Goal: Information Seeking & Learning: Check status

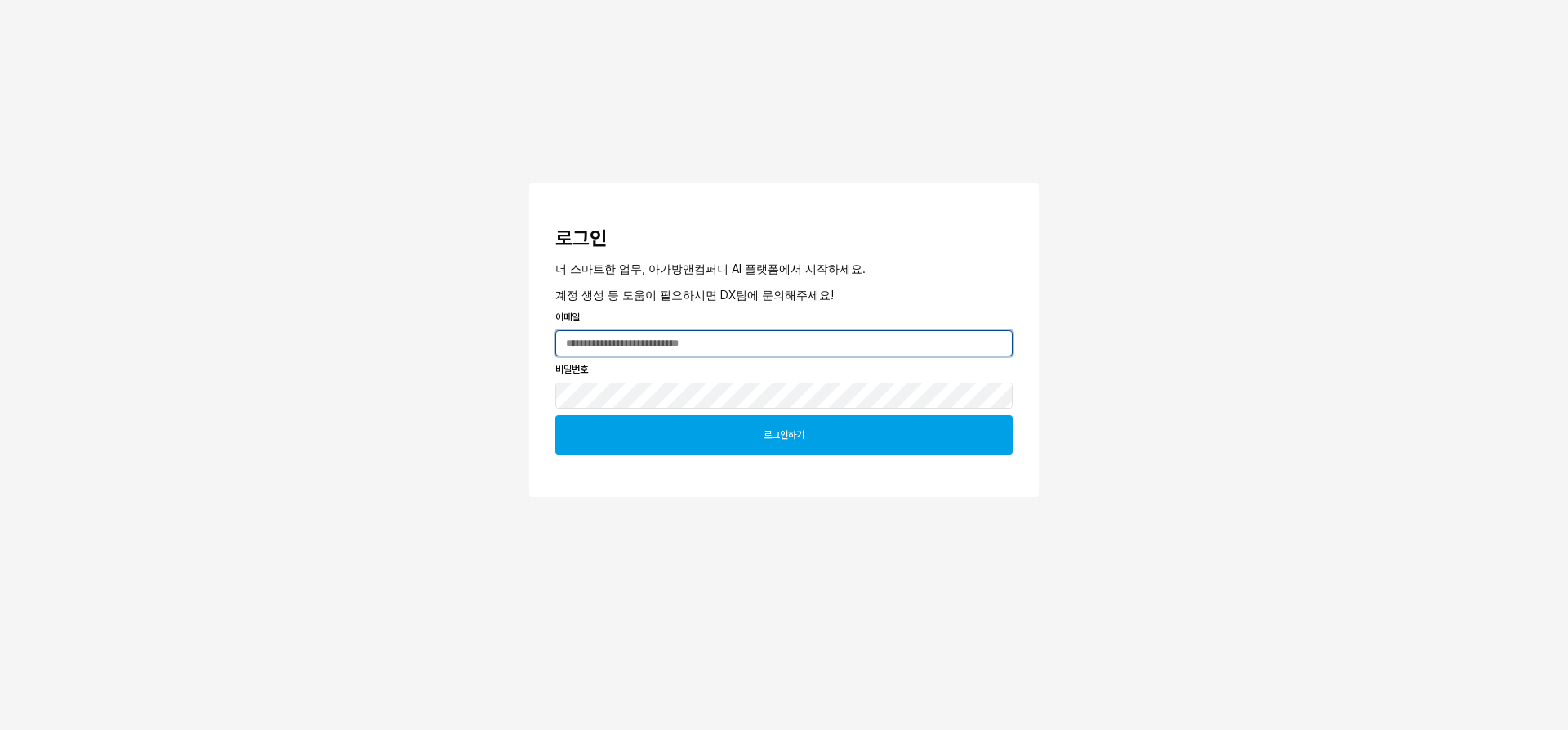
type input "**********"
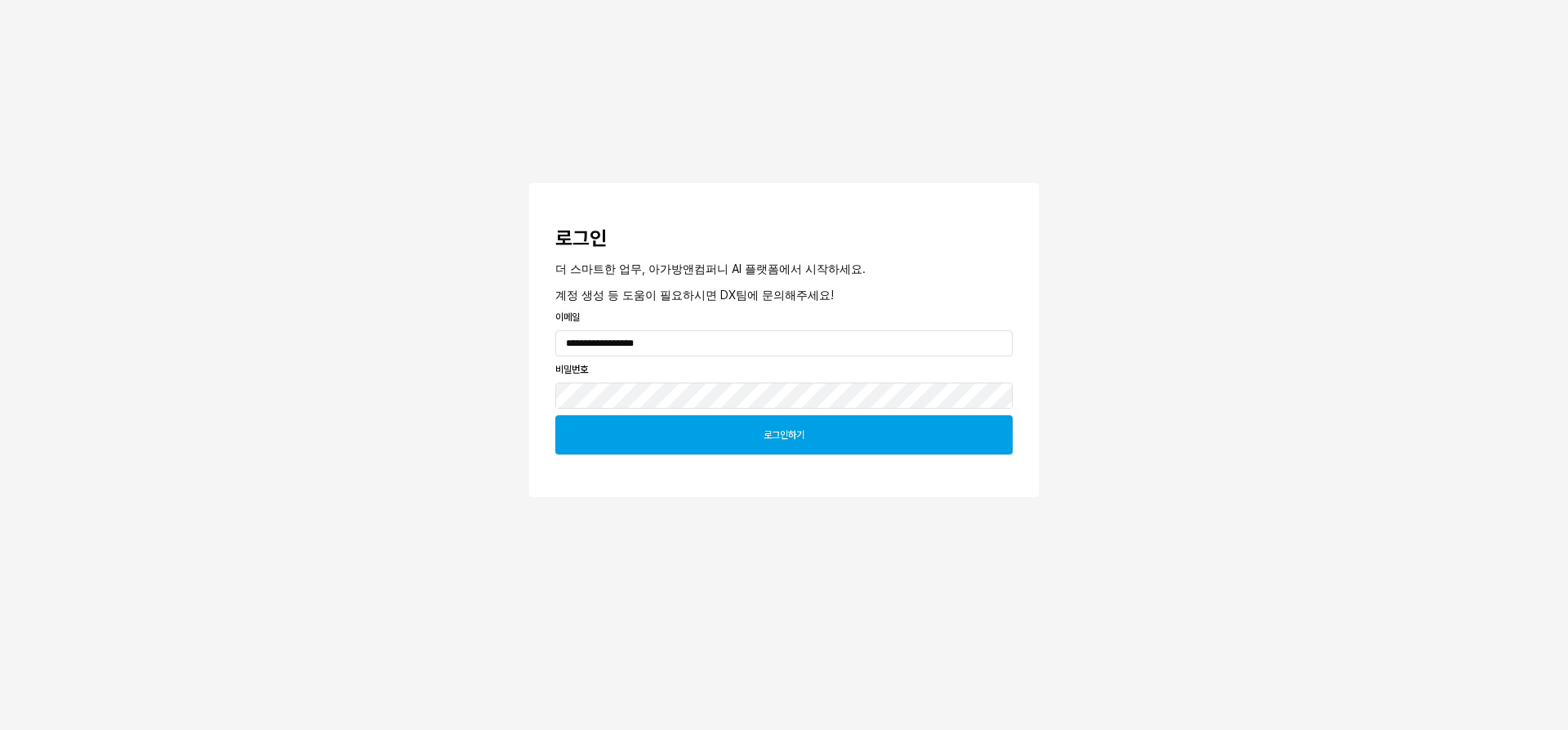
click at [623, 416] on div "로그인하기" at bounding box center [784, 434] width 442 height 38
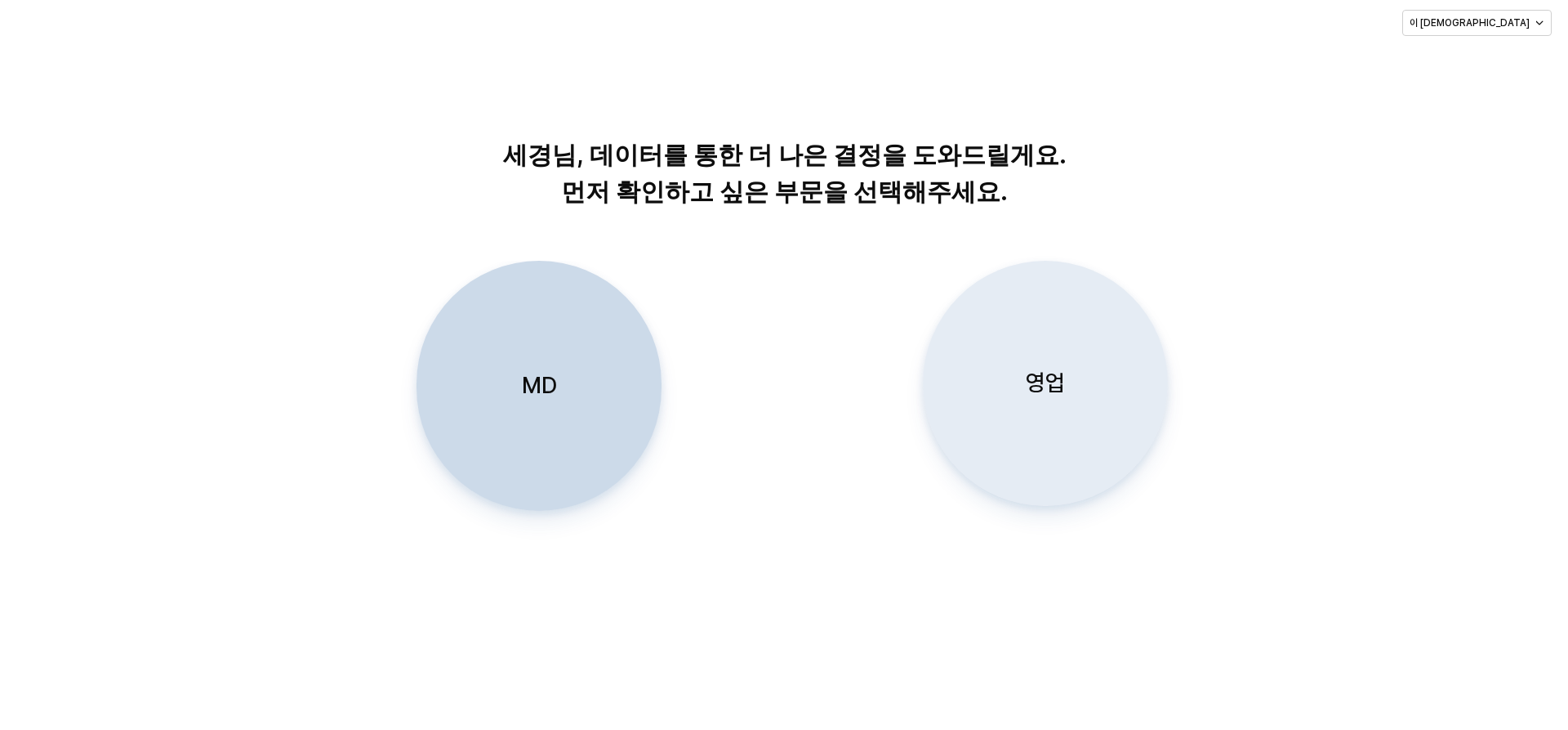
click at [1064, 439] on div "영업" at bounding box center [1046, 383] width 231 height 243
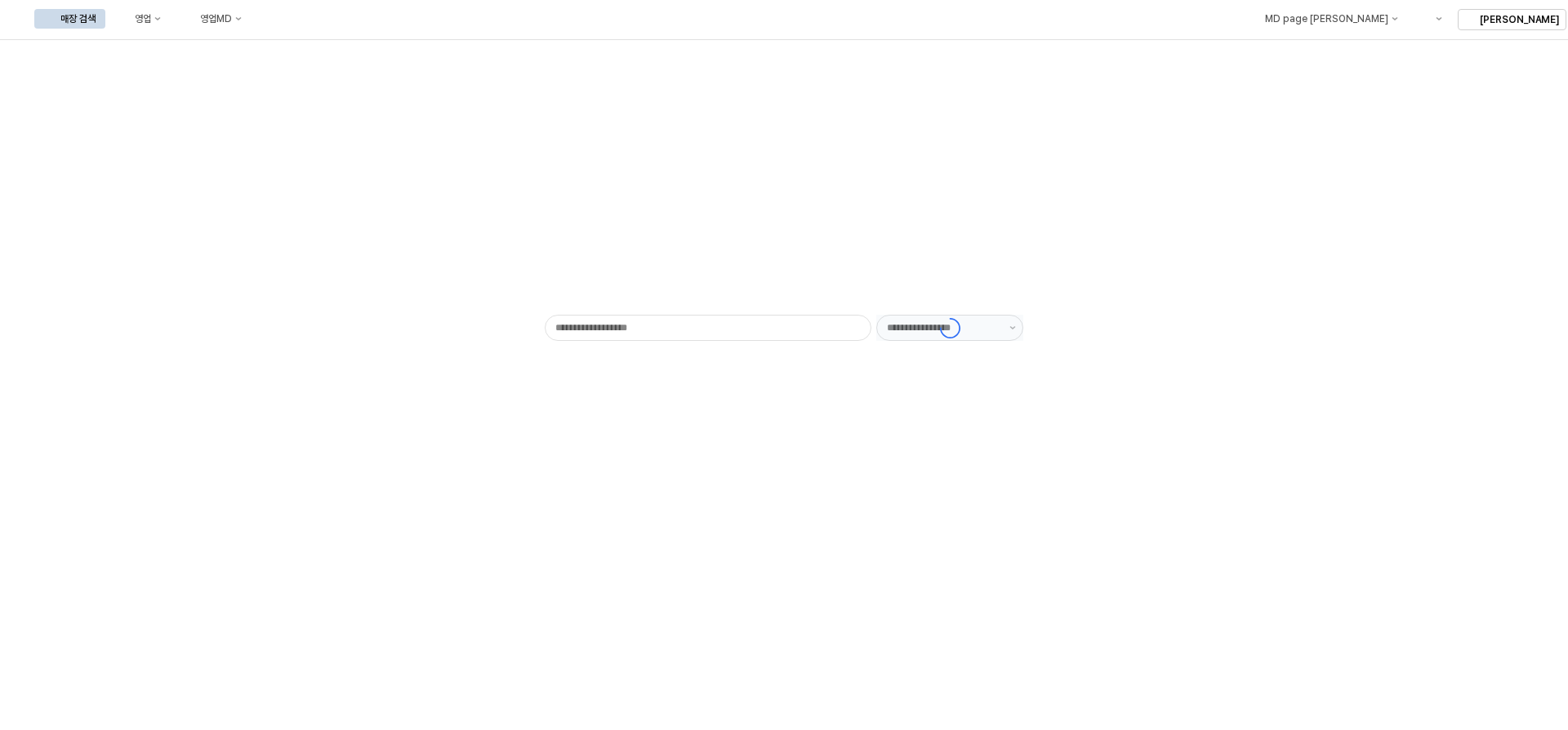
type input "******"
click at [151, 22] on div "영업" at bounding box center [143, 19] width 16 height 12
click at [311, 48] on div "목표매출 달성현황" at bounding box center [322, 49] width 86 height 14
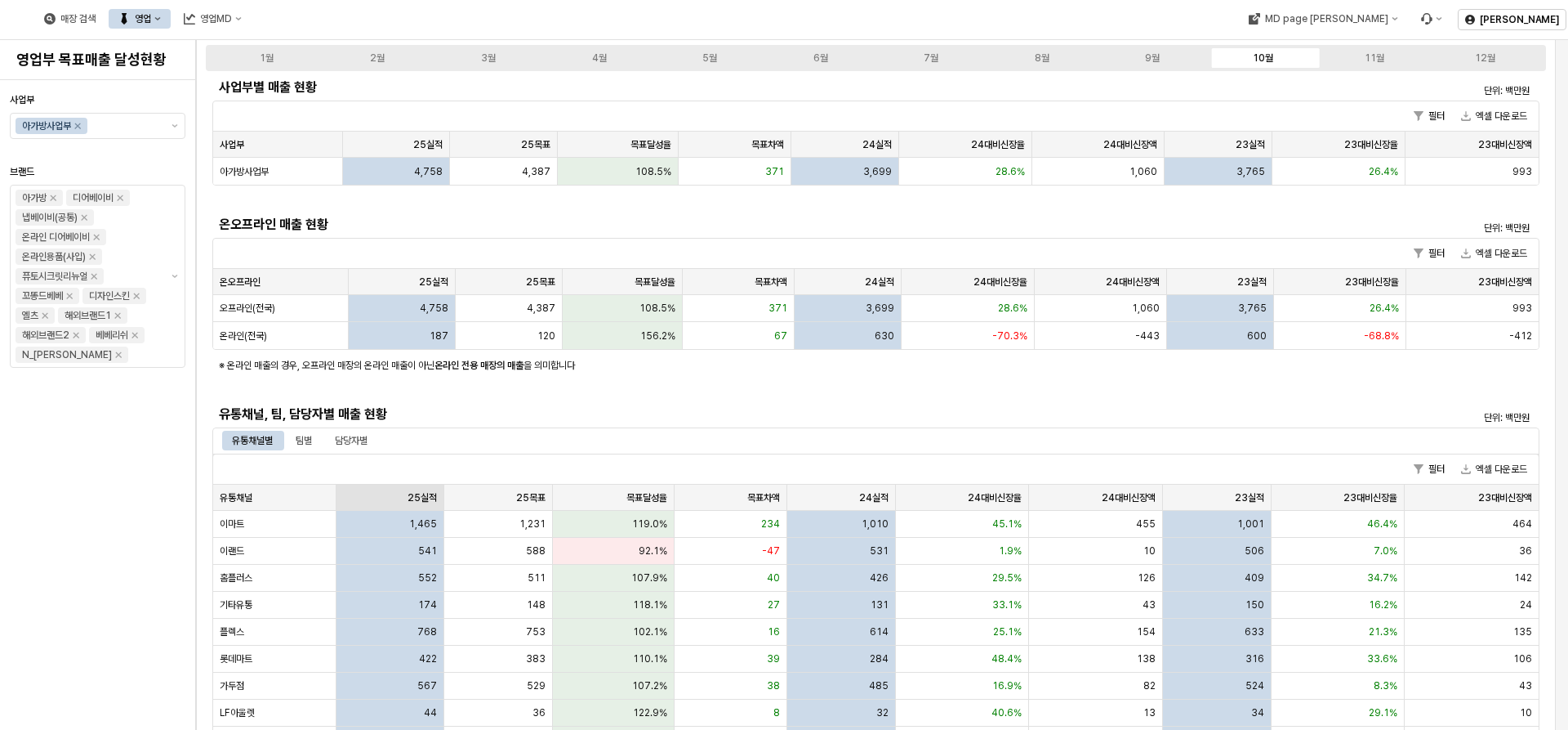
scroll to position [82, 0]
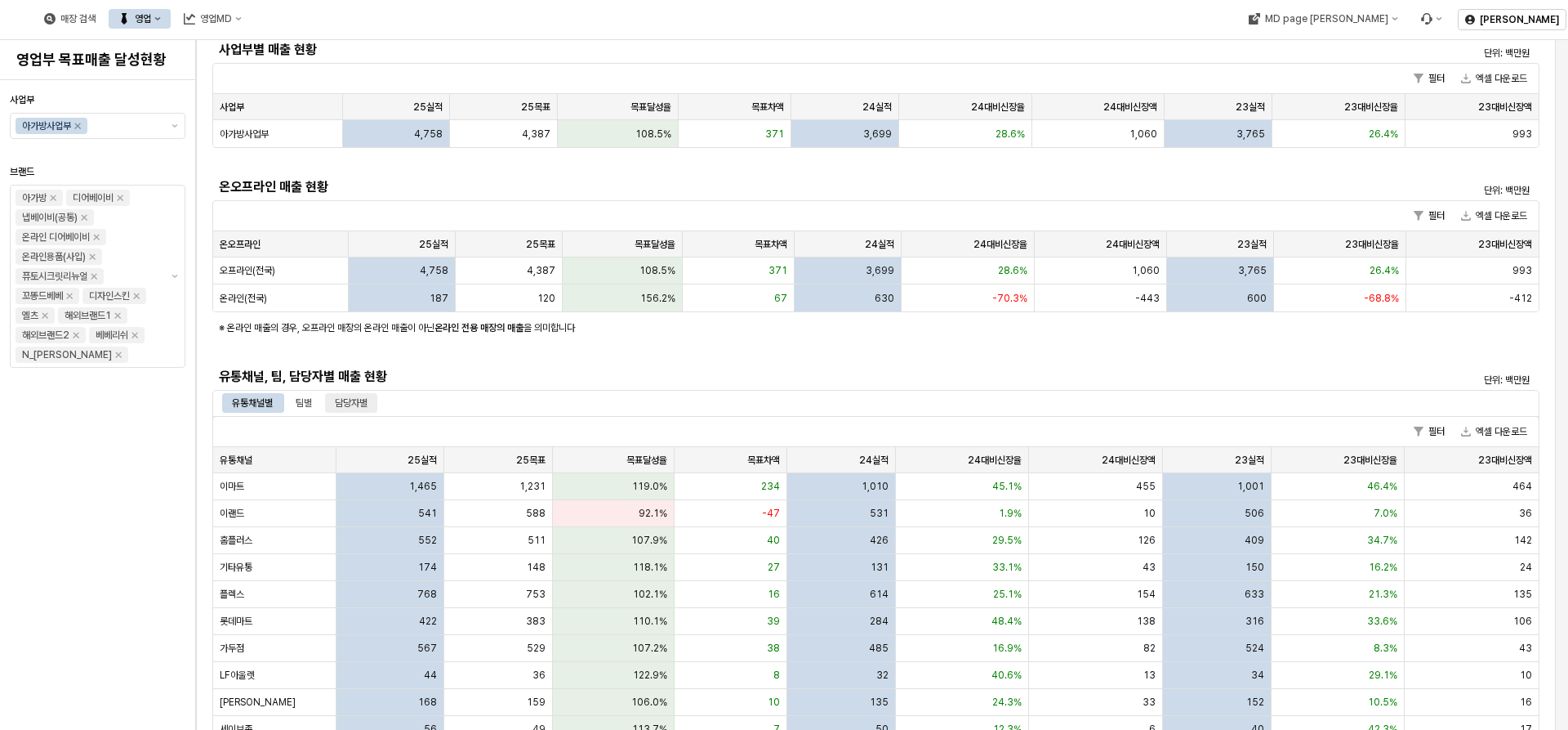
click at [349, 405] on div "담당자별" at bounding box center [351, 403] width 32 height 20
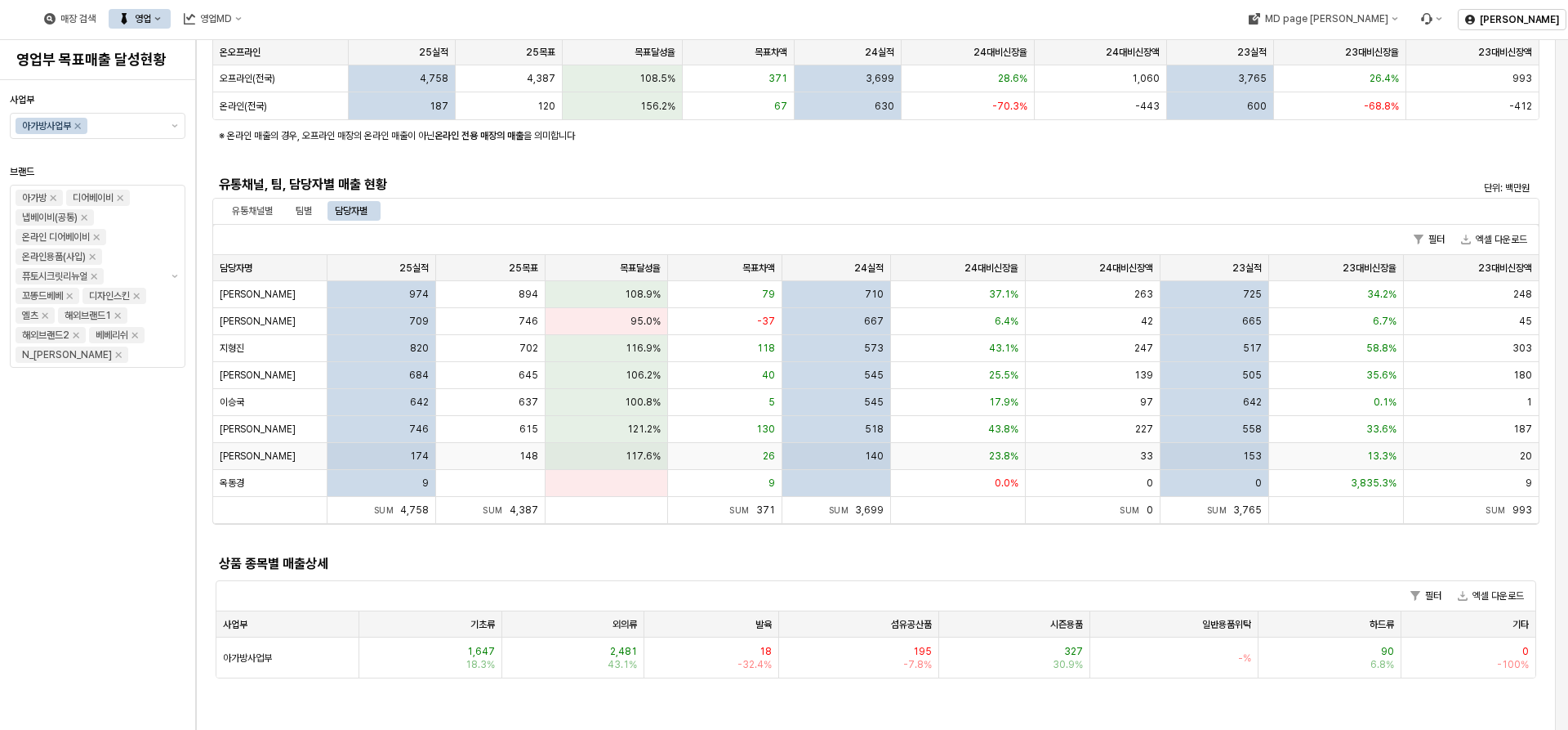
scroll to position [245, 0]
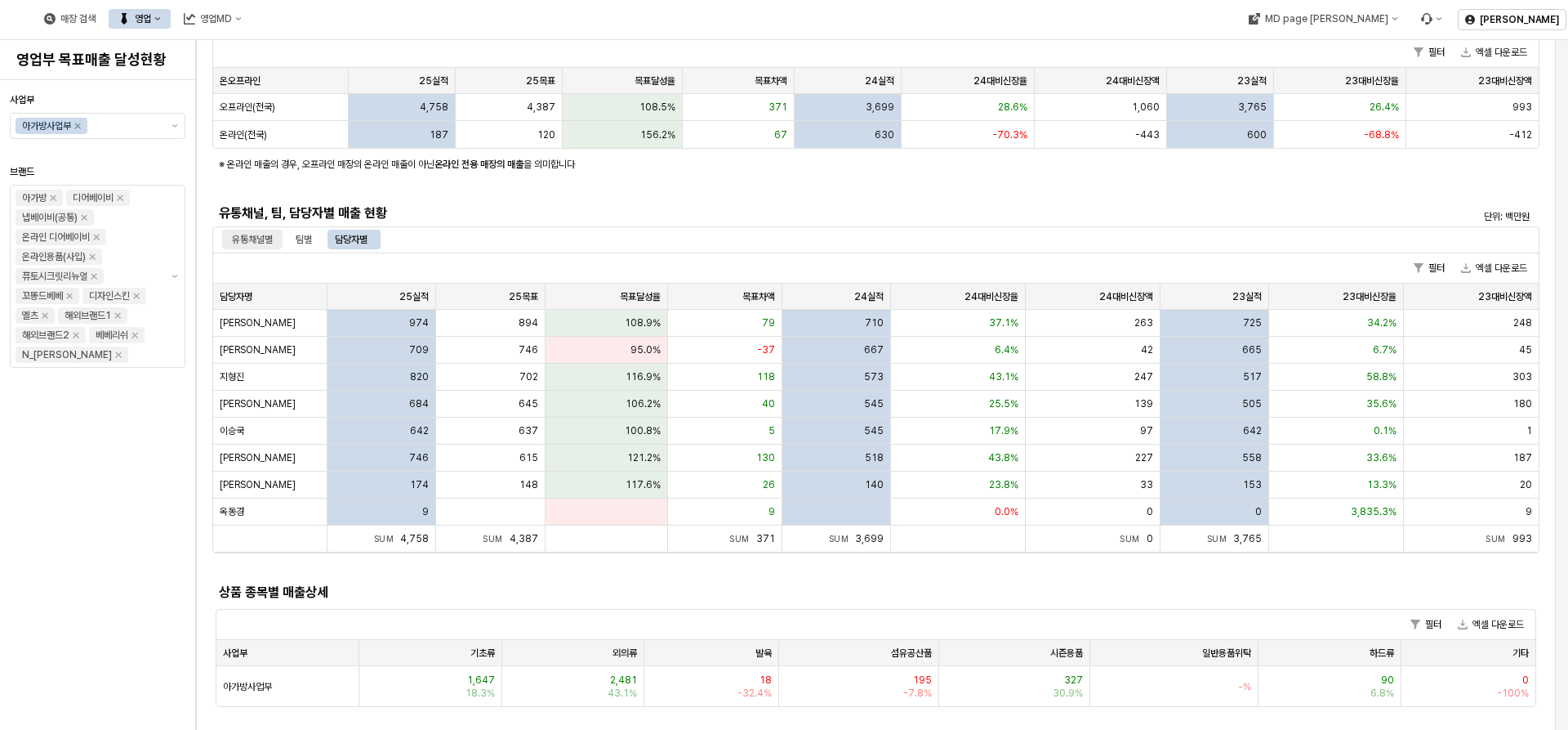
click at [270, 239] on div "유통채널별" at bounding box center [251, 240] width 41 height 20
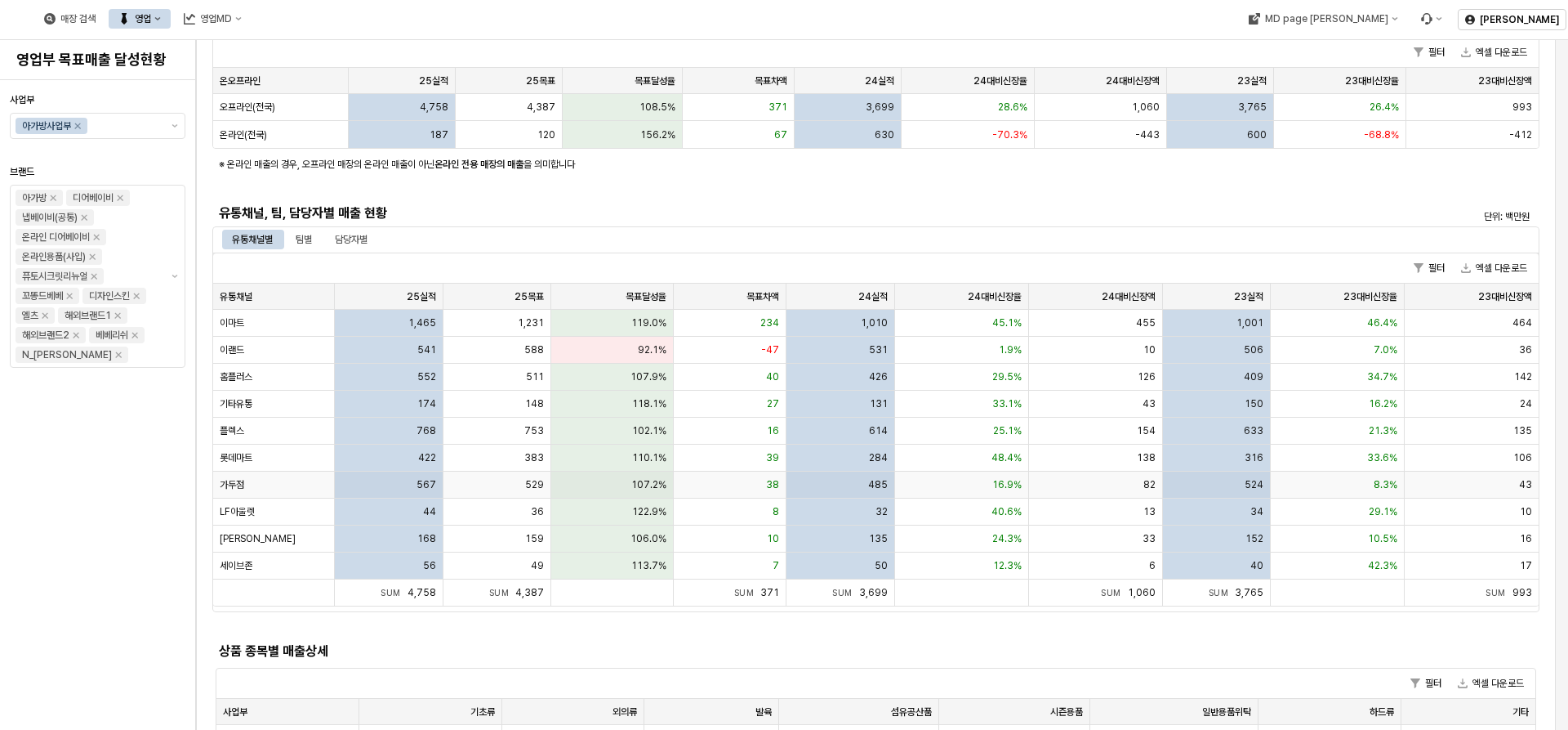
click at [638, 479] on span "107.2%" at bounding box center [648, 484] width 35 height 14
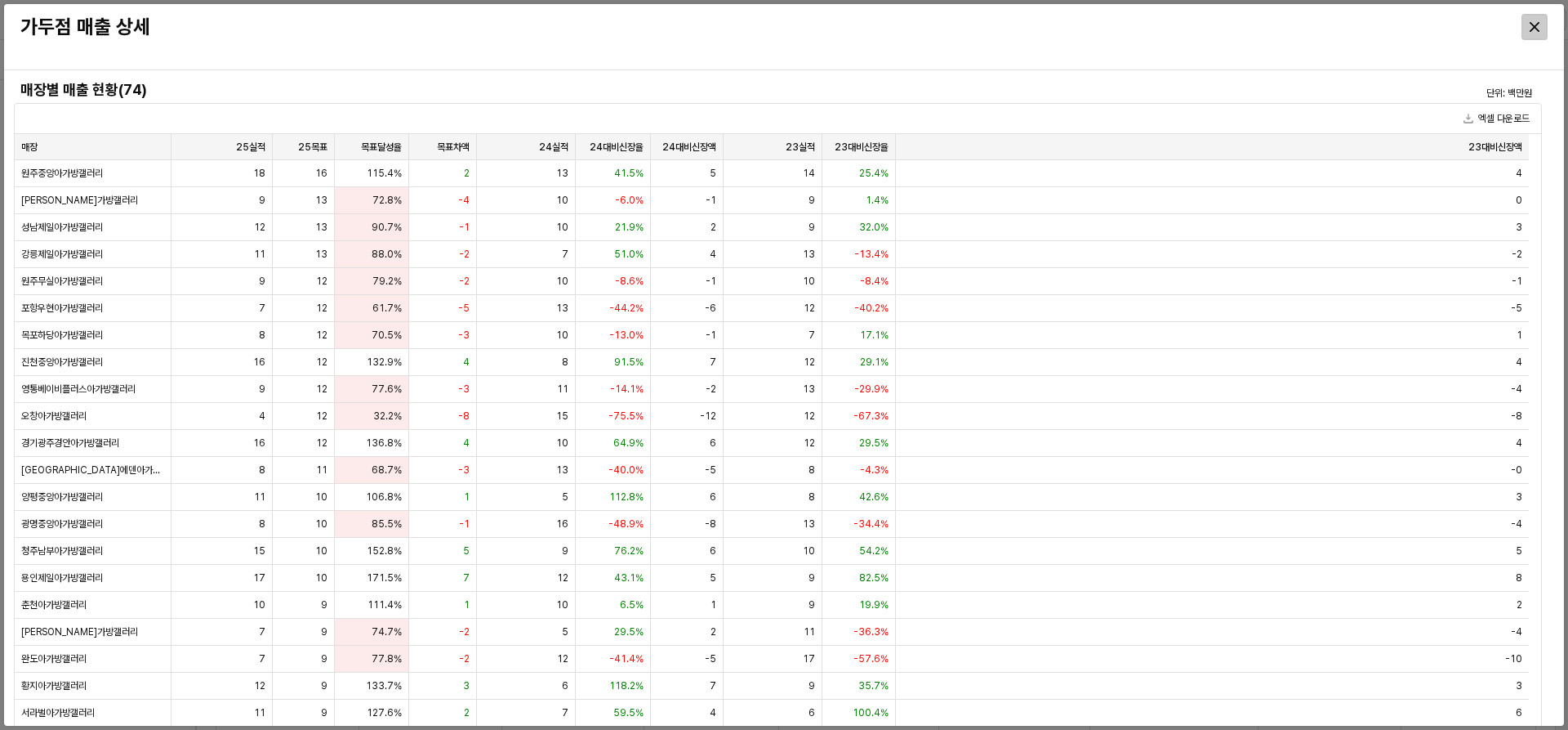
click at [1533, 28] on icon "Close" at bounding box center [1534, 26] width 10 height 10
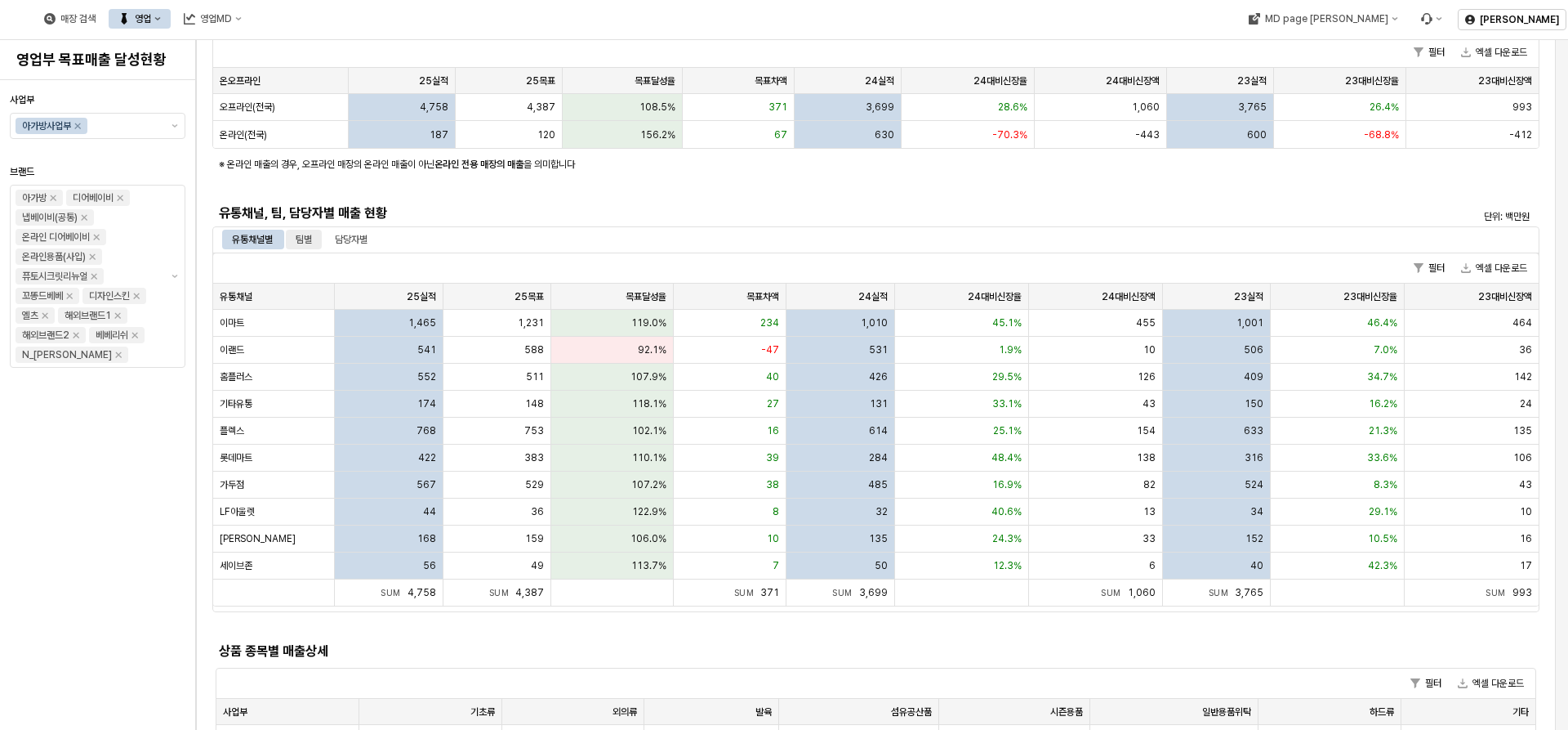
click at [321, 242] on div "팀별" at bounding box center [304, 240] width 36 height 20
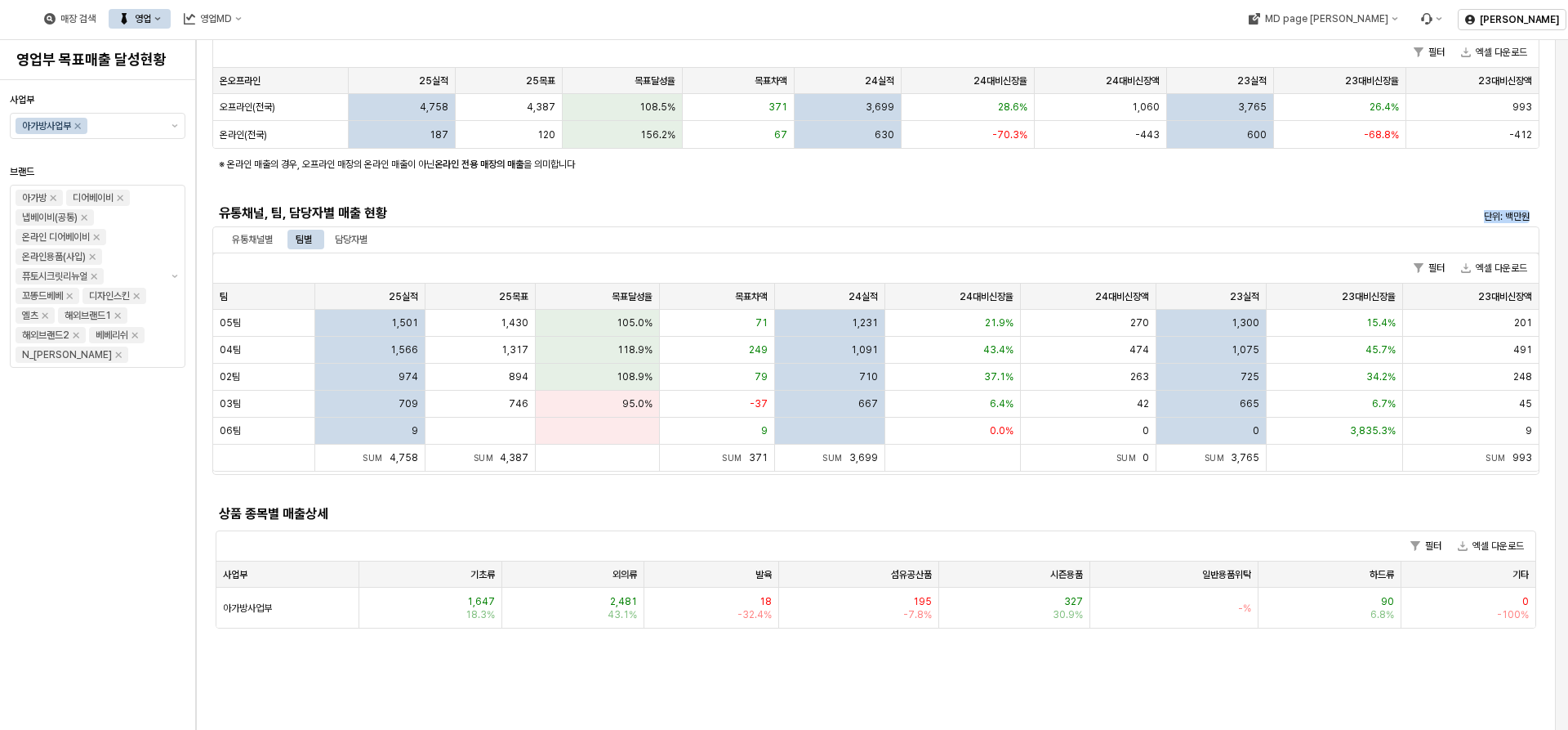
drag, startPoint x: 321, startPoint y: 242, endPoint x: 642, endPoint y: 226, distance: 321.4
click at [642, 226] on div "사업부별 매출 현황 단위: 백만원 필터 엑셀 다운로드 사업부 사업부 25실적 25실적 25목표 25목표 목표달성율 목표달성율 목표차액 목표차액…" at bounding box center [875, 251] width 1327 height 758
click at [661, 503] on div "상품 종목별 매출상세" at bounding box center [710, 514] width 995 height 26
click at [336, 237] on div "담당자별" at bounding box center [351, 240] width 32 height 20
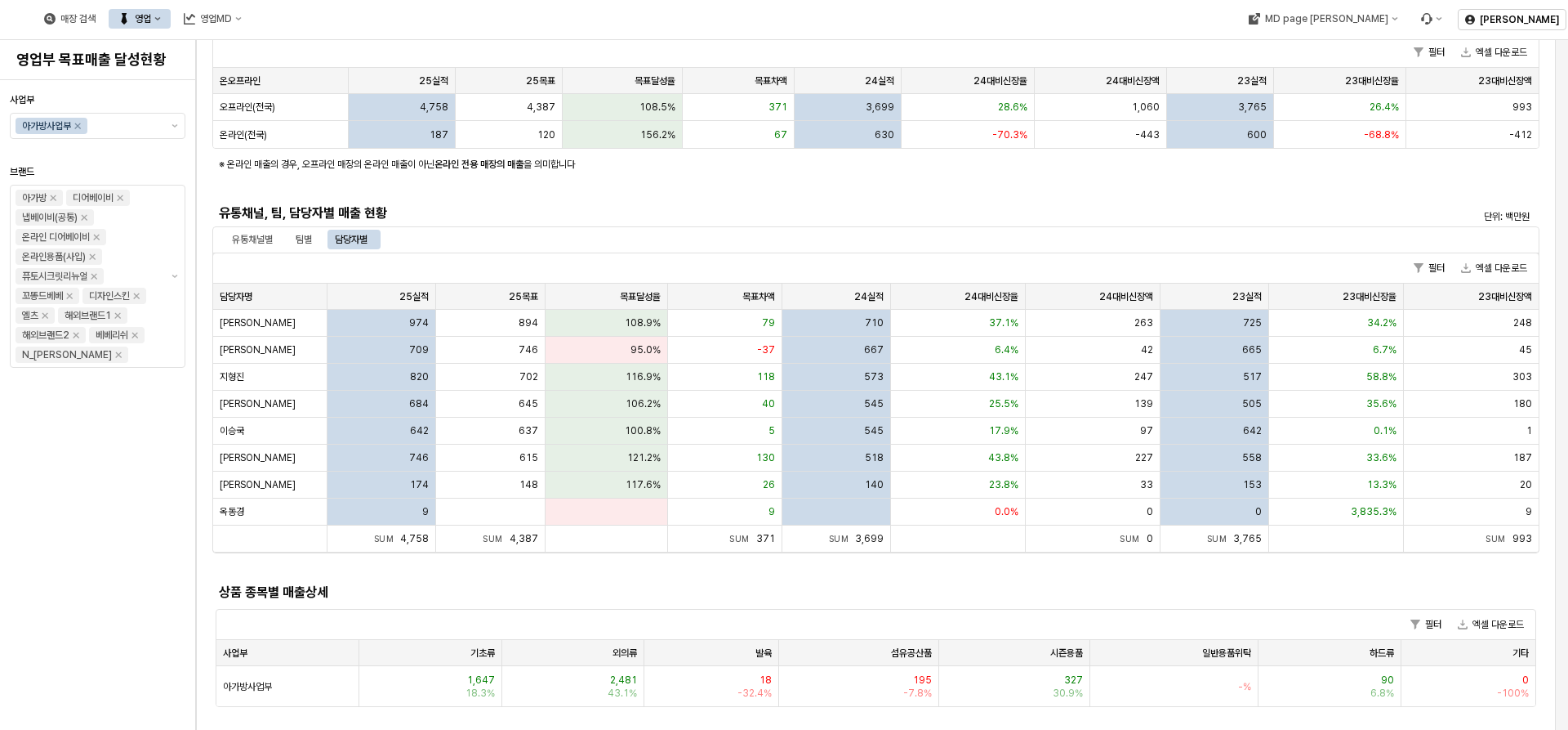
click at [61, 559] on div "사업부 아가방사업부 브랜드 아가방 디어베이비 냅베이비(공통) 온라인 디어베이비 온라인용품(사입) 퓨토시크릿리뉴얼 꼬똥드베베 디자인스킨 엘츠 해…" at bounding box center [97, 405] width 176 height 636
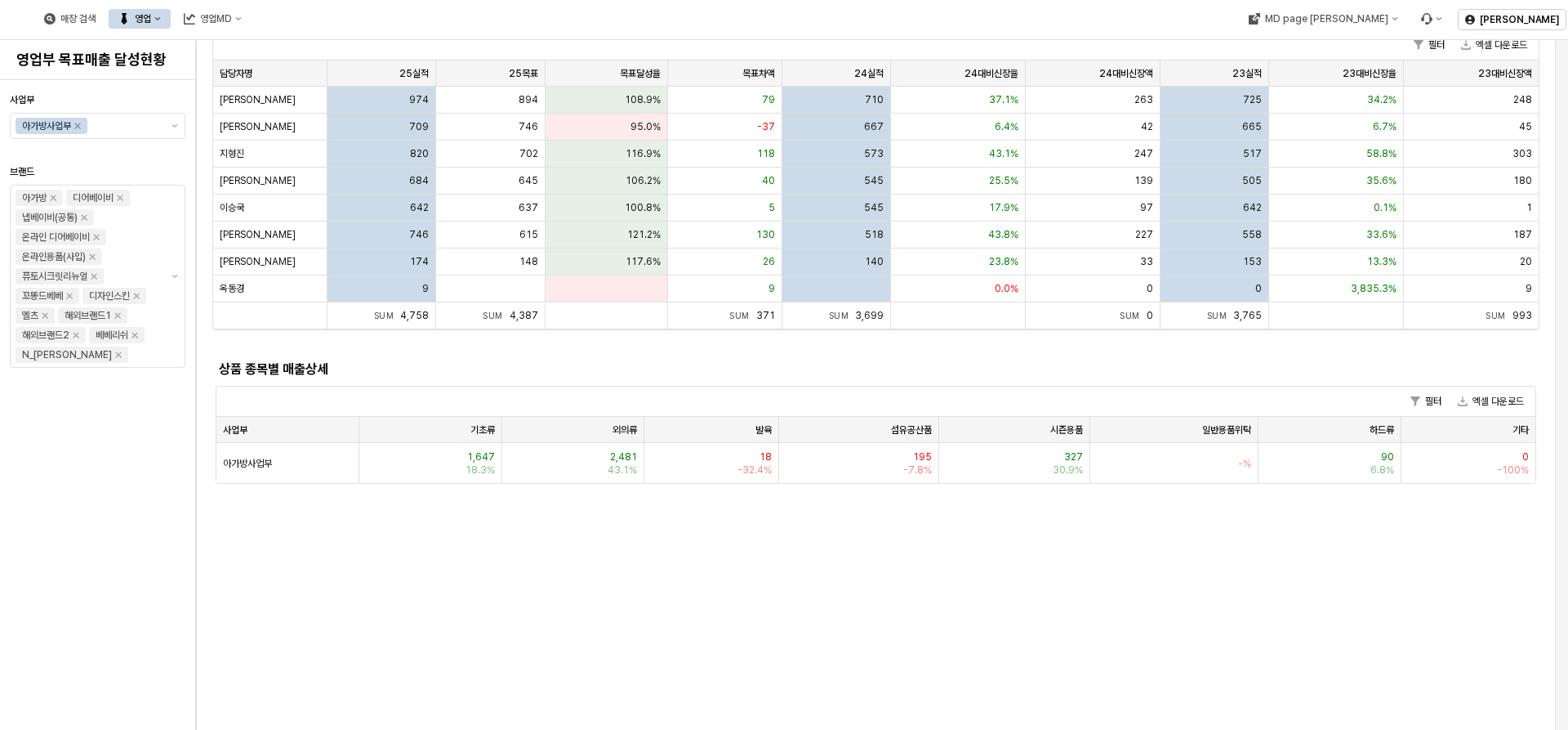
scroll to position [327, 0]
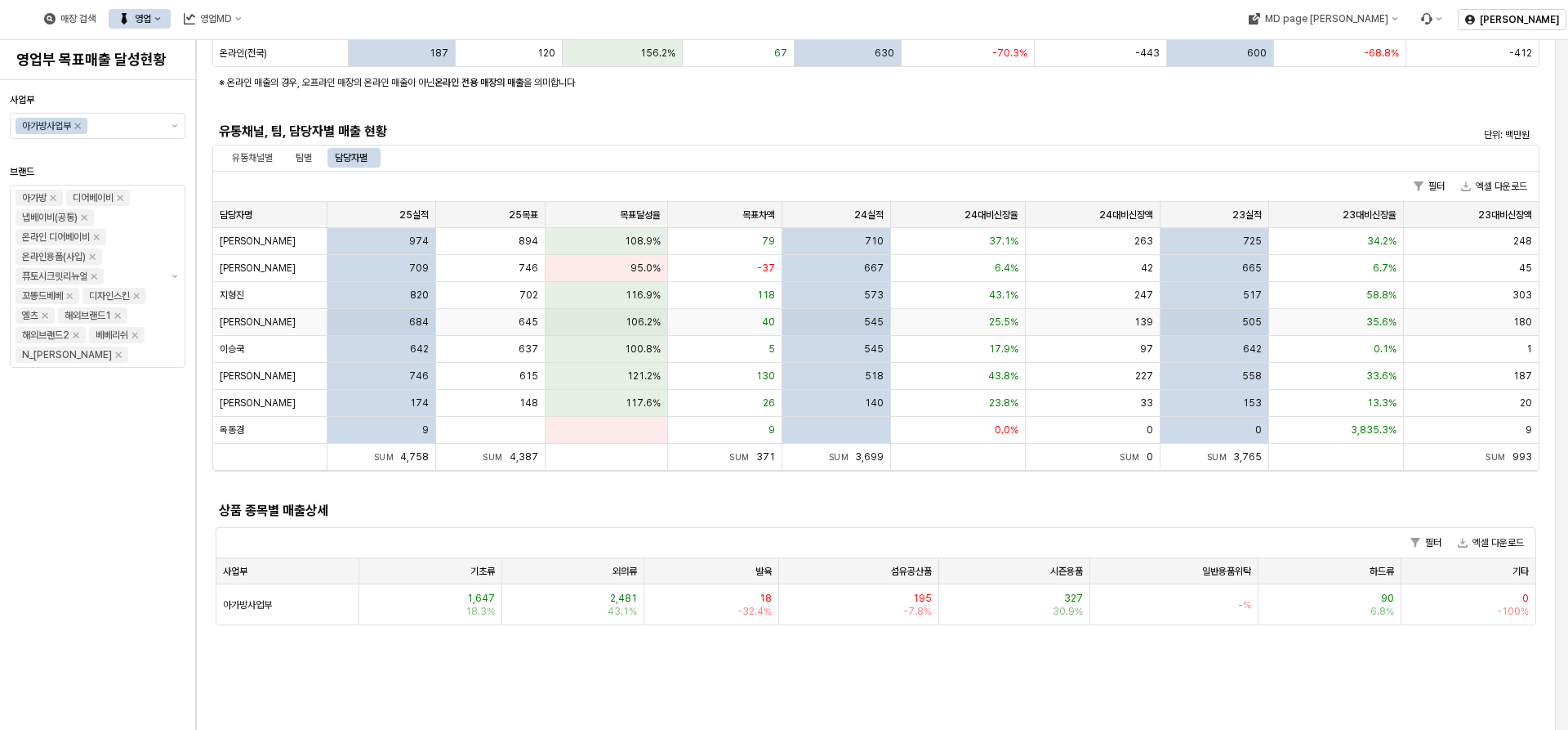
click at [258, 318] on div "[PERSON_NAME]" at bounding box center [270, 323] width 114 height 27
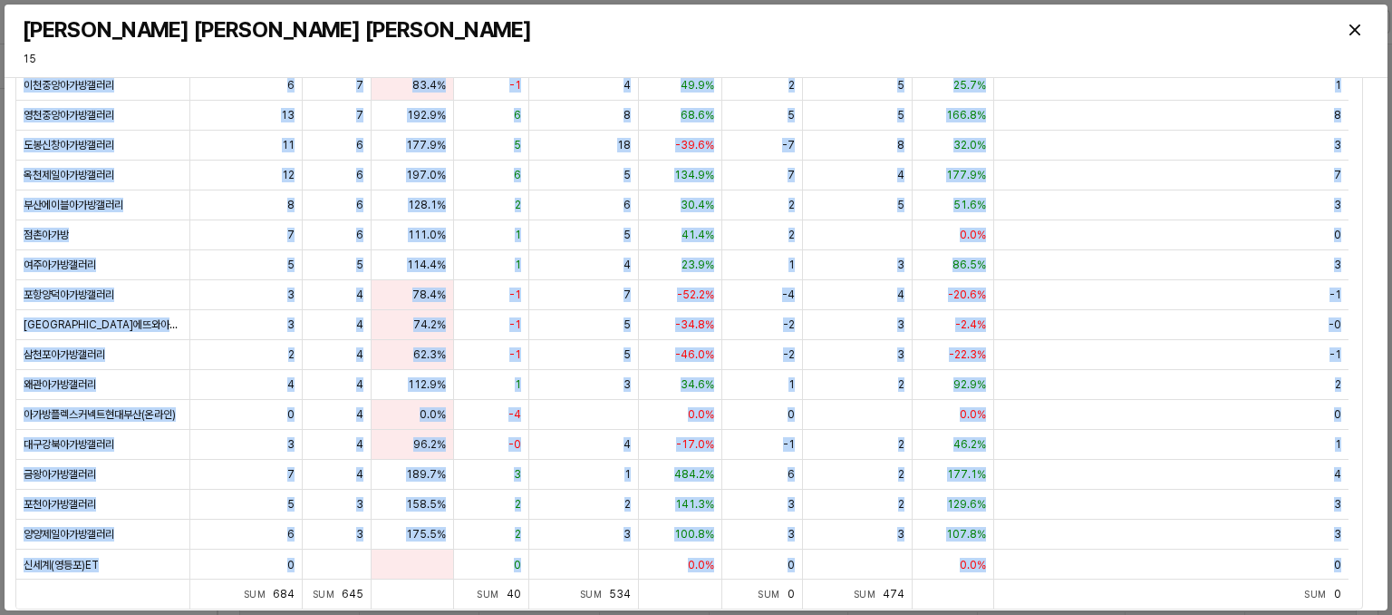
scroll to position [121, 0]
drag, startPoint x: 1356, startPoint y: 445, endPoint x: 1340, endPoint y: 542, distance: 98.4
click at [1354, 588] on div "매장 매장 25실적 25실적 25목표 25목표 목표달성율 목표달성율 목표차액 목표차액 24실적 24실적 24대비신장율 24대비신장율 24대비신…" at bounding box center [689, 317] width 1346 height 579
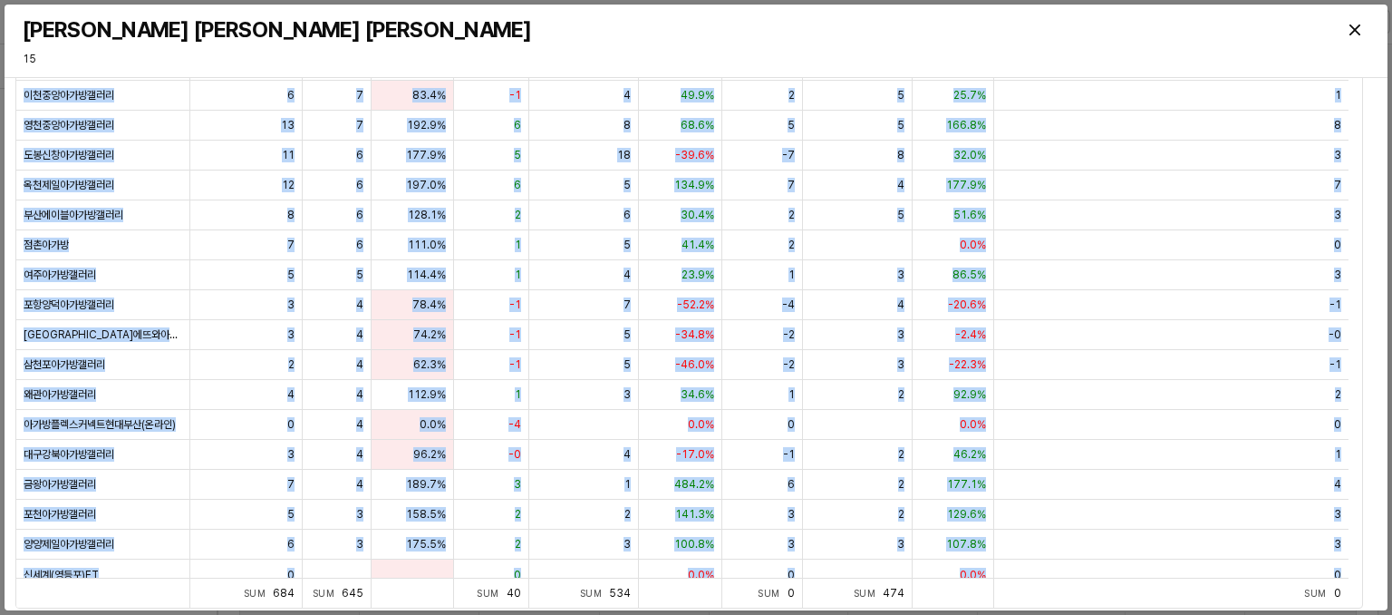
scroll to position [1363, 0]
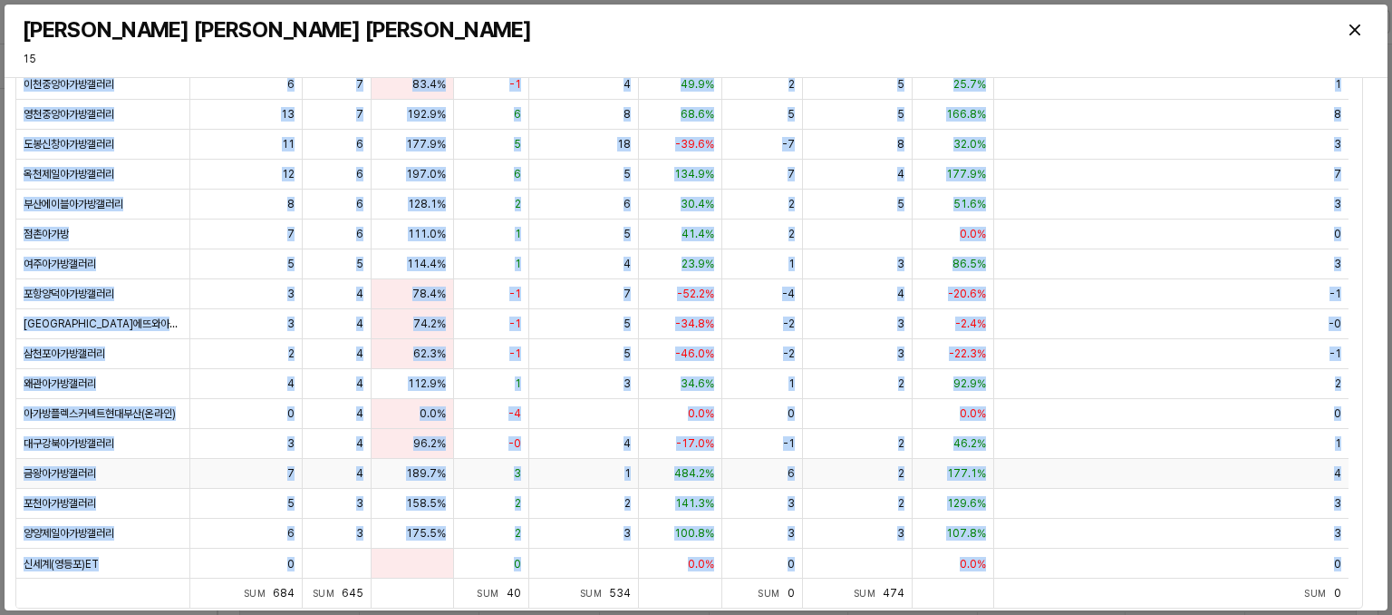
click at [1220, 476] on div "4" at bounding box center [1171, 474] width 354 height 30
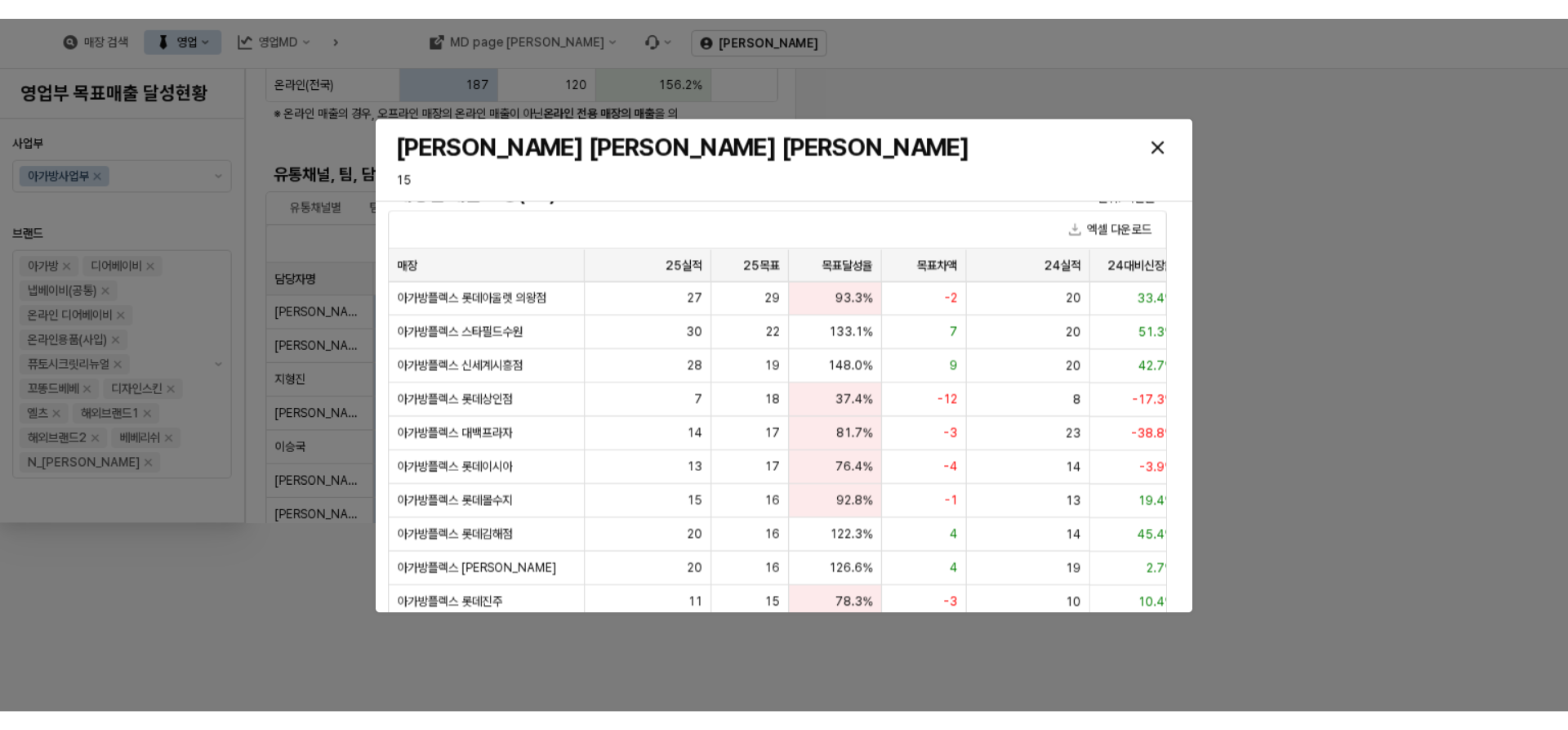
scroll to position [327, 0]
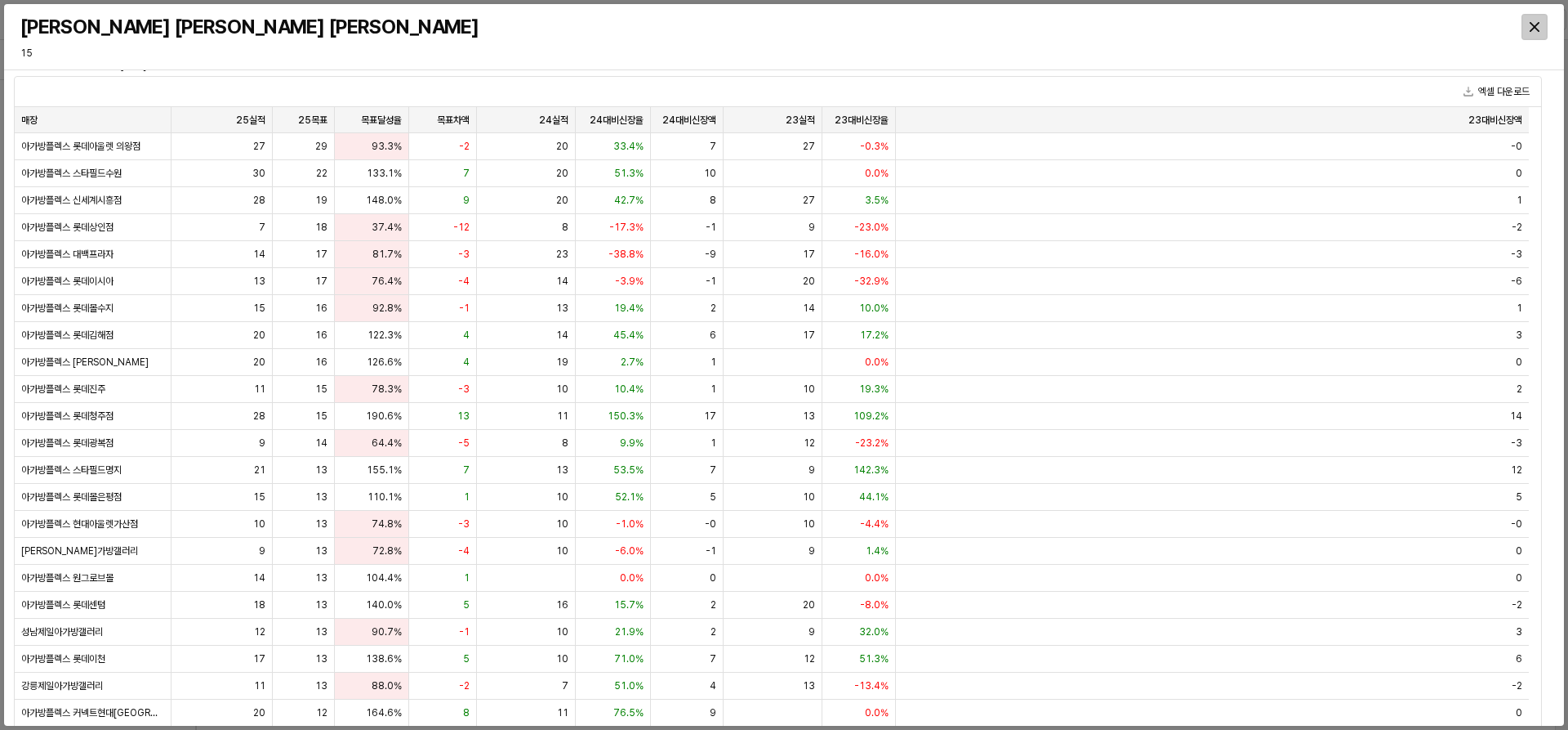
click at [1542, 29] on div "Close" at bounding box center [1534, 26] width 24 height 24
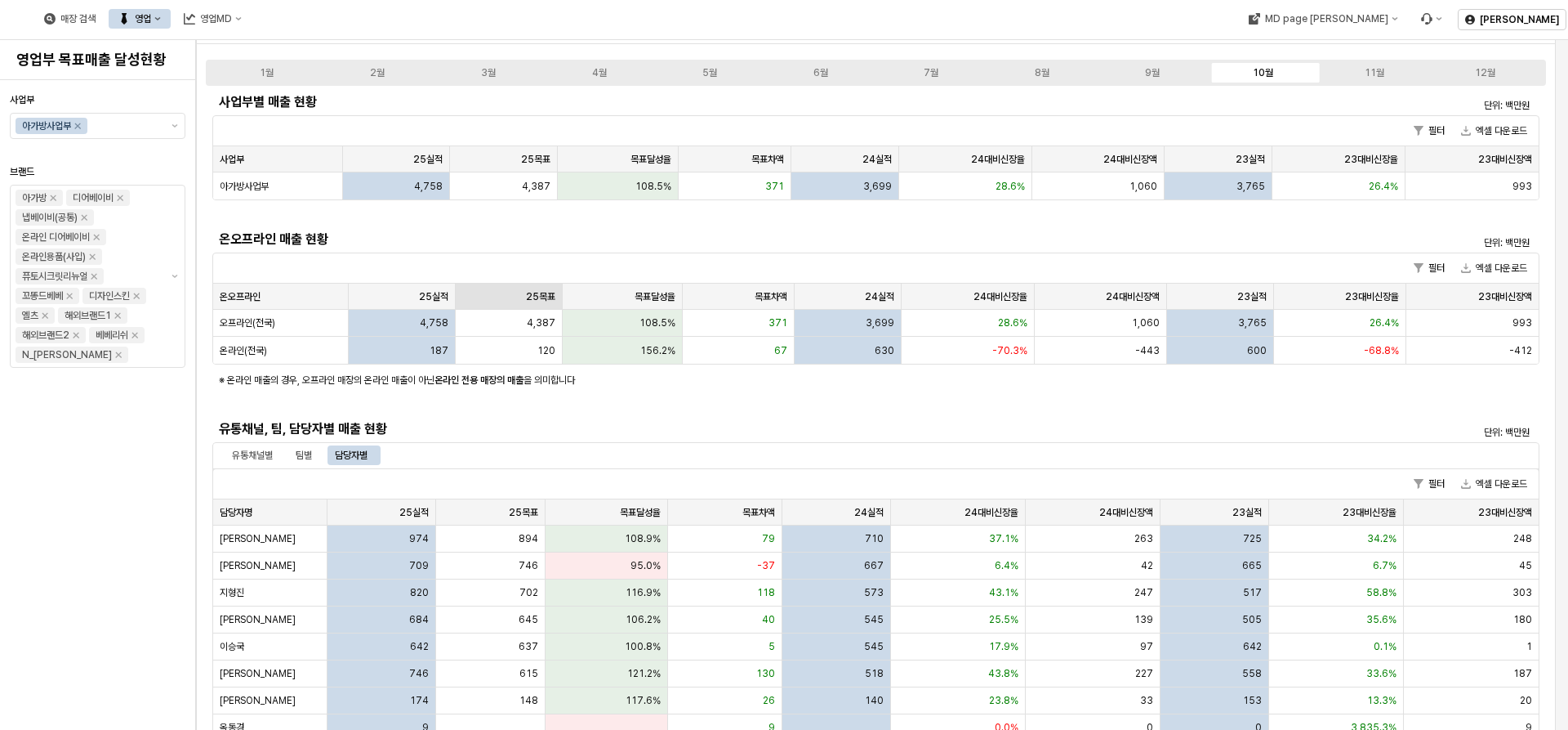
scroll to position [0, 0]
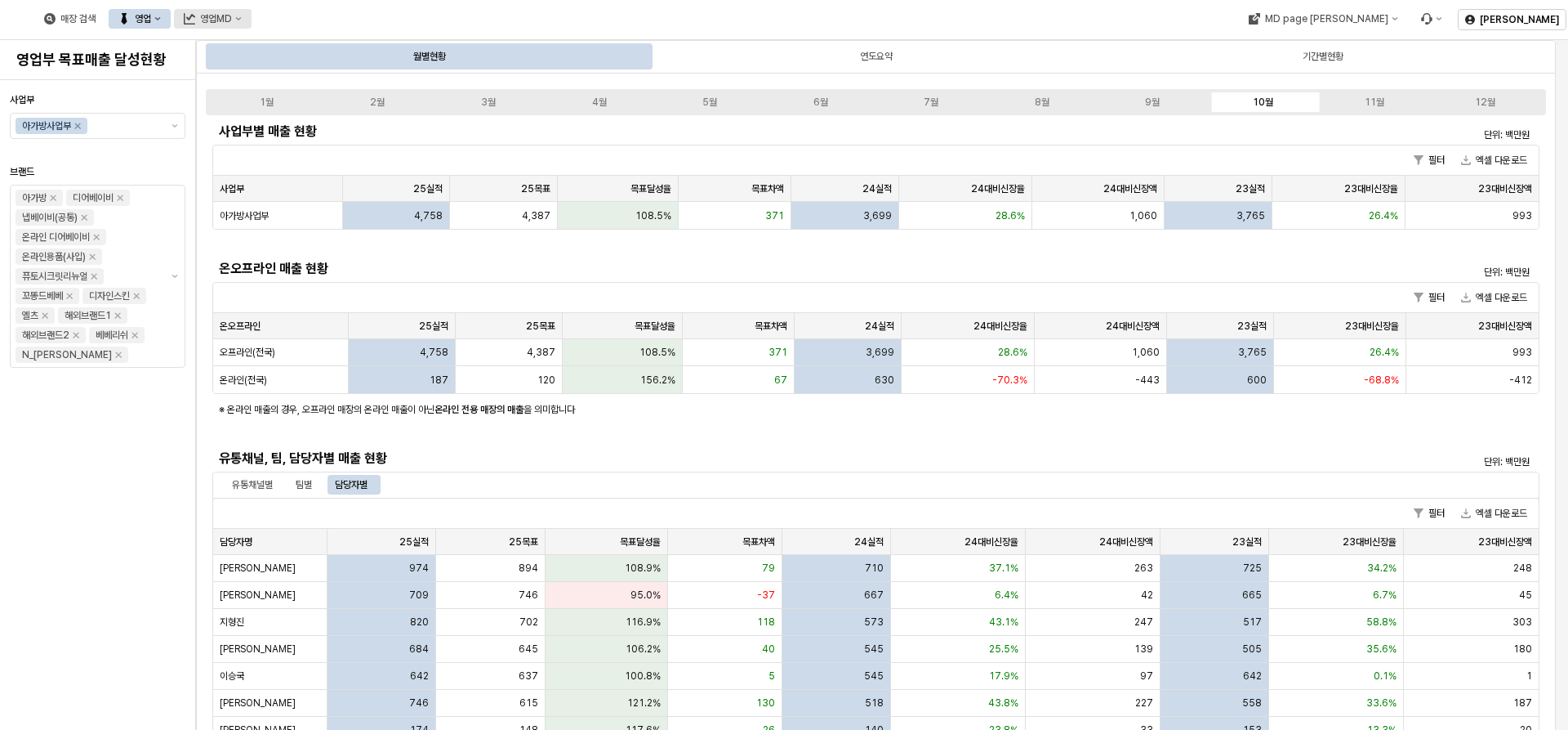
click at [251, 25] on button "영업MD" at bounding box center [213, 19] width 77 height 20
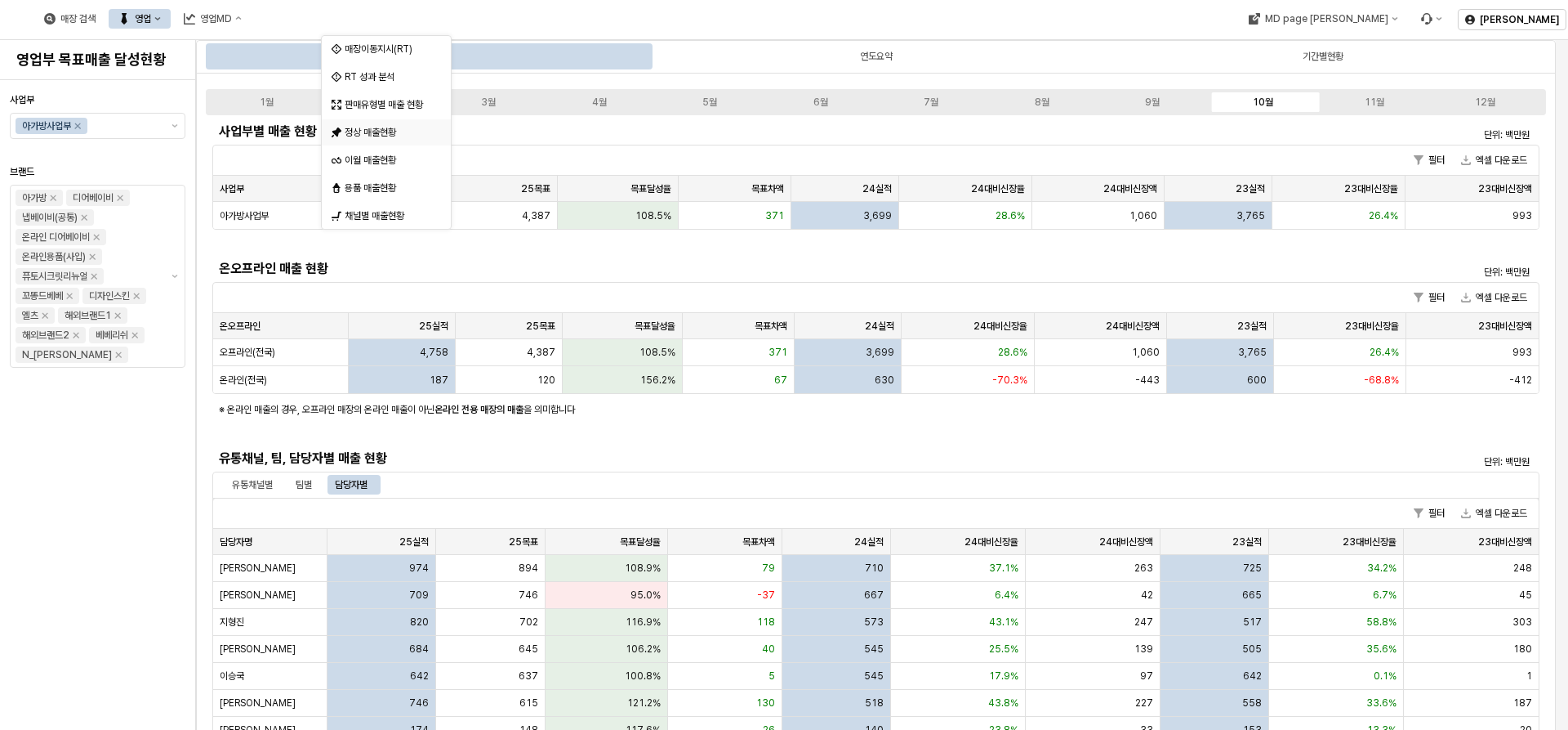
click at [410, 136] on div "정상 매출현황" at bounding box center [388, 132] width 86 height 14
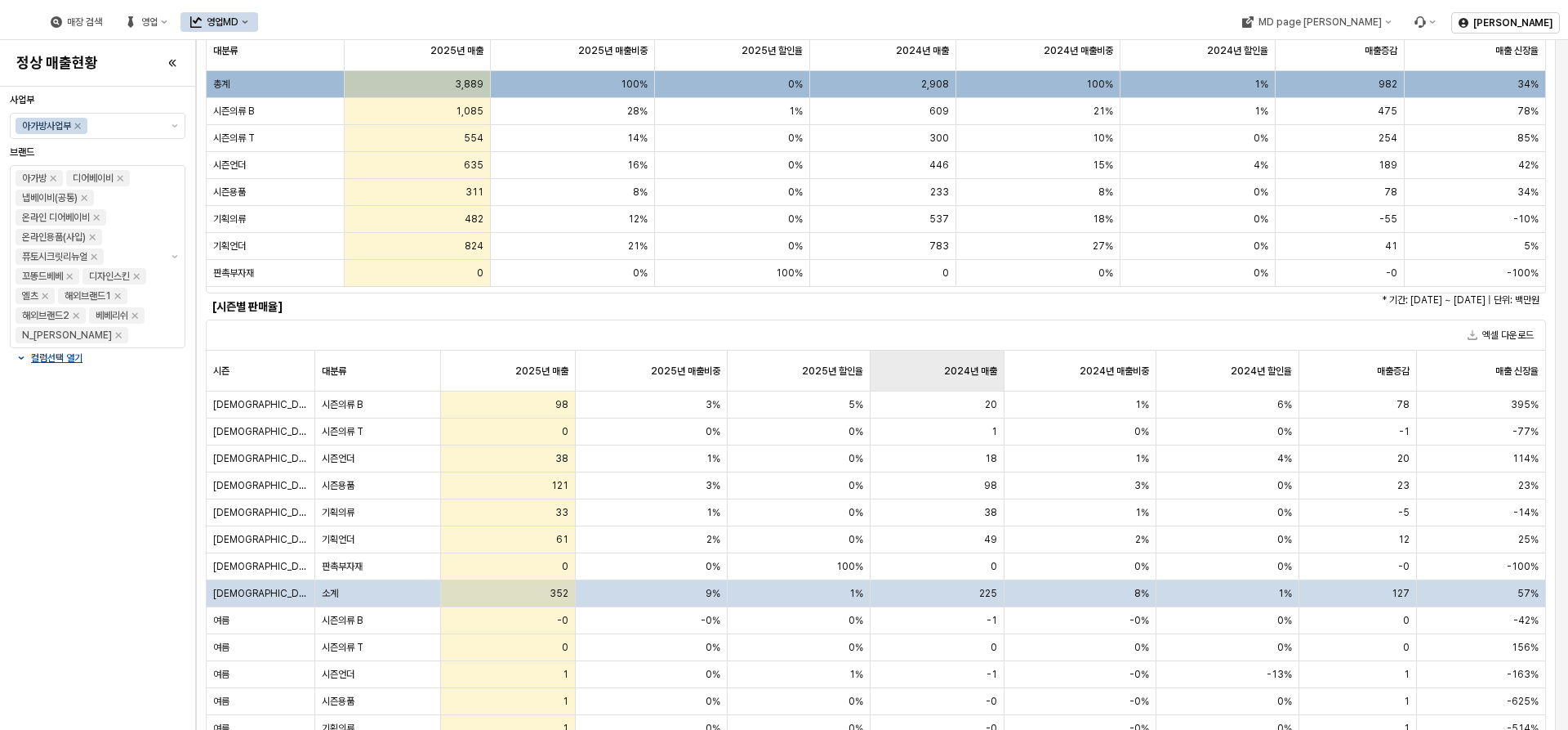
scroll to position [82, 0]
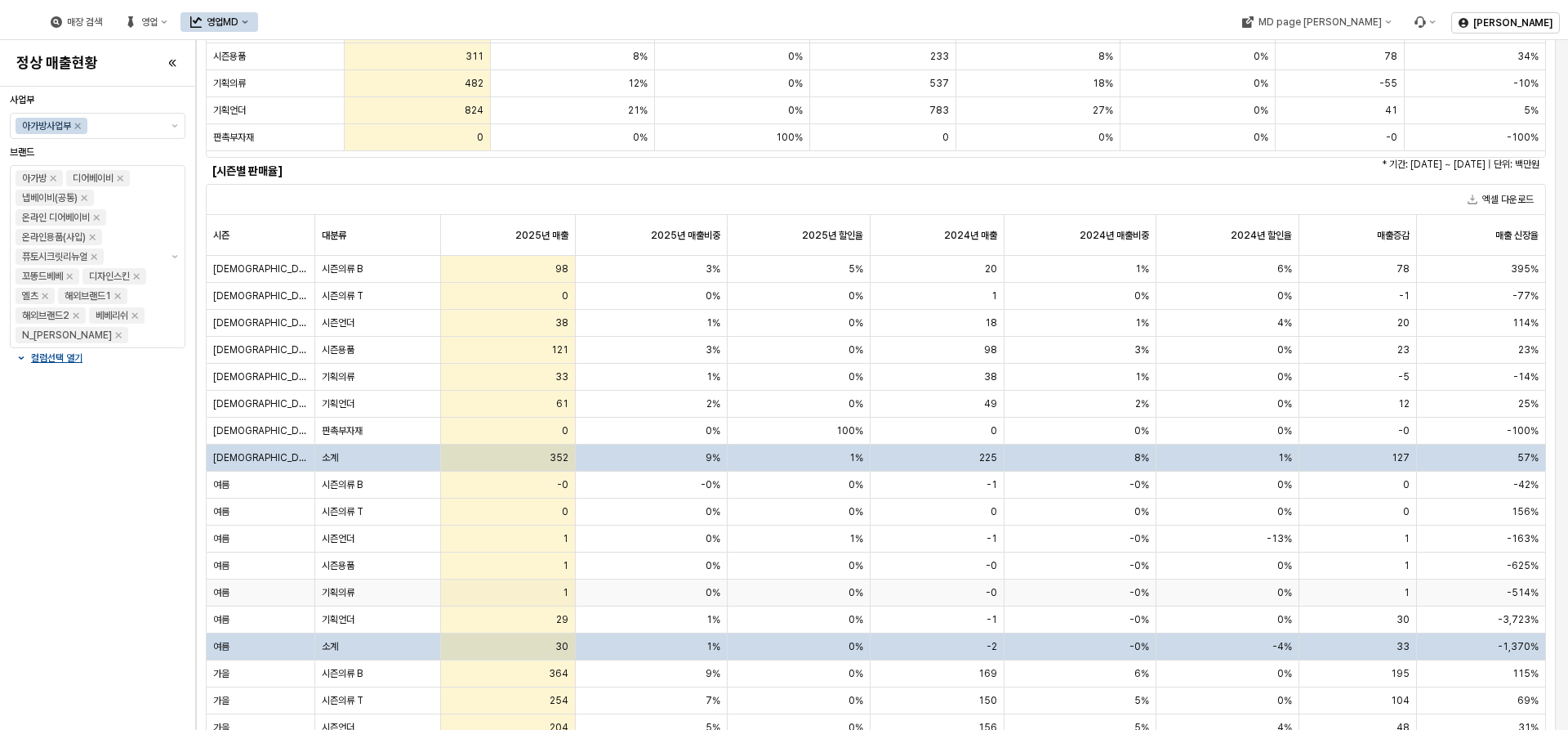
scroll to position [0, 0]
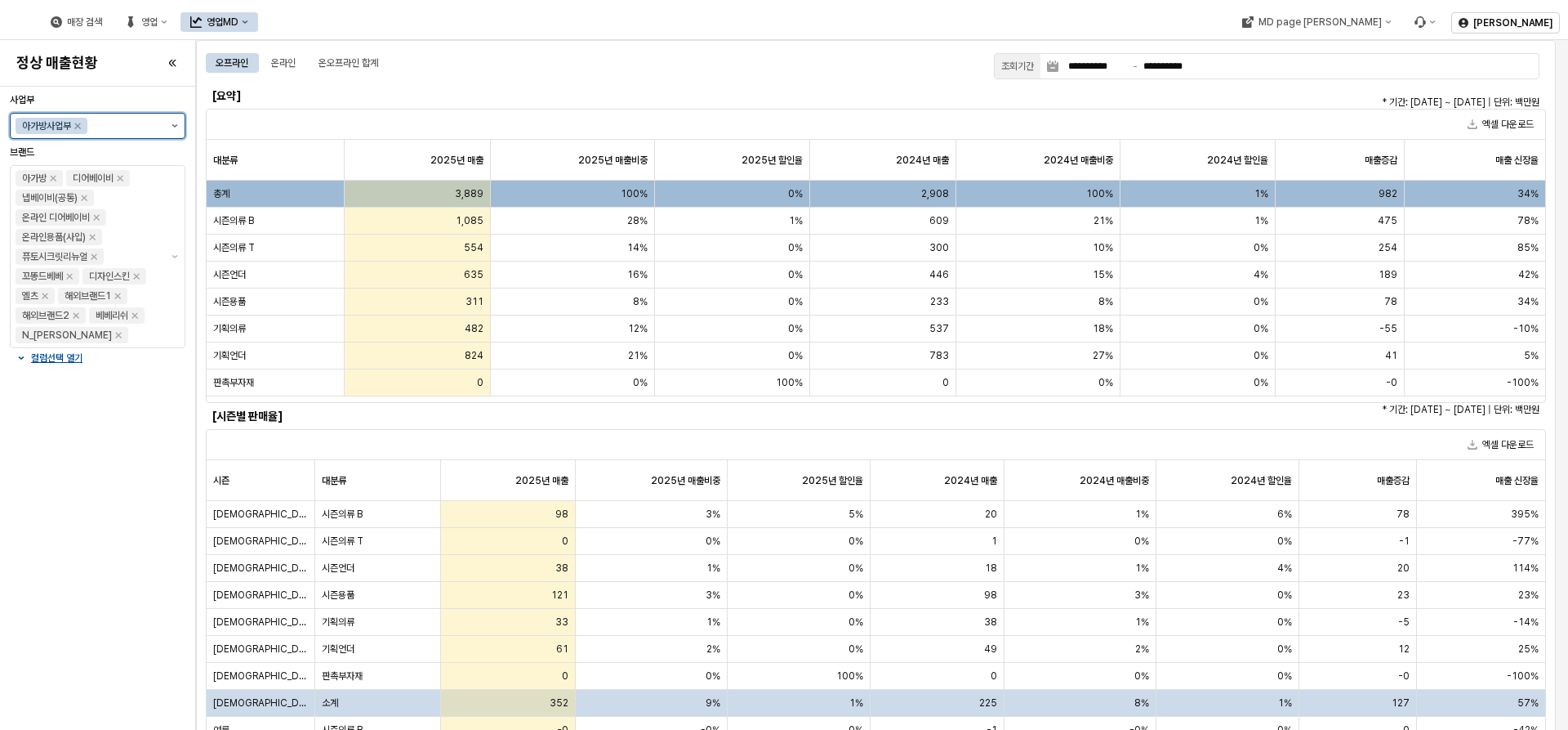
click at [173, 118] on button "제안 사항 표시" at bounding box center [175, 125] width 20 height 24
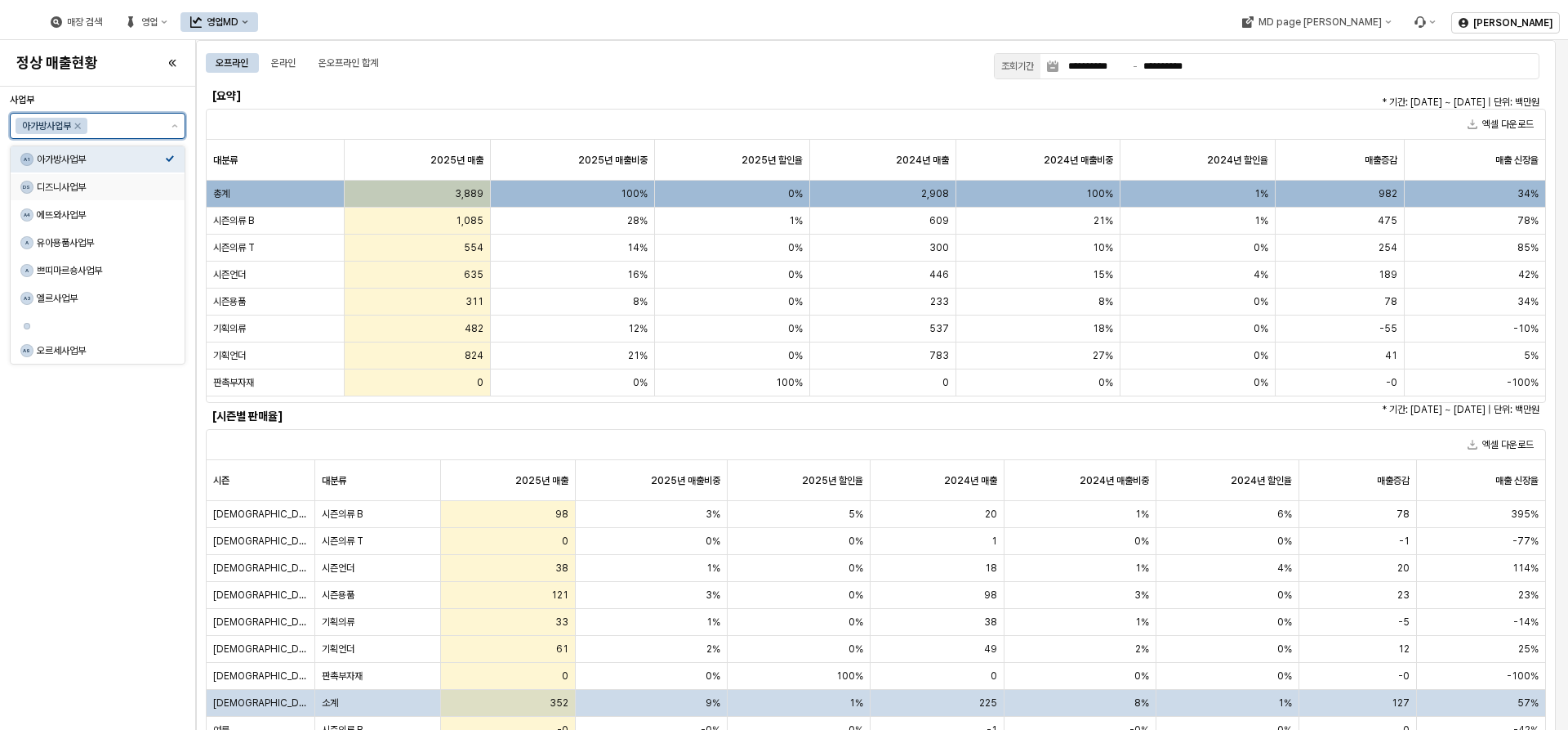
click at [109, 185] on div "디즈니사업부" at bounding box center [101, 187] width 128 height 14
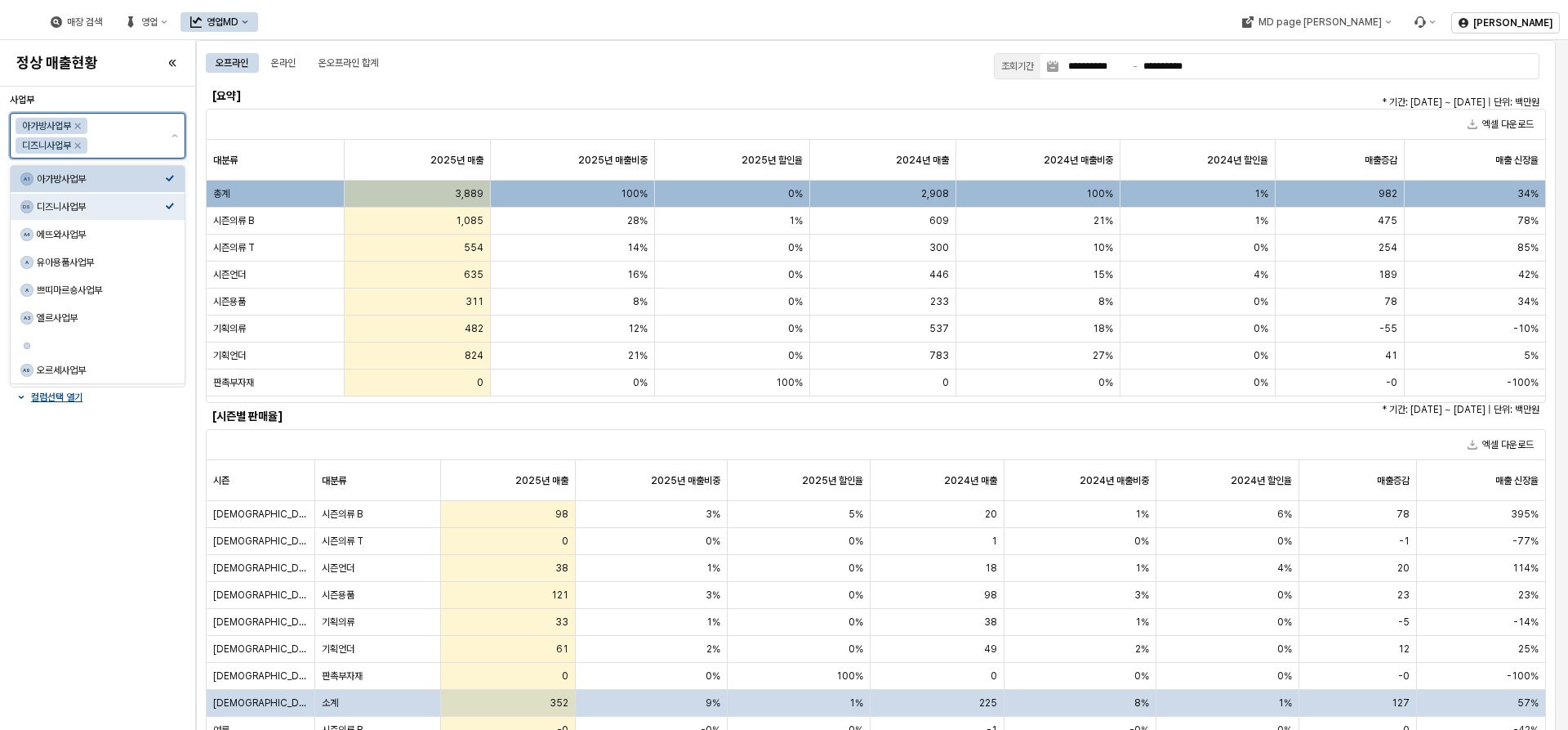
click at [163, 179] on div "아가방사업부" at bounding box center [101, 178] width 128 height 14
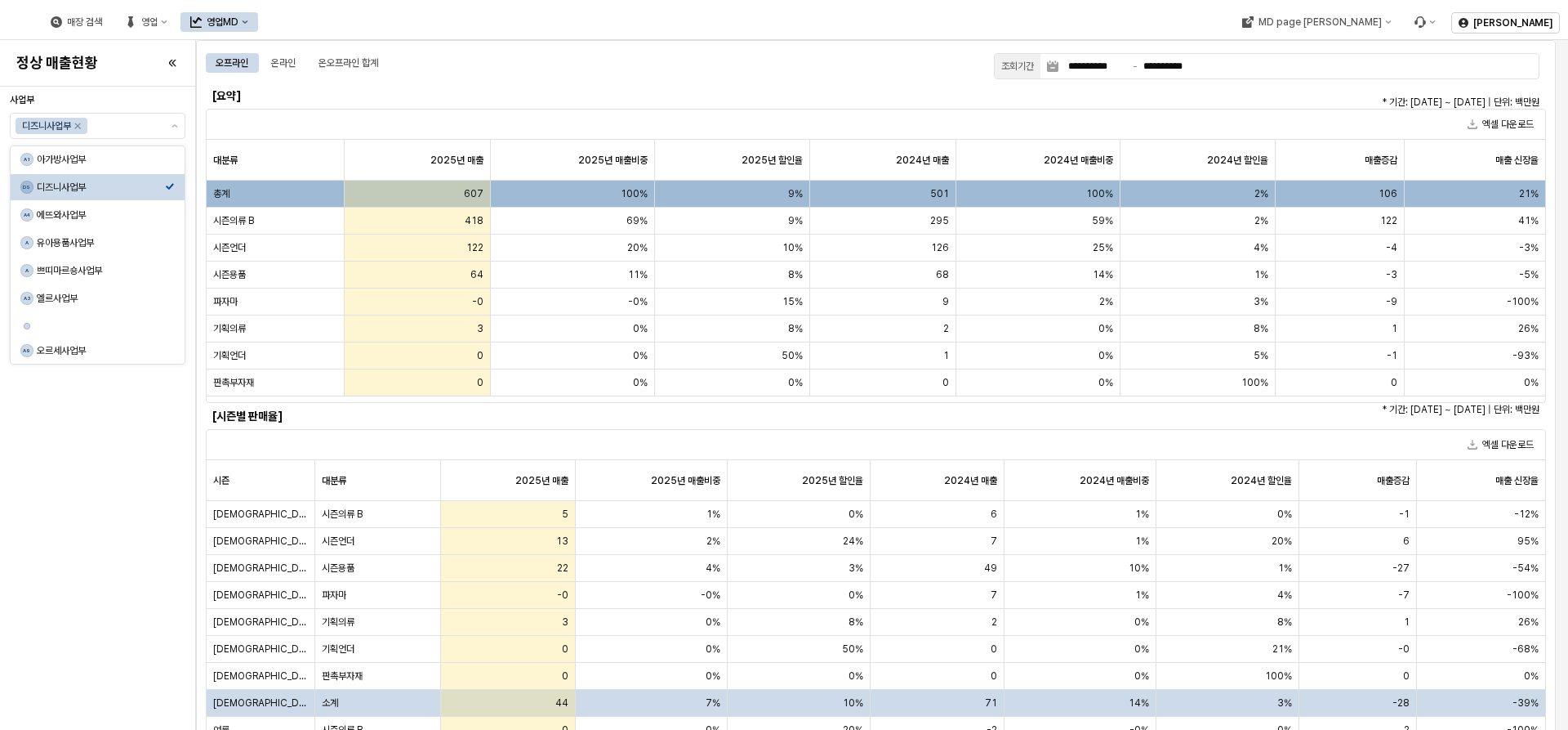
click at [395, 101] on h6 "[요약]" at bounding box center [373, 96] width 322 height 14
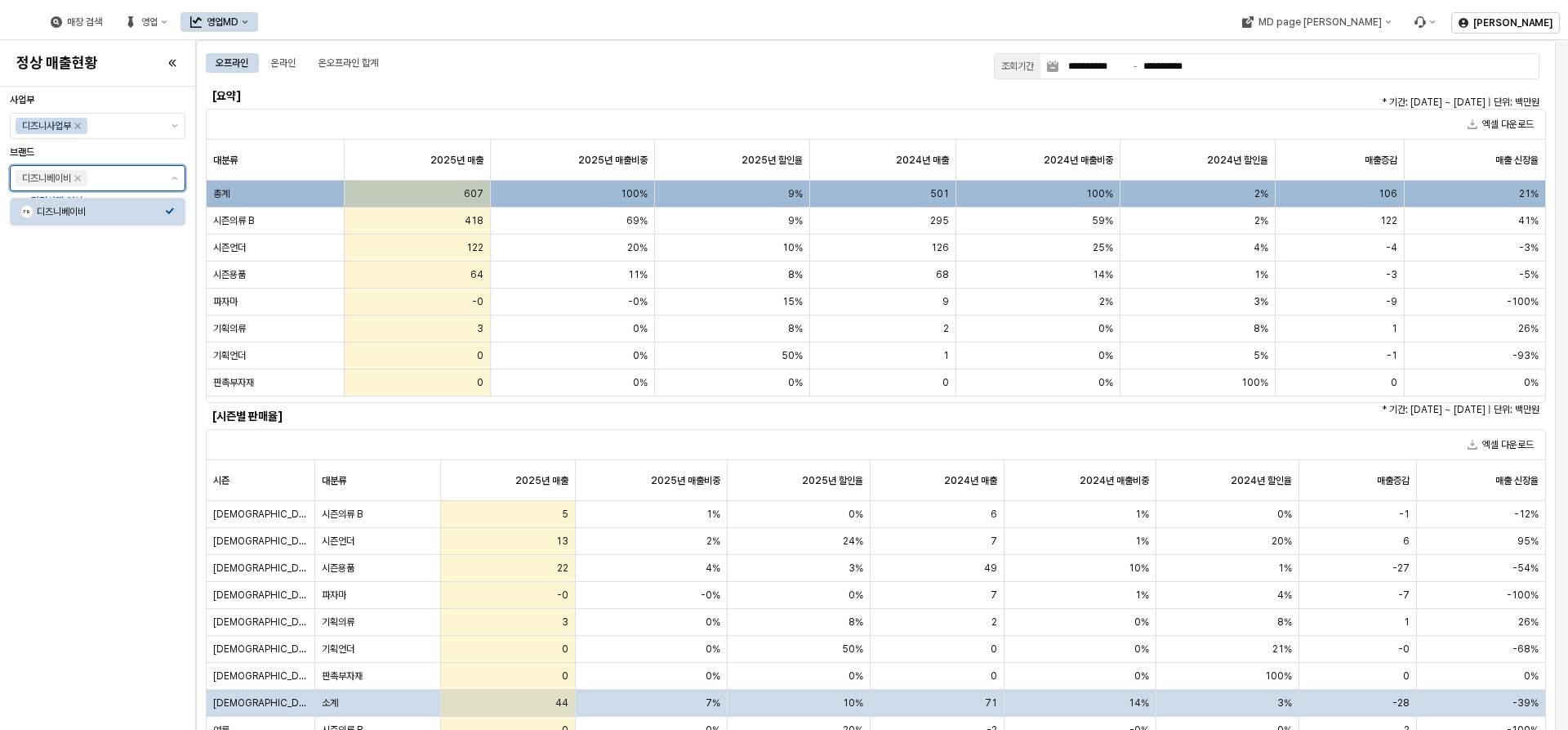
click at [118, 181] on input "브랜드" at bounding box center [125, 178] width 69 height 16
click at [394, 97] on h6 "[요약]" at bounding box center [373, 96] width 322 height 14
click at [158, 22] on div "영업" at bounding box center [150, 22] width 16 height 12
click at [202, 26] on icon "영업MD" at bounding box center [195, 22] width 12 height 12
click at [697, 23] on div "매장 검색 영업 영업MD" at bounding box center [636, 22] width 1259 height 34
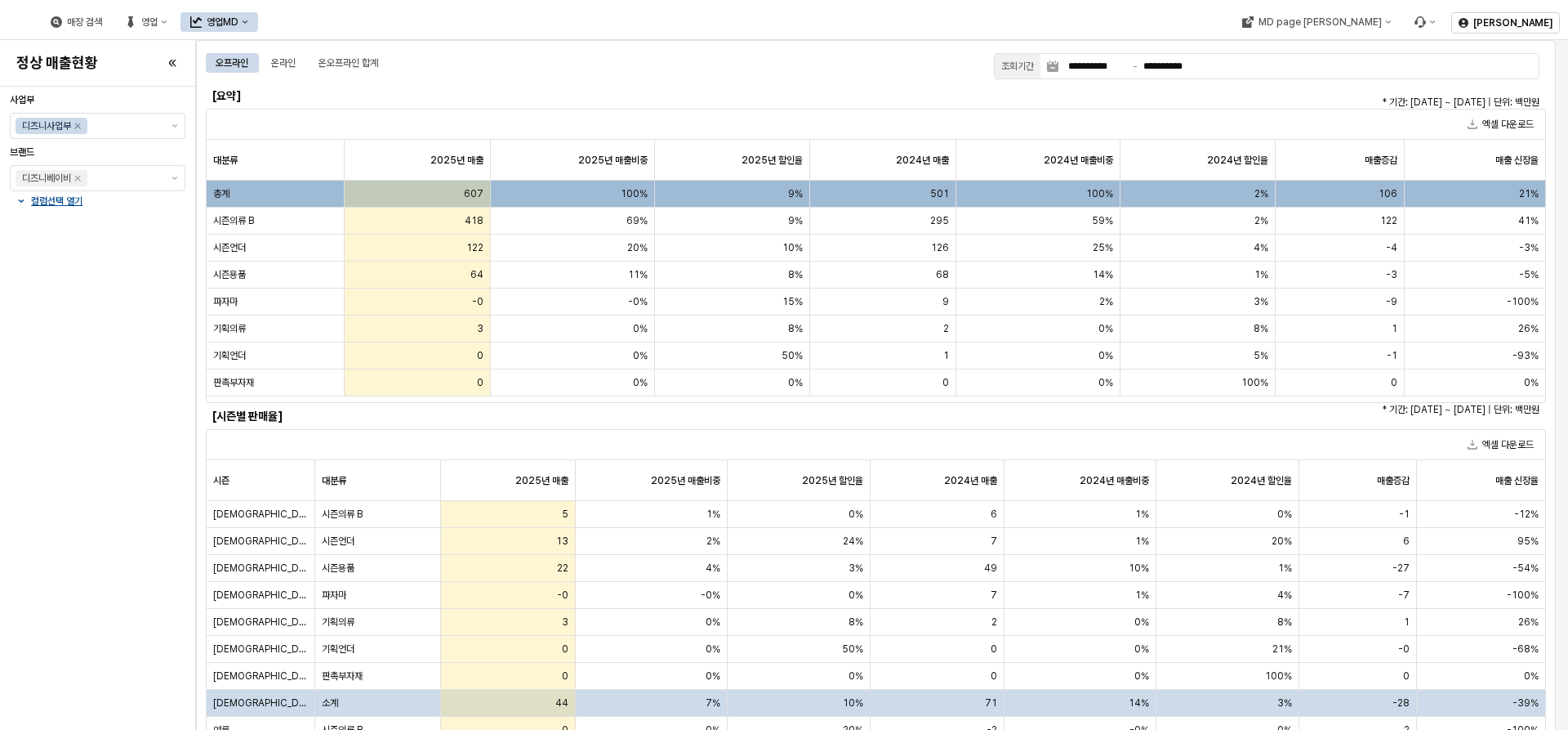
click at [258, 11] on div "매장 검색 영업 영업MD" at bounding box center [149, 22] width 217 height 34
click at [158, 21] on div "영업" at bounding box center [150, 22] width 16 height 12
click at [239, 21] on div "영업MD" at bounding box center [222, 22] width 32 height 12
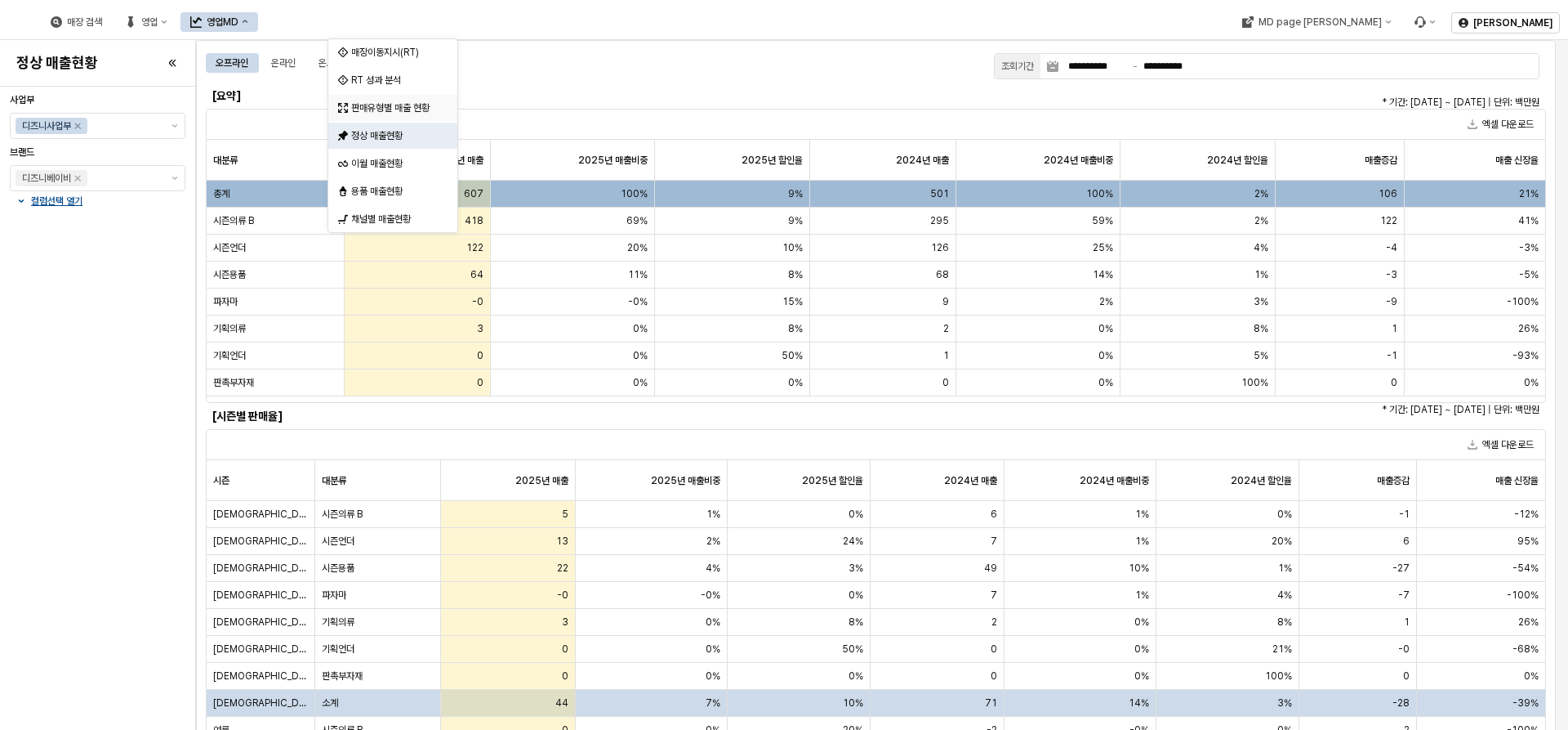
click at [410, 110] on div "판매유형별 매출 현황" at bounding box center [394, 107] width 86 height 14
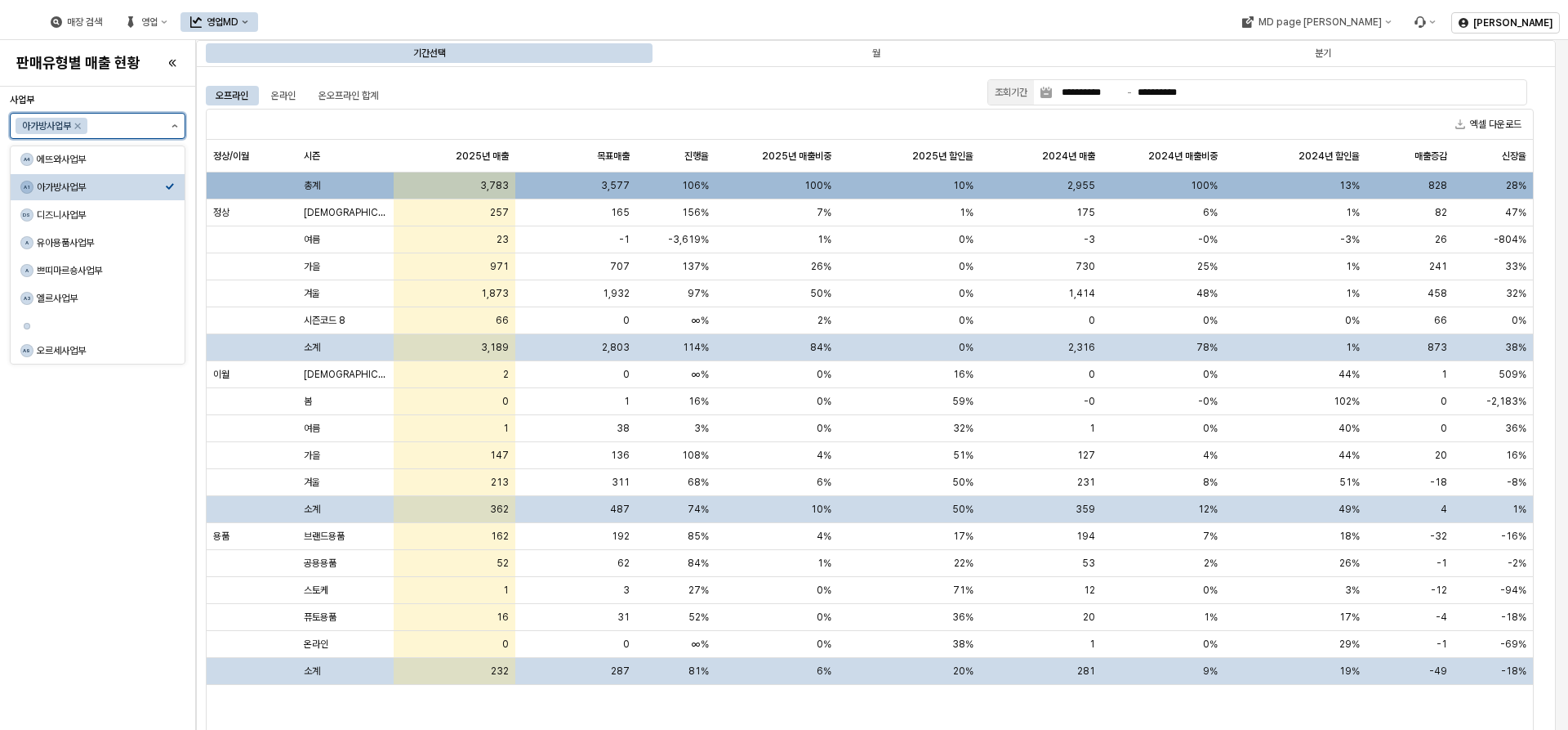
click at [169, 123] on button "제안 사항 표시" at bounding box center [175, 125] width 20 height 24
click at [80, 207] on div "DS 디즈니사업부" at bounding box center [93, 214] width 144 height 16
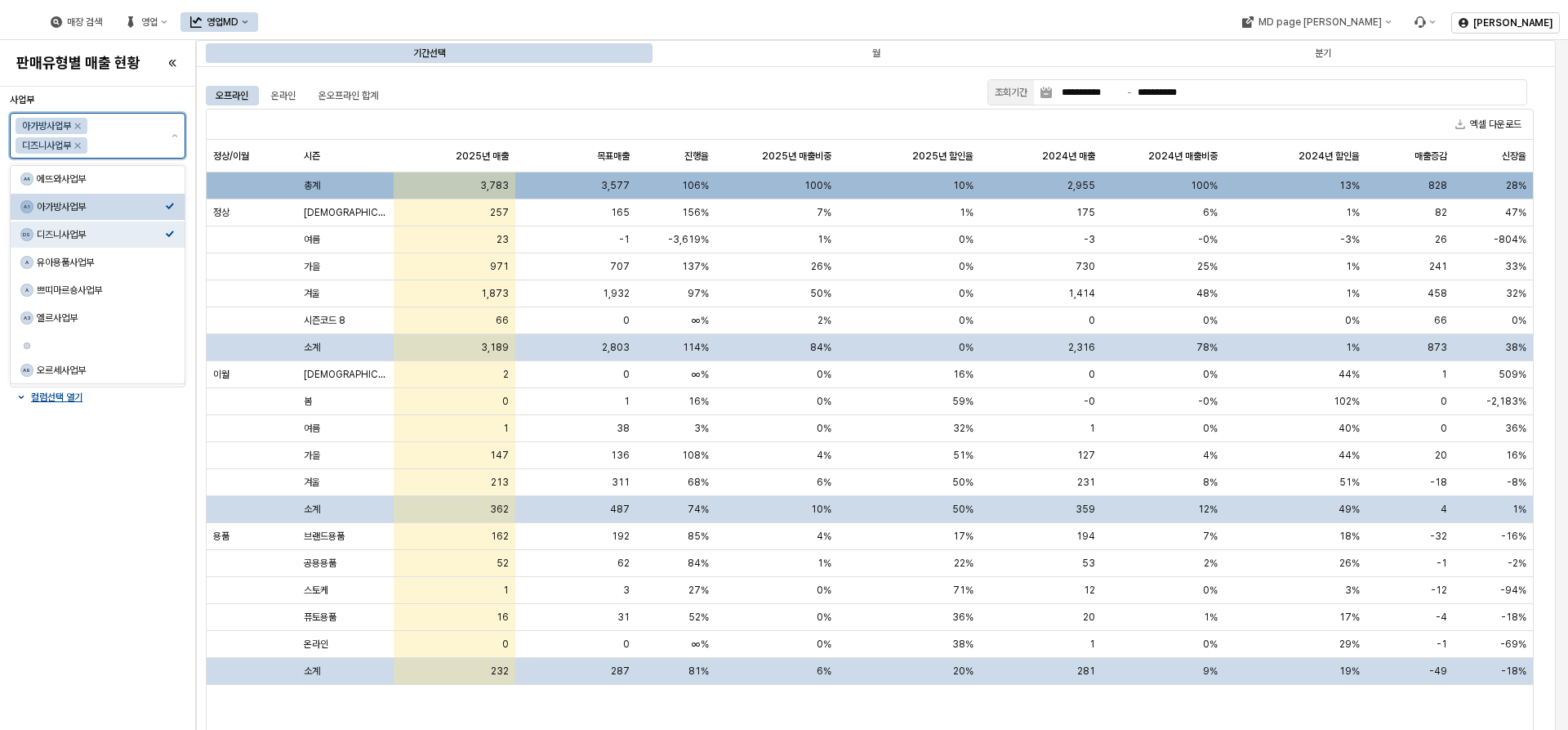
click at [122, 214] on div "A1 아가방사업부" at bounding box center [97, 206] width 174 height 26
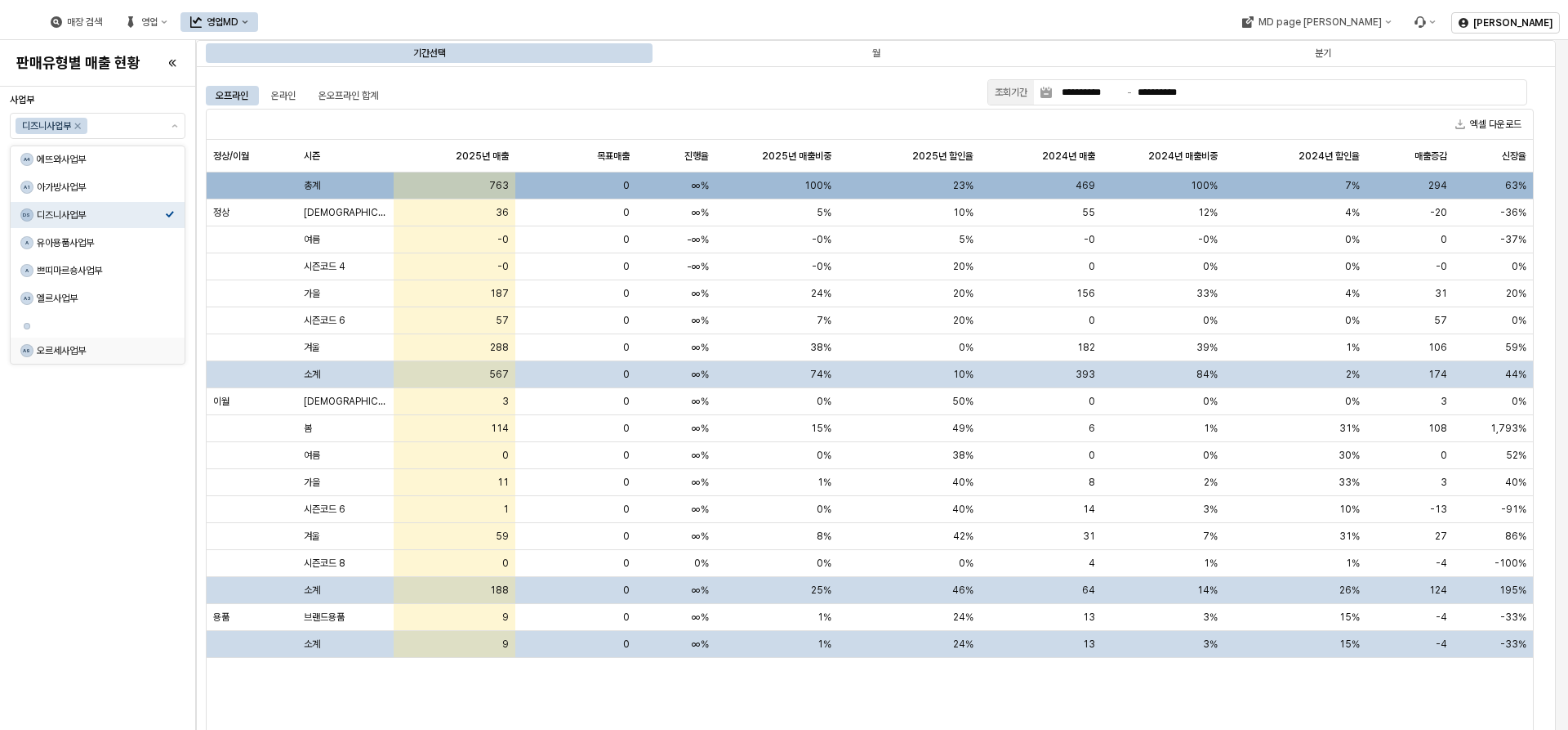
click at [111, 477] on div "사업부 디즈니사업부 브랜드 디즈니베이비 컬럼선택 열기" at bounding box center [97, 407] width 176 height 630
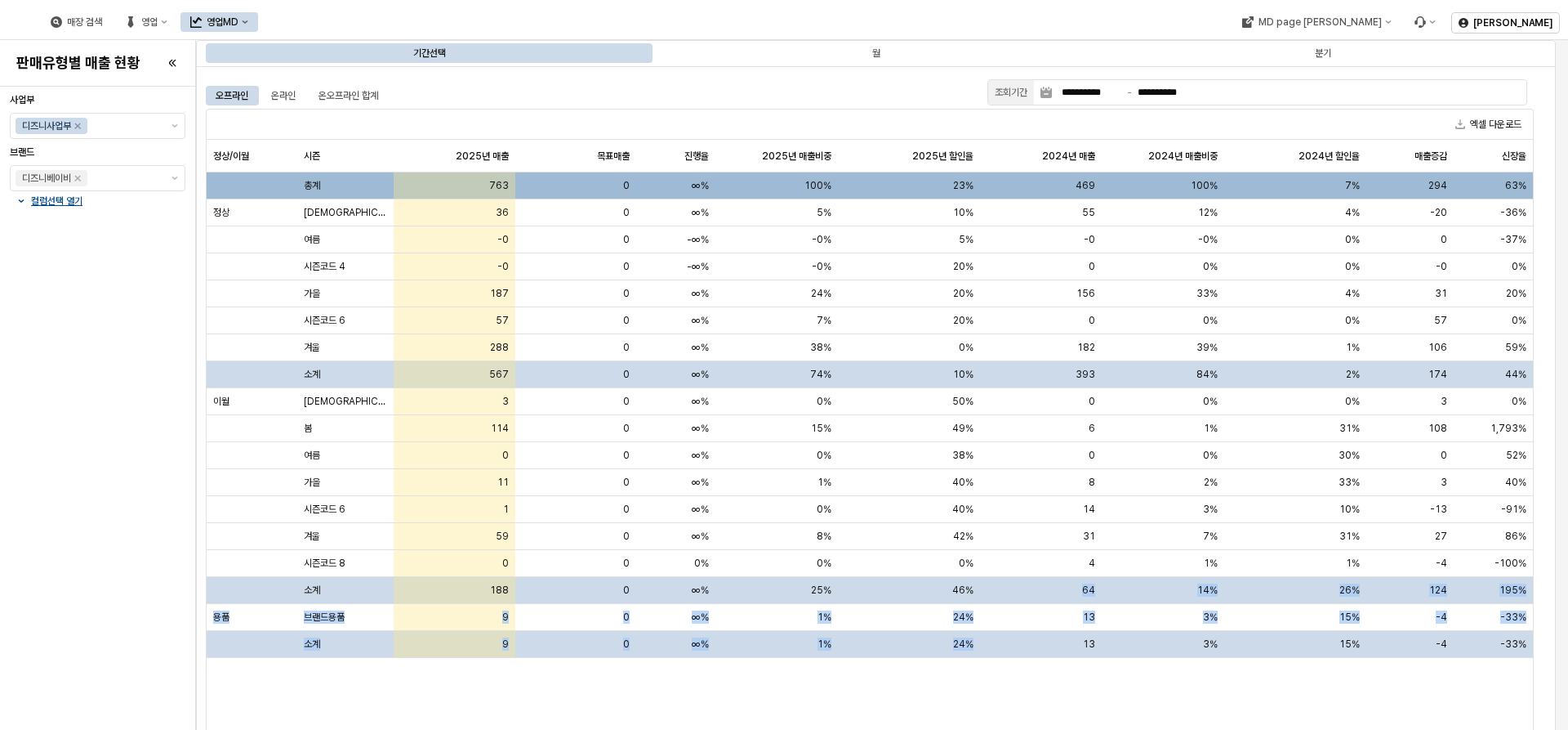
drag, startPoint x: 1071, startPoint y: 658, endPoint x: 1073, endPoint y: 728, distance: 70.0
click at [1068, 669] on div "정상/이월 정상/이월 시즌 시즌 2025년 매출 2025년 매출 목표매출 목표매출 진행율 진행율 2025년 매출비중 2025년 매출비중 202…" at bounding box center [869, 452] width 1326 height 625
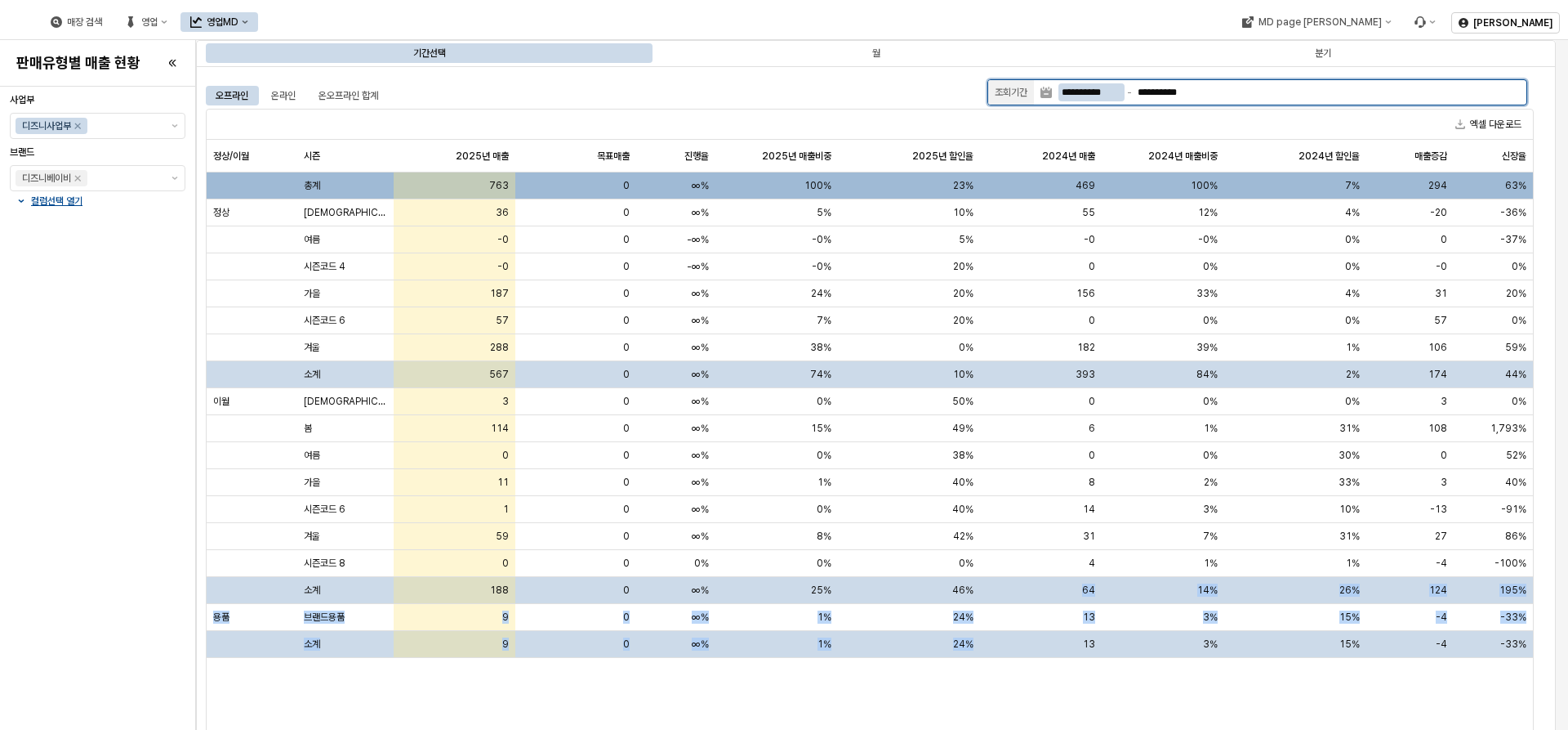
click at [1076, 86] on input "**********" at bounding box center [1091, 92] width 66 height 18
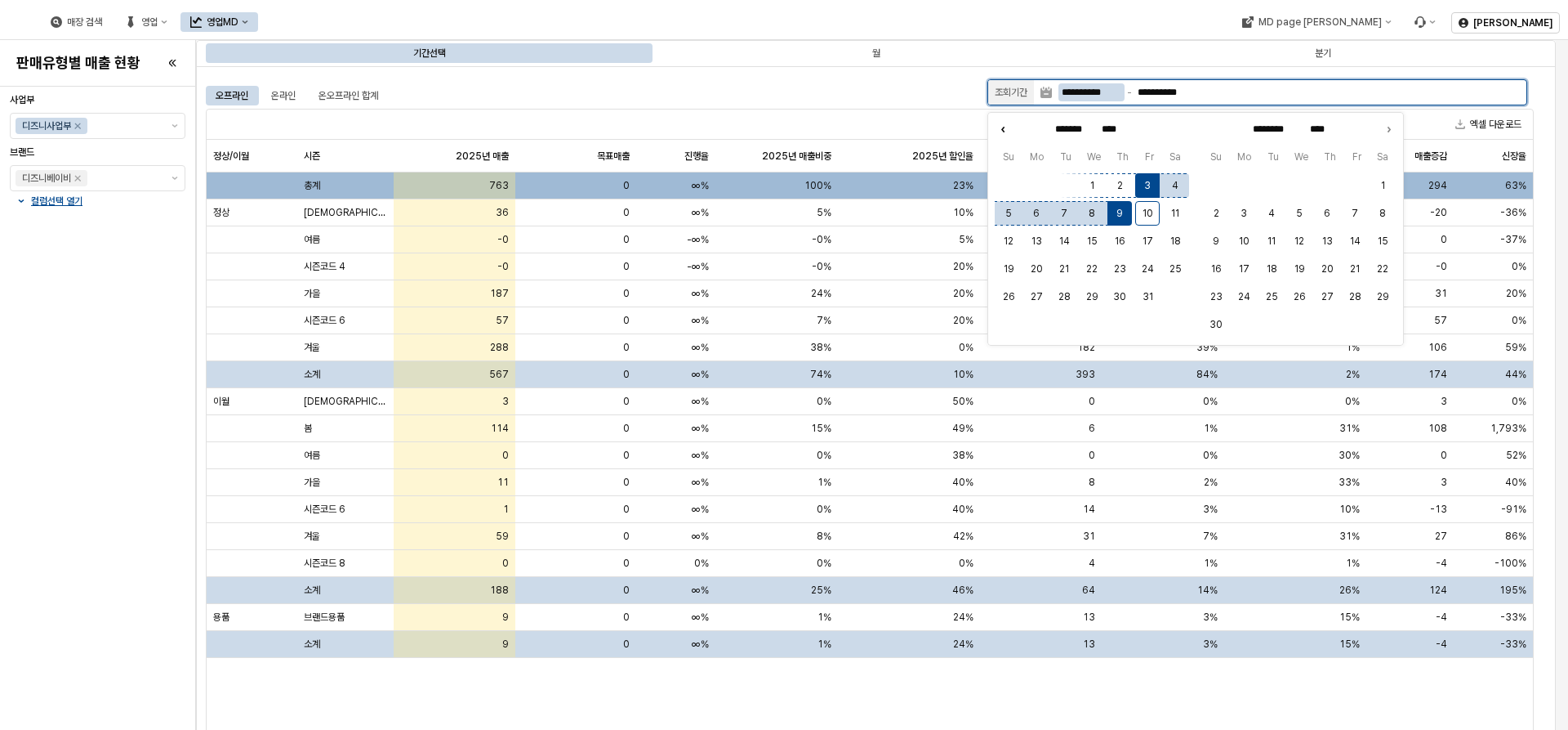
click at [1005, 128] on icon "Previous month" at bounding box center [1002, 129] width 16 height 16
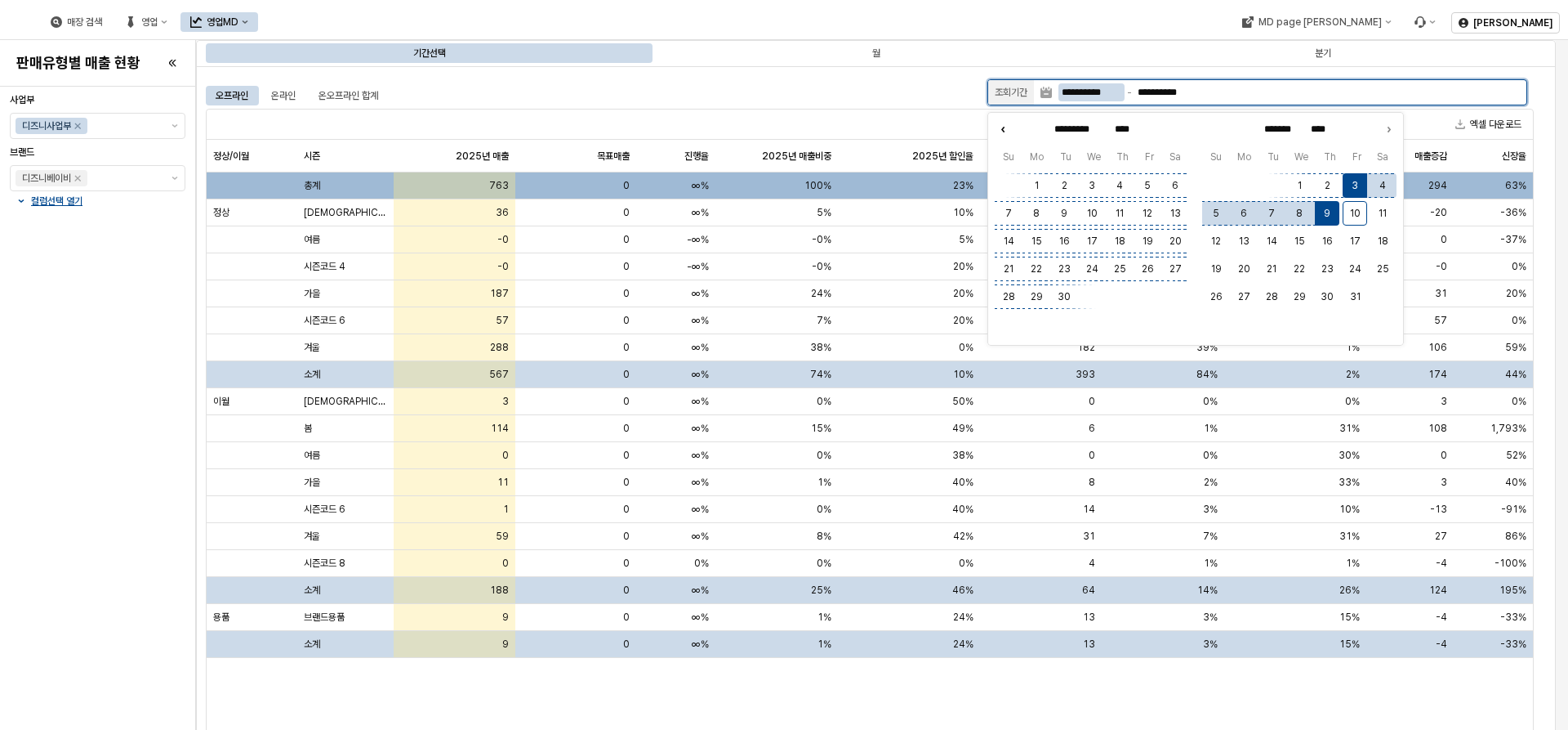
type input "*********"
type input "*******"
click at [1002, 127] on icon "Previous month" at bounding box center [1002, 129] width 16 height 16
type input "******"
type input "*********"
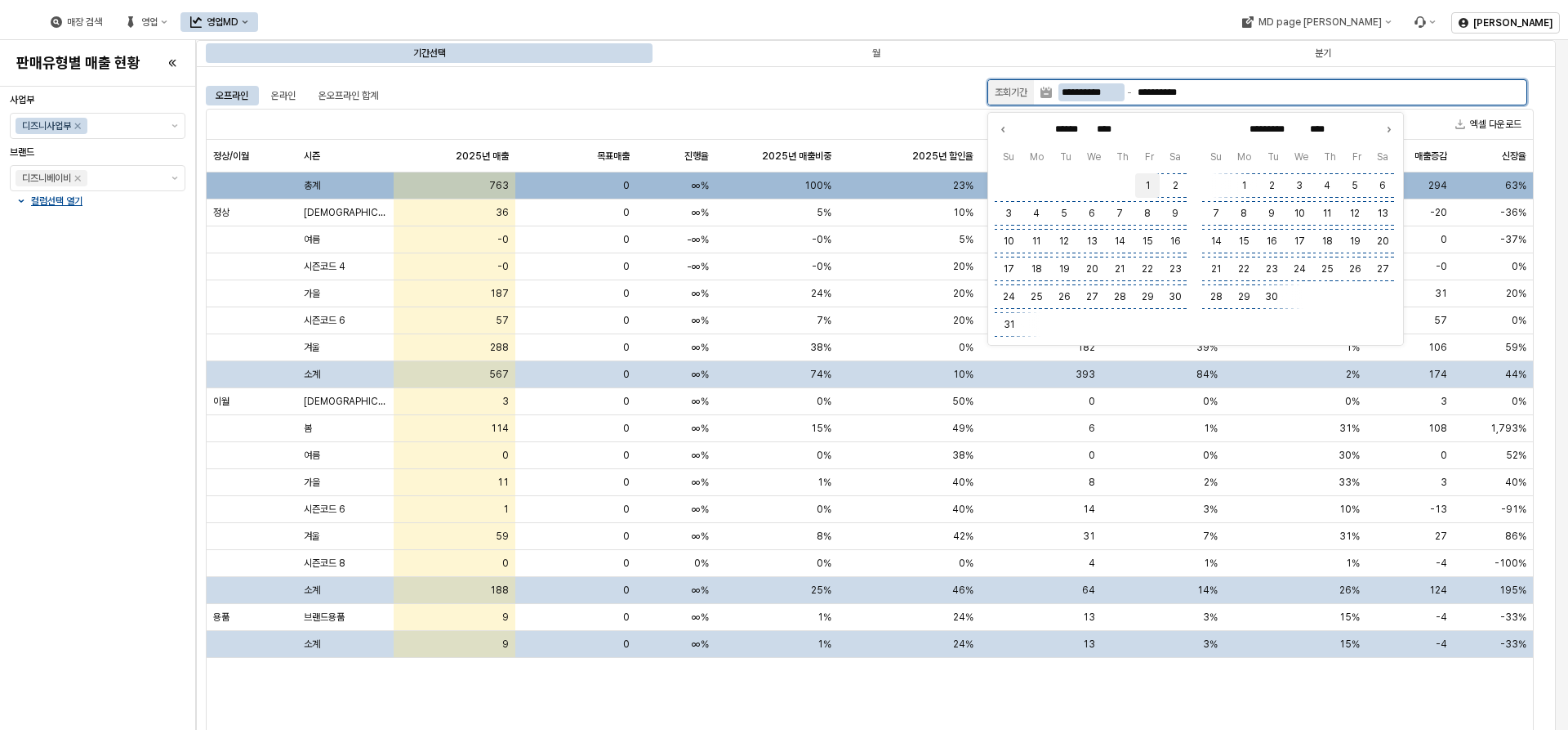
click at [1146, 187] on button "1" at bounding box center [1147, 185] width 24 height 24
type input "**********"
type input "*********"
type input "*******"
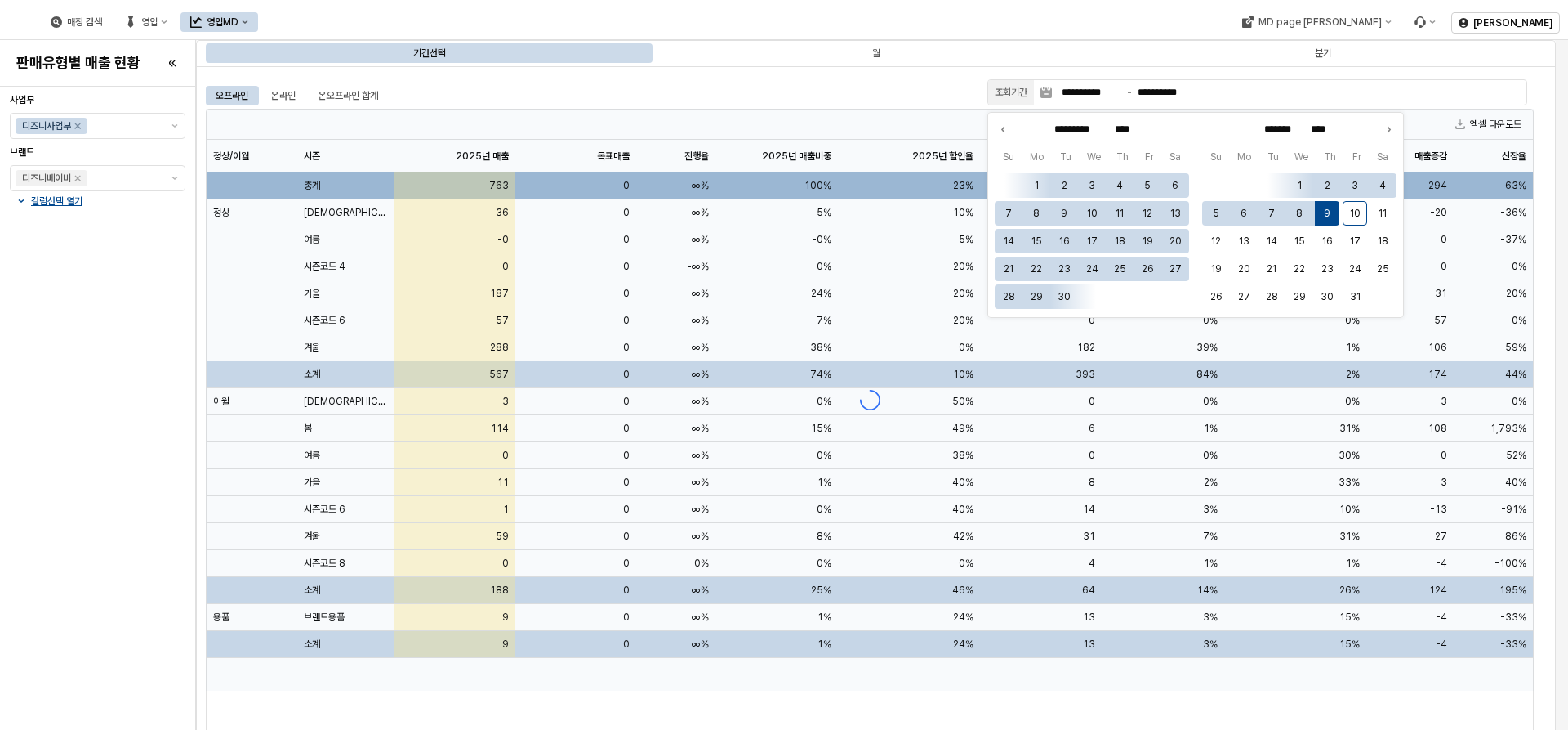
click at [834, 96] on div "오프라인 온라인 온오프라인 합계" at bounding box center [593, 96] width 775 height 20
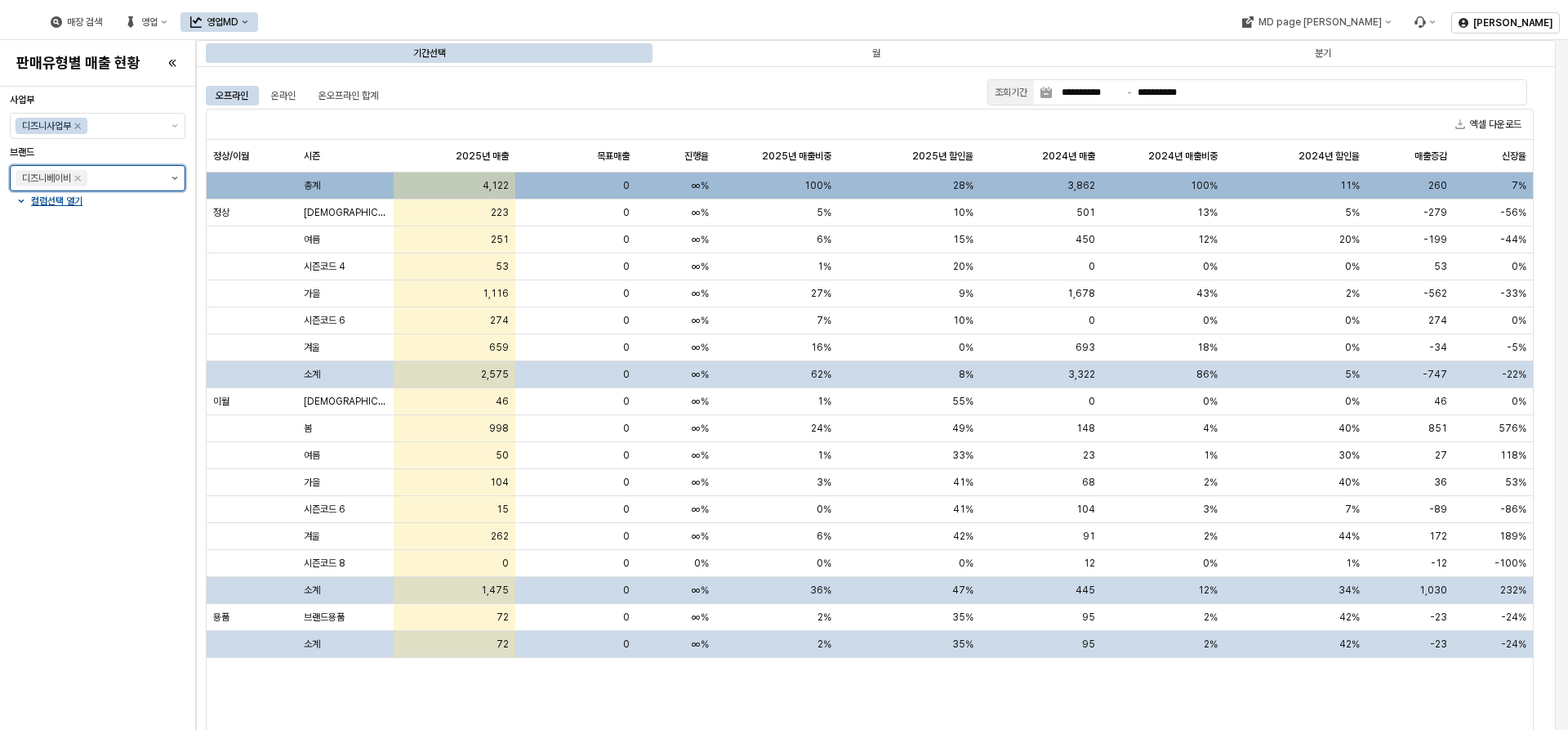
click at [177, 180] on button "제안 사항 표시" at bounding box center [175, 178] width 20 height 24
click at [22, 205] on div "컬럼선택 열기" at bounding box center [97, 201] width 162 height 14
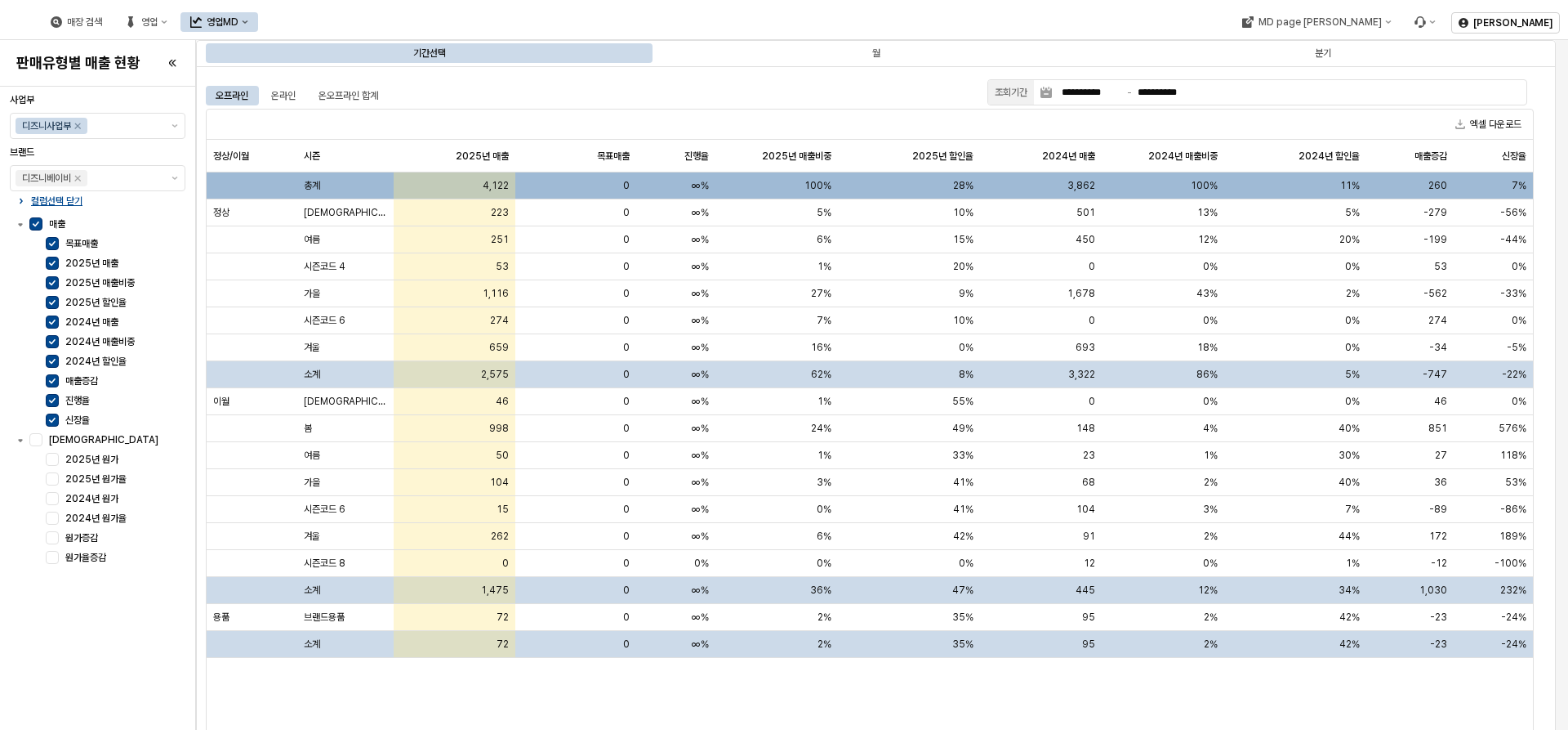
click at [687, 88] on div "오프라인 온라인 온오프라인 합계" at bounding box center [593, 96] width 775 height 20
drag, startPoint x: 621, startPoint y: 107, endPoint x: 284, endPoint y: 113, distance: 337.1
click at [1085, 296] on span "1,678" at bounding box center [1081, 293] width 28 height 14
click at [1094, 286] on div "1,678" at bounding box center [1040, 294] width 122 height 27
click at [1093, 296] on span "1,678" at bounding box center [1081, 293] width 28 height 14
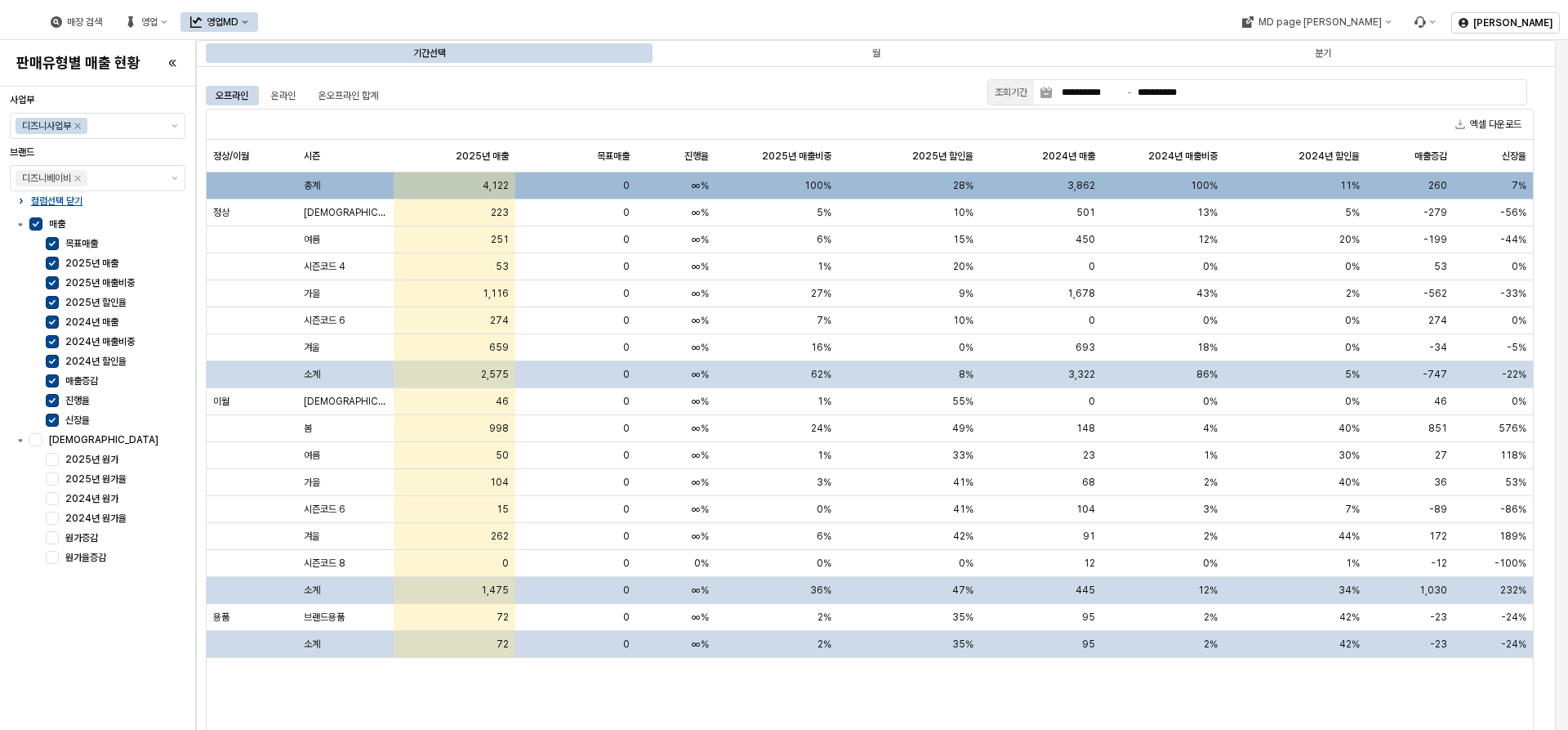
click at [560, 686] on div "정상/이월 정상/이월 시즌 시즌 2025년 매출 2025년 매출 목표매출 목표매출 진행율 진행율 2025년 매출비중 2025년 매출비중 202…" at bounding box center [869, 452] width 1326 height 625
click at [823, 10] on div "매장 검색 영업 영업MD" at bounding box center [636, 22] width 1259 height 34
click at [177, 20] on button "영업" at bounding box center [146, 23] width 62 height 20
click at [335, 84] on div "매장상세 현황" at bounding box center [328, 80] width 86 height 14
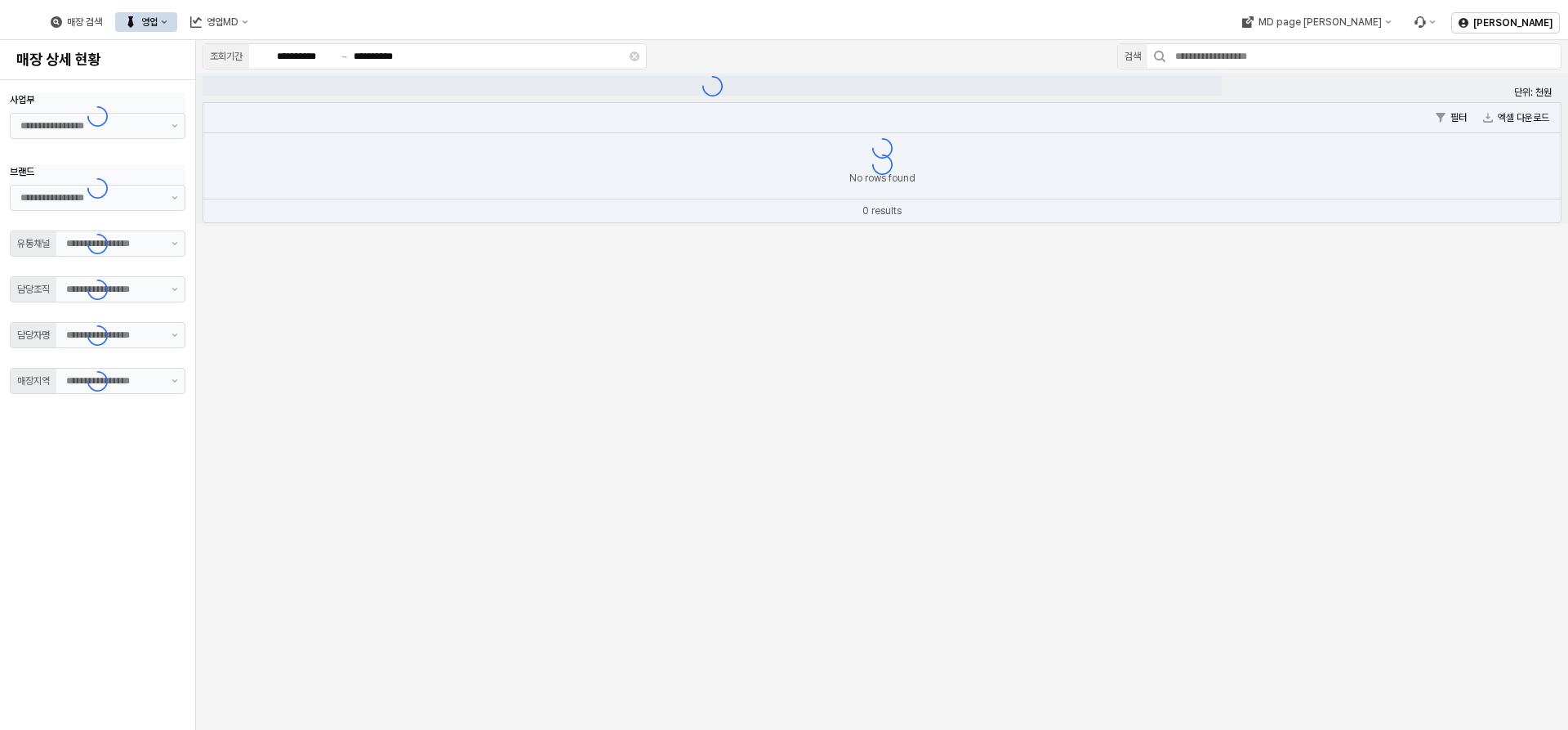
type input "**"
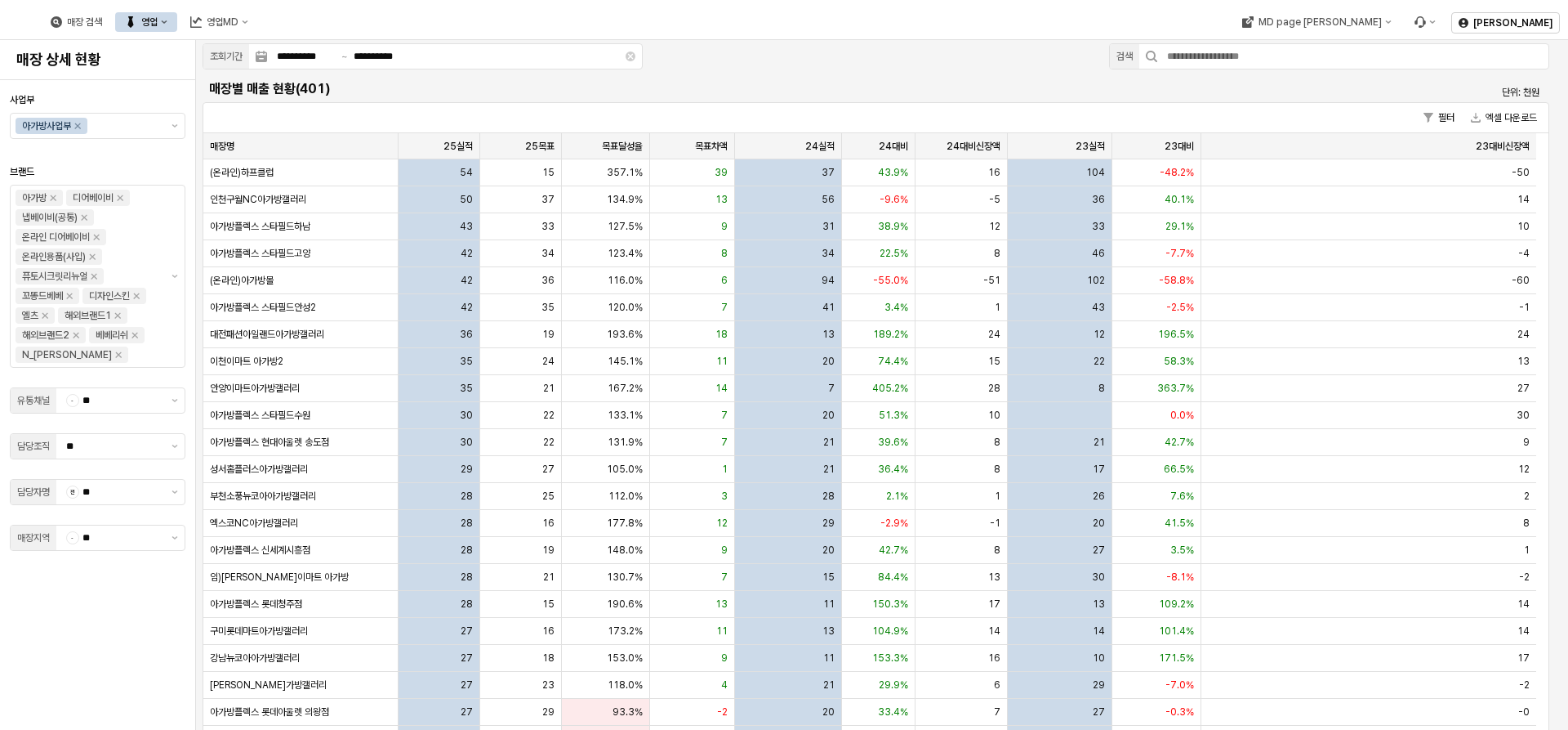
click at [177, 25] on button "영업" at bounding box center [146, 23] width 62 height 20
click at [321, 55] on div "목표매출 달성현황" at bounding box center [328, 52] width 86 height 14
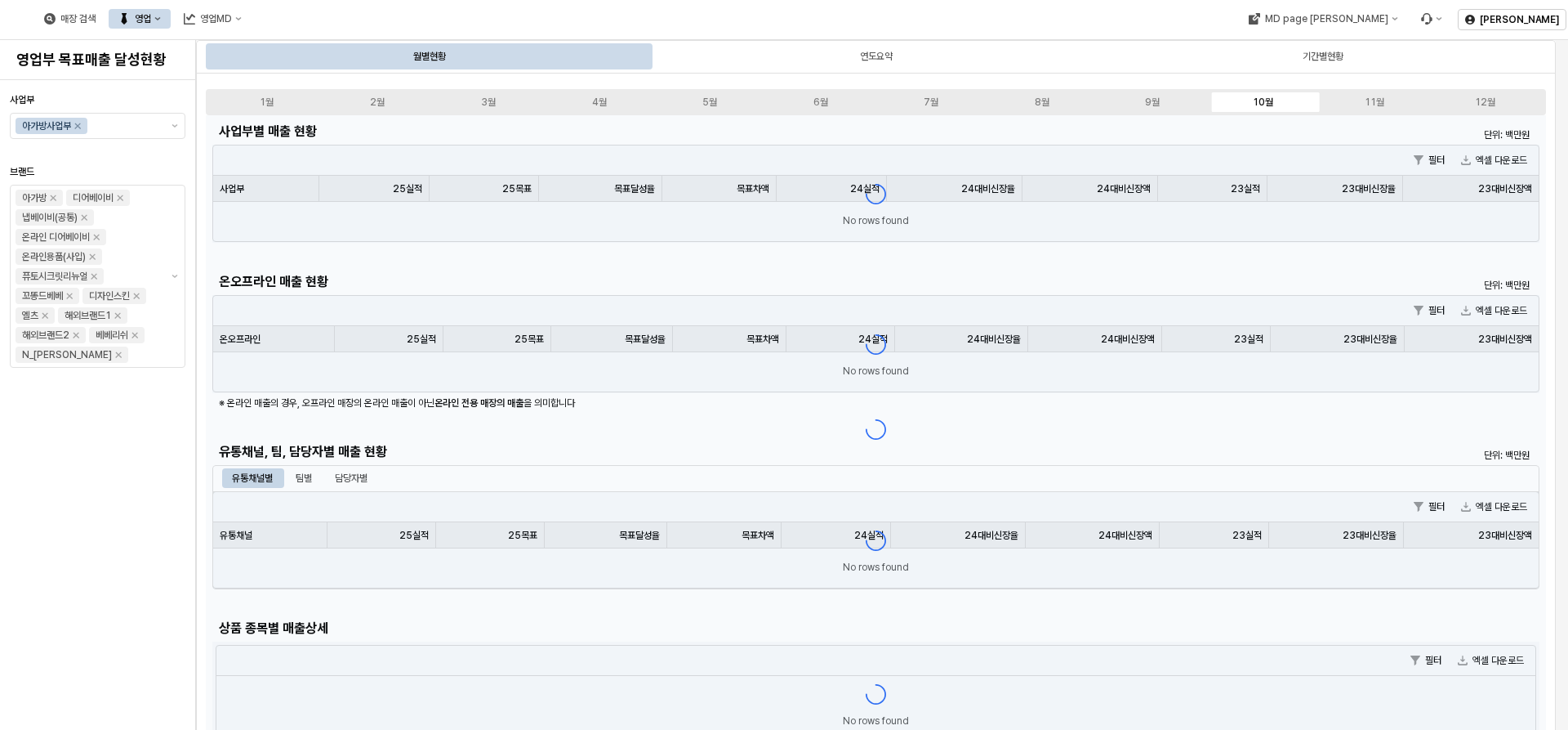
click at [170, 14] on button "영업" at bounding box center [140, 19] width 62 height 20
click at [251, 12] on button "영업MD" at bounding box center [213, 19] width 77 height 20
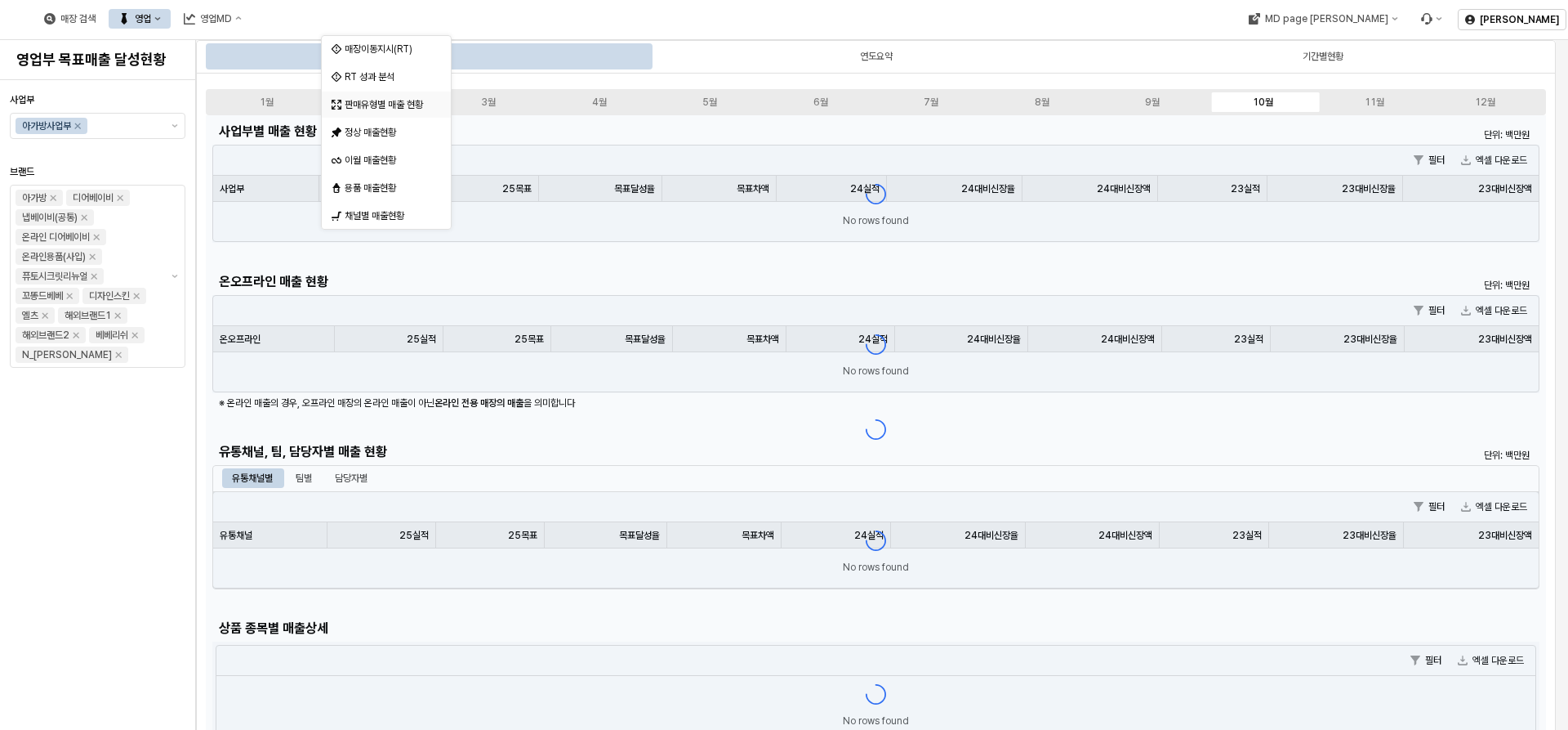
click at [414, 105] on div "판매유형별 매출 현황" at bounding box center [388, 105] width 86 height 14
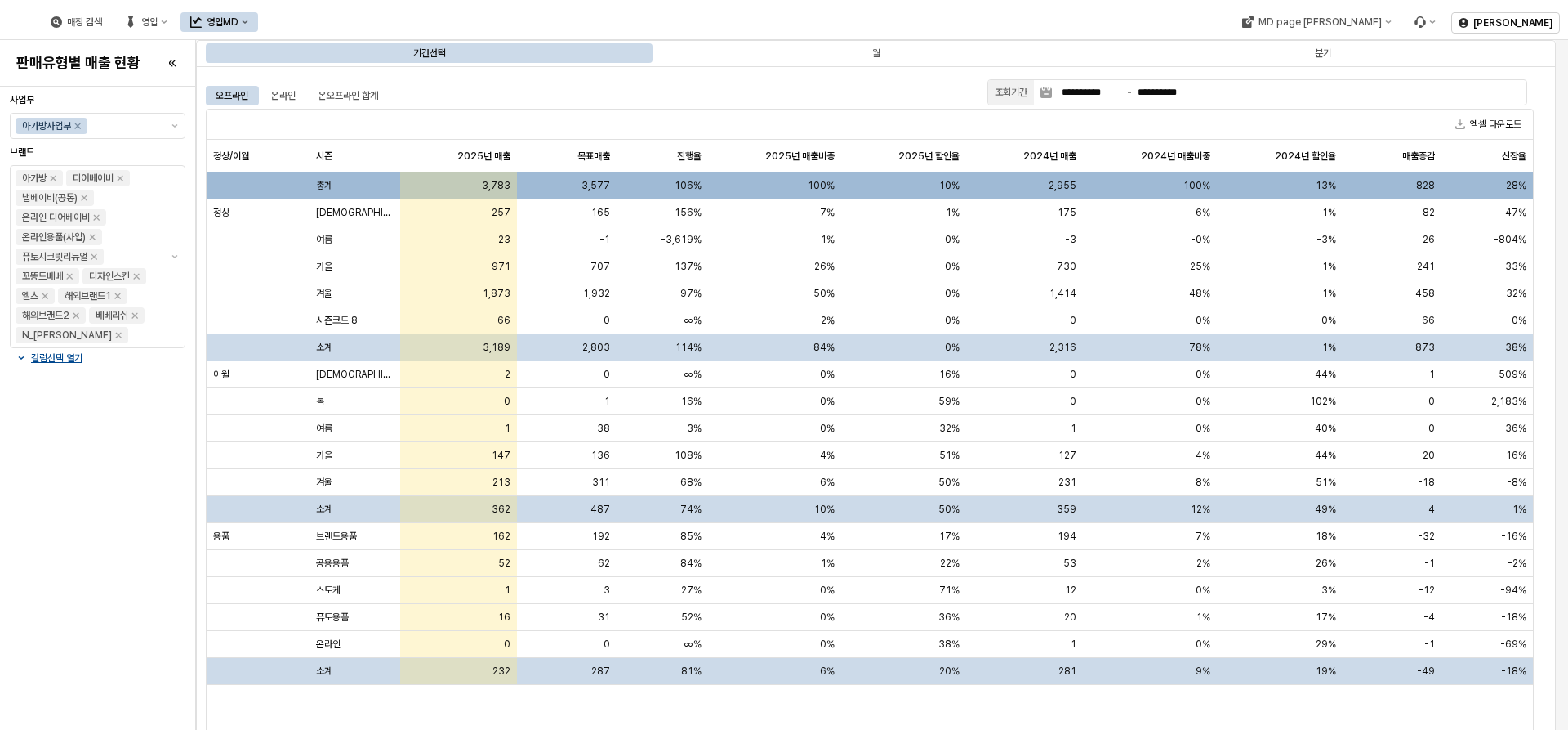
drag, startPoint x: 849, startPoint y: 96, endPoint x: 608, endPoint y: 124, distance: 242.6
click at [170, 125] on button "제안 사항 표시" at bounding box center [175, 125] width 20 height 24
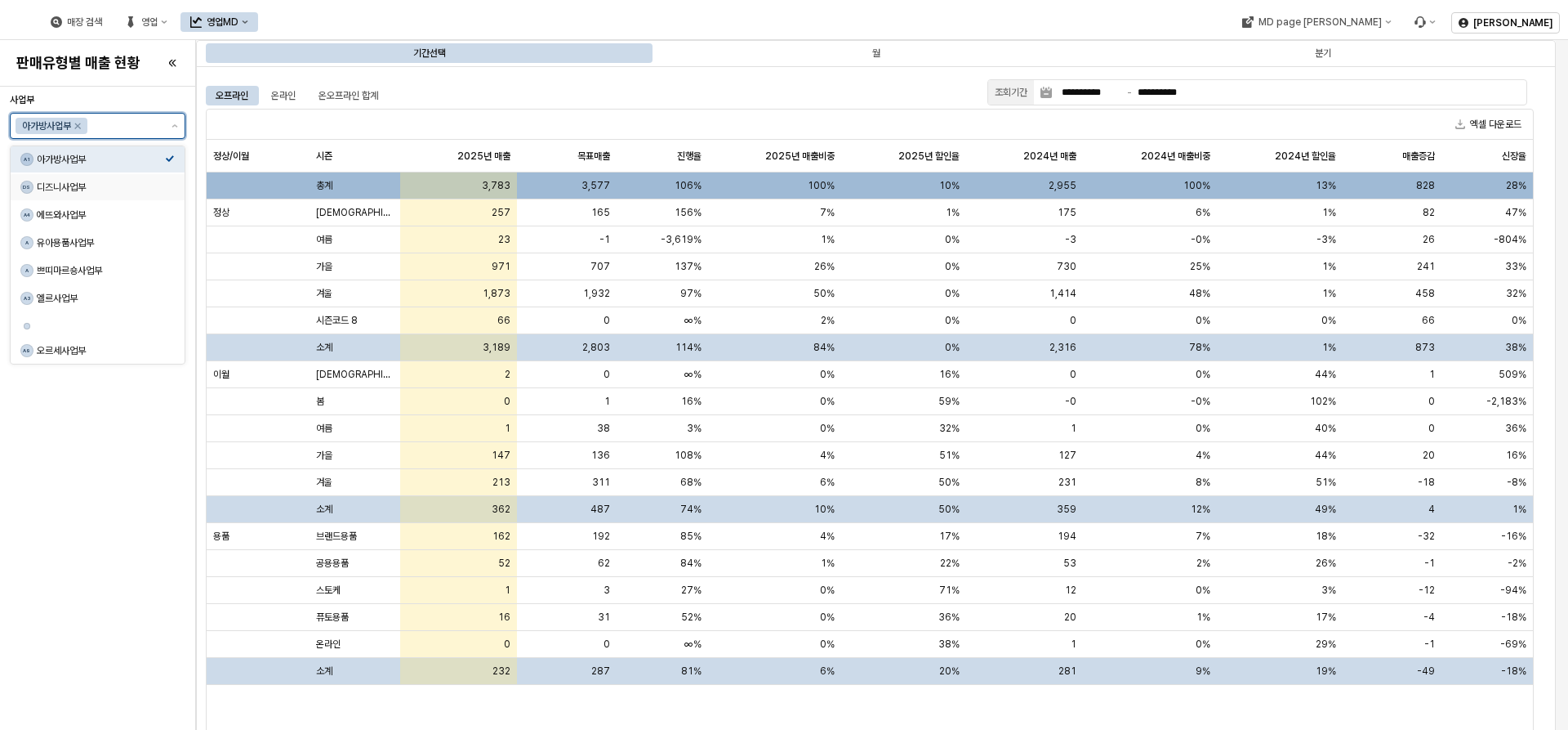
click at [118, 179] on div "DS 디즈니사업부" at bounding box center [93, 187] width 144 height 16
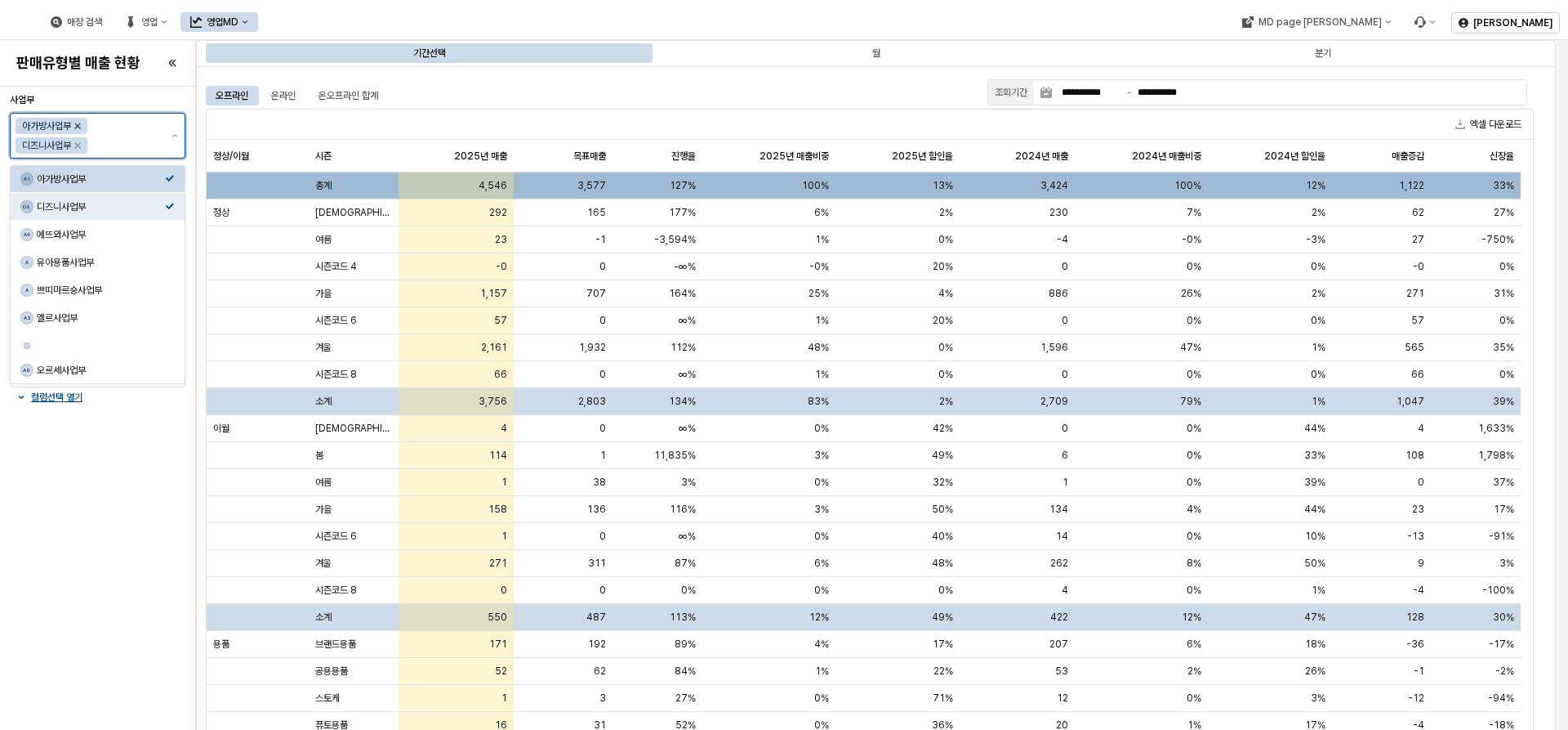
click at [77, 123] on icon "Remove 아가방사업부" at bounding box center [77, 125] width 14 height 14
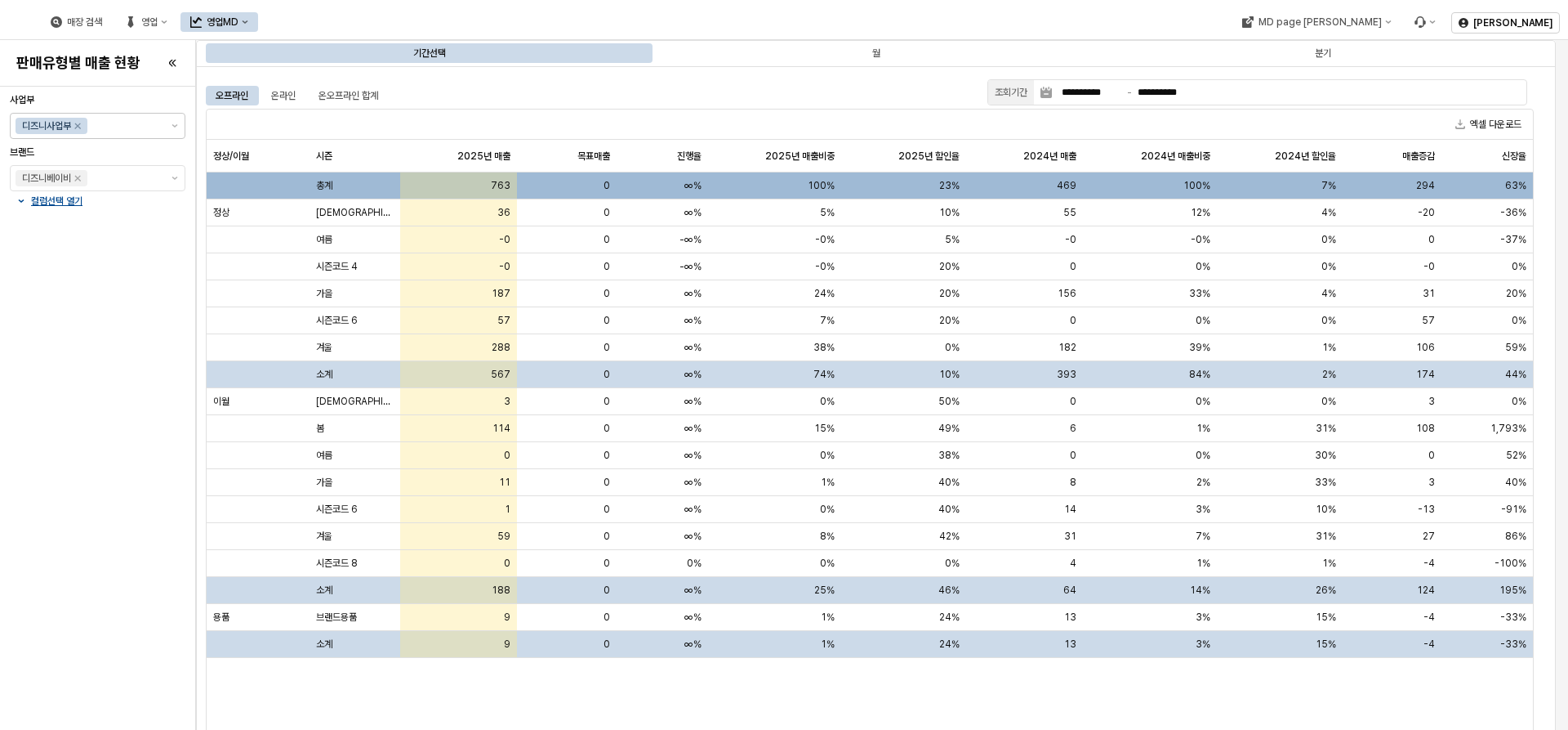
click at [43, 208] on div "컬럼선택 열기" at bounding box center [97, 201] width 176 height 20
click at [45, 203] on p "컬럼선택 열기" at bounding box center [56, 201] width 51 height 14
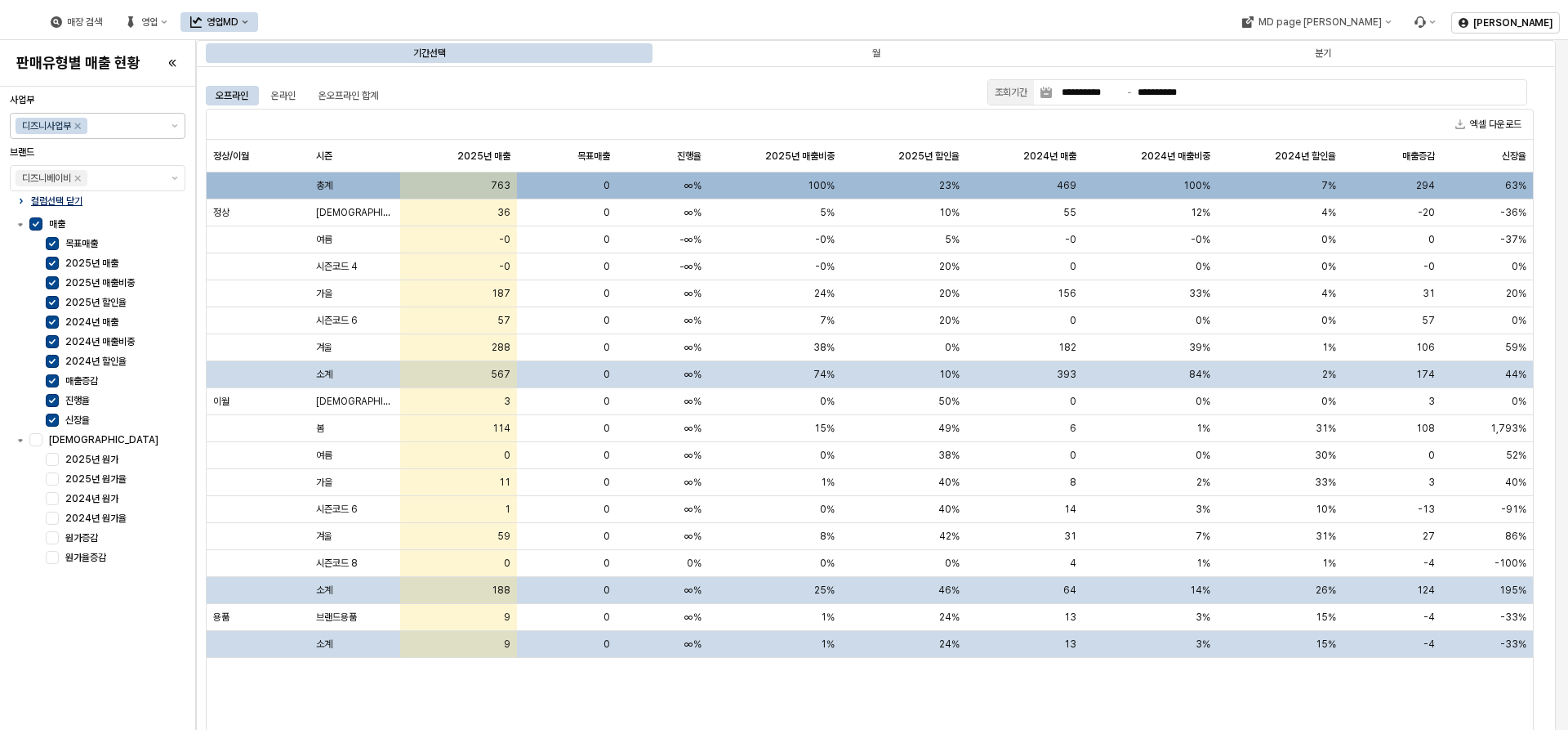
click at [43, 200] on p "컬럼선택 닫기" at bounding box center [56, 201] width 51 height 14
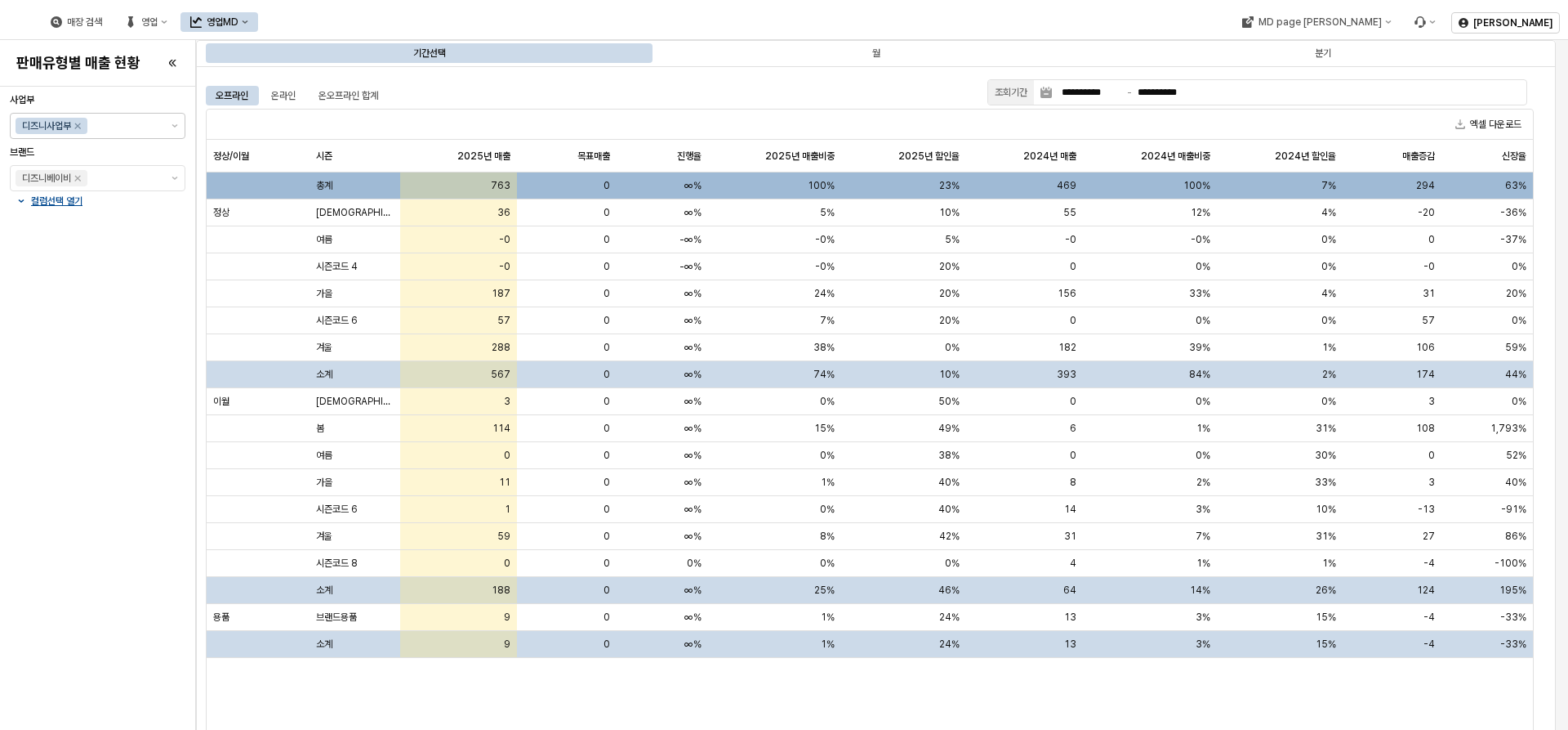
click at [258, 14] on button "영업MD" at bounding box center [219, 23] width 77 height 20
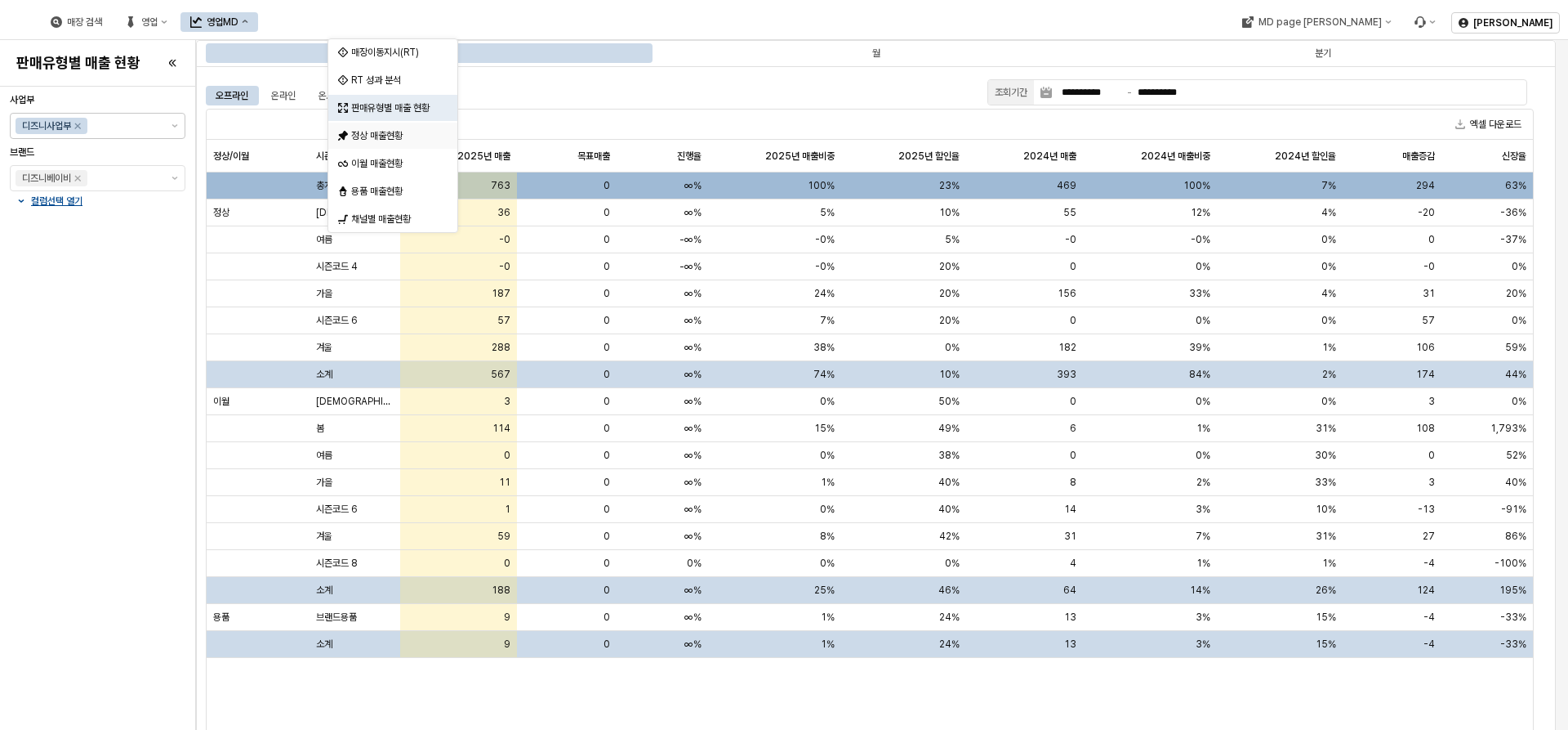
click at [401, 135] on div "정상 매출현황" at bounding box center [394, 135] width 86 height 14
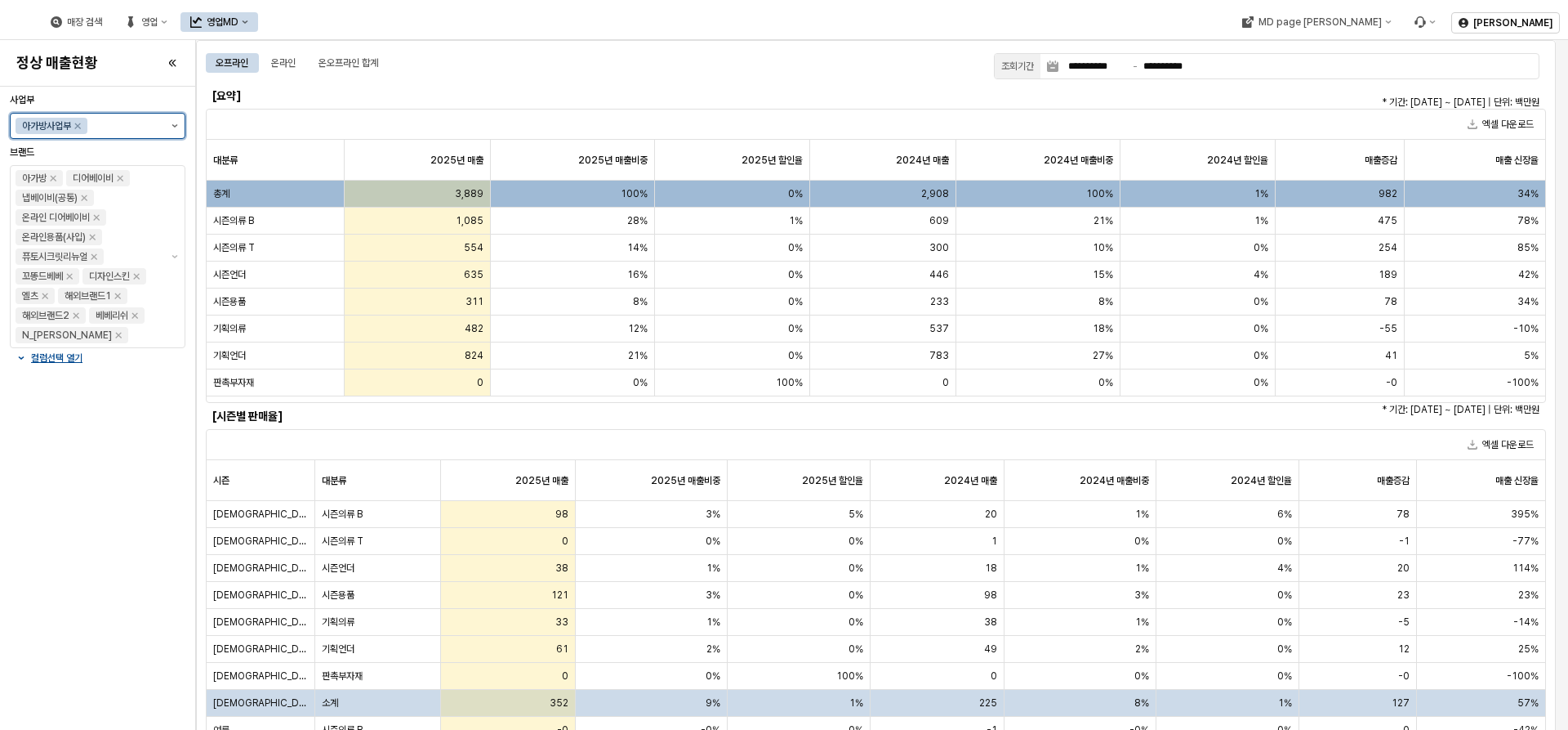
click at [172, 123] on button "제안 사항 표시" at bounding box center [175, 125] width 20 height 24
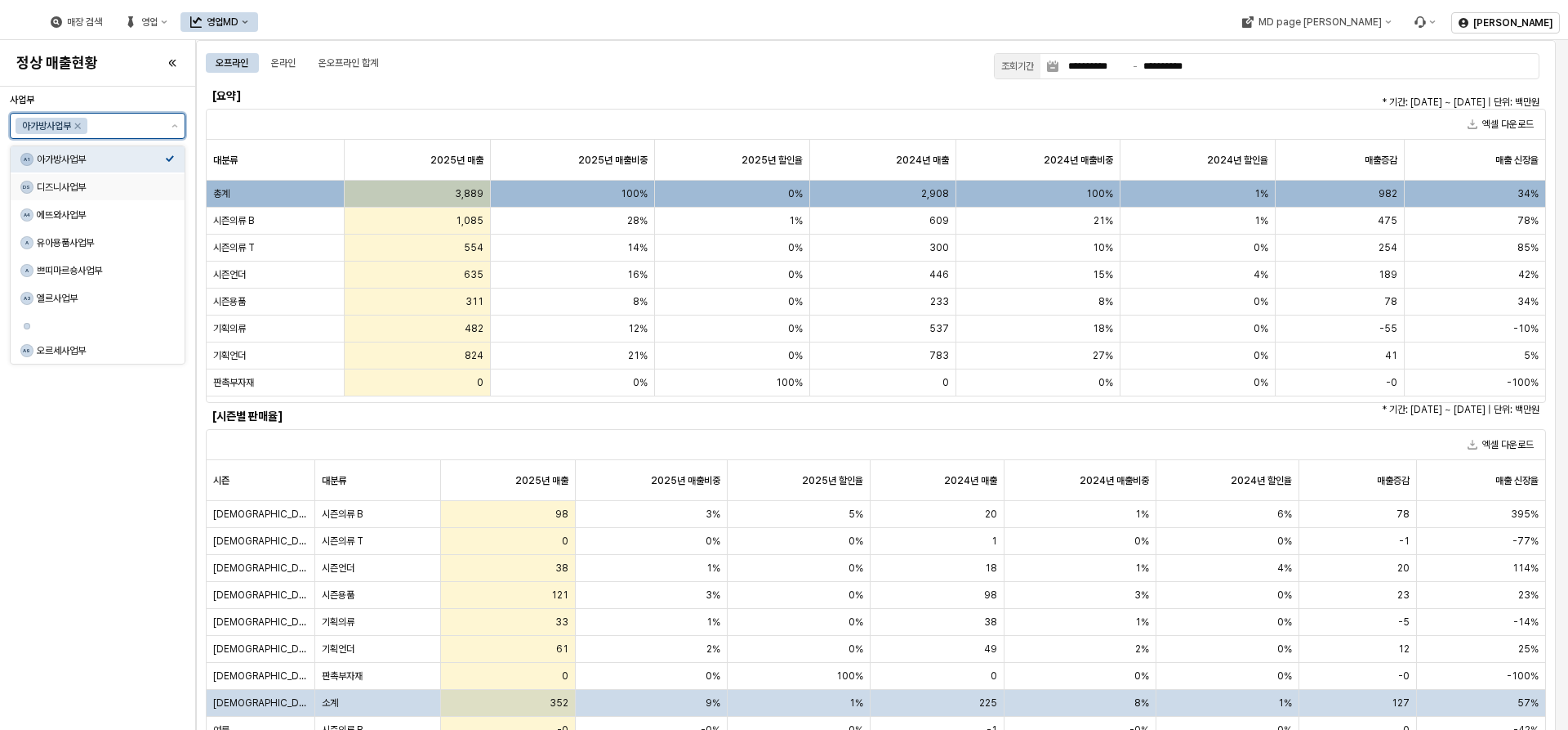
click at [65, 183] on div "디즈니사업부" at bounding box center [101, 187] width 128 height 14
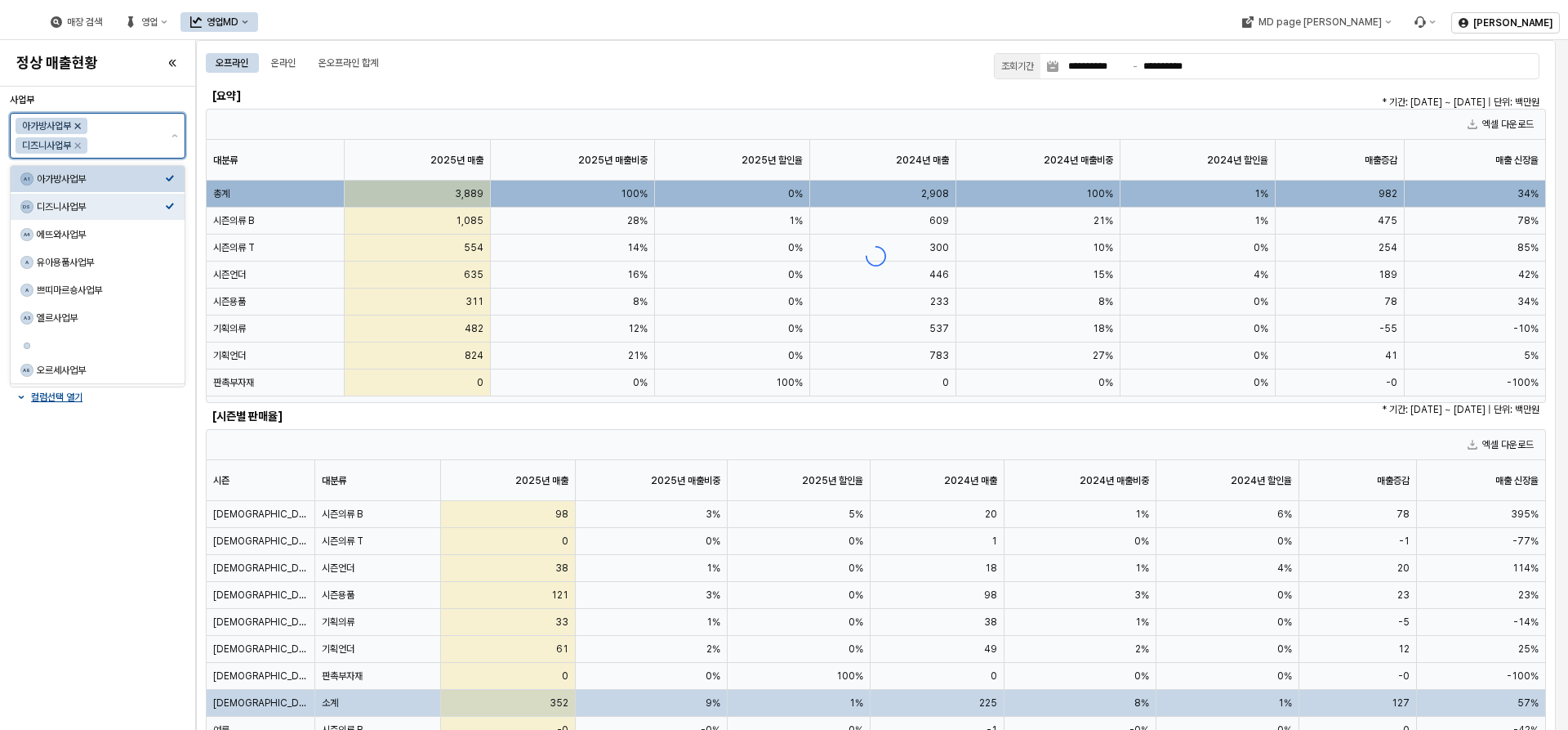
click at [79, 124] on icon "Remove 아가방사업부" at bounding box center [77, 125] width 14 height 14
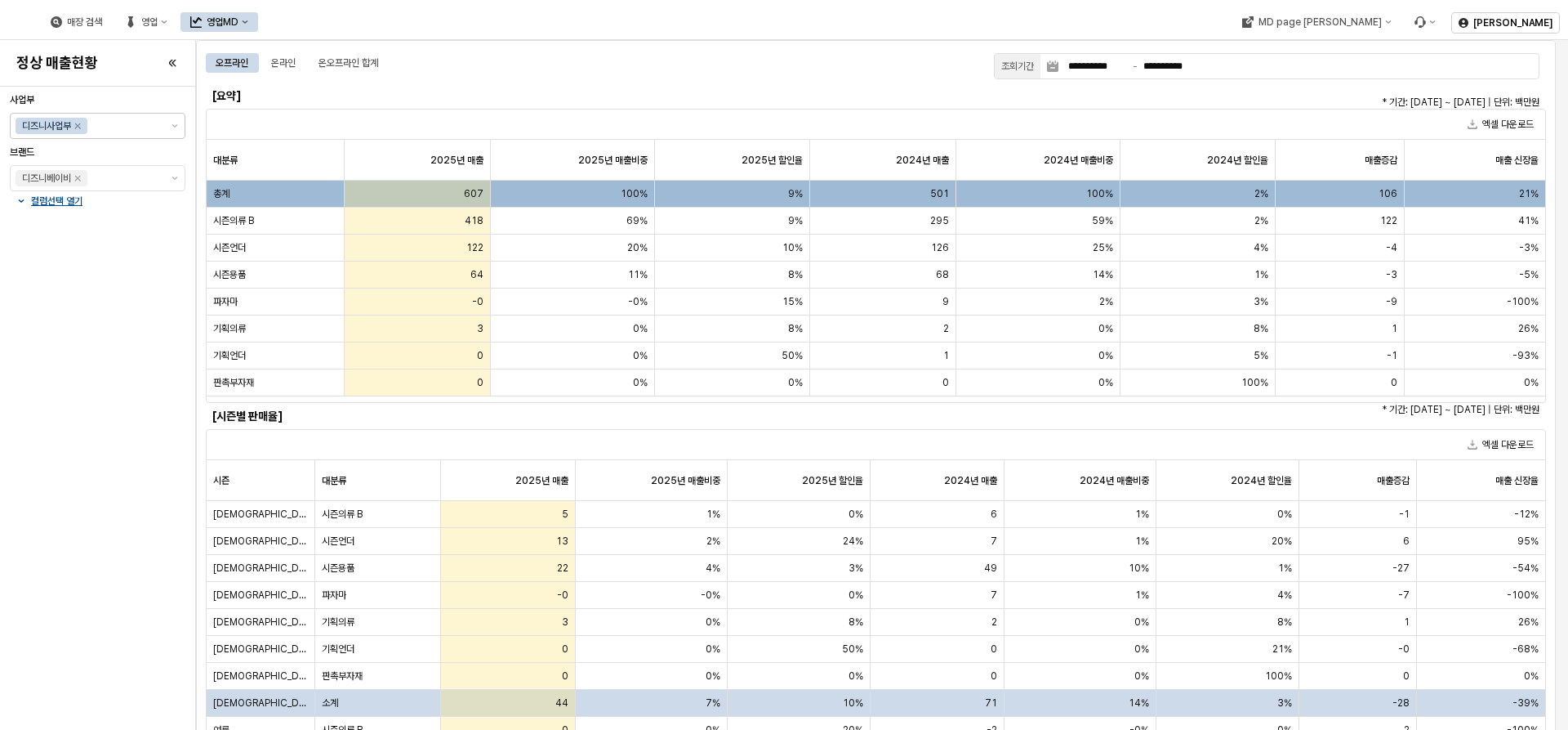
click at [756, 61] on div "오프라인 온라인 온오프라인 합계" at bounding box center [593, 63] width 775 height 20
click at [93, 200] on div "컬럼선택 열기" at bounding box center [97, 201] width 162 height 14
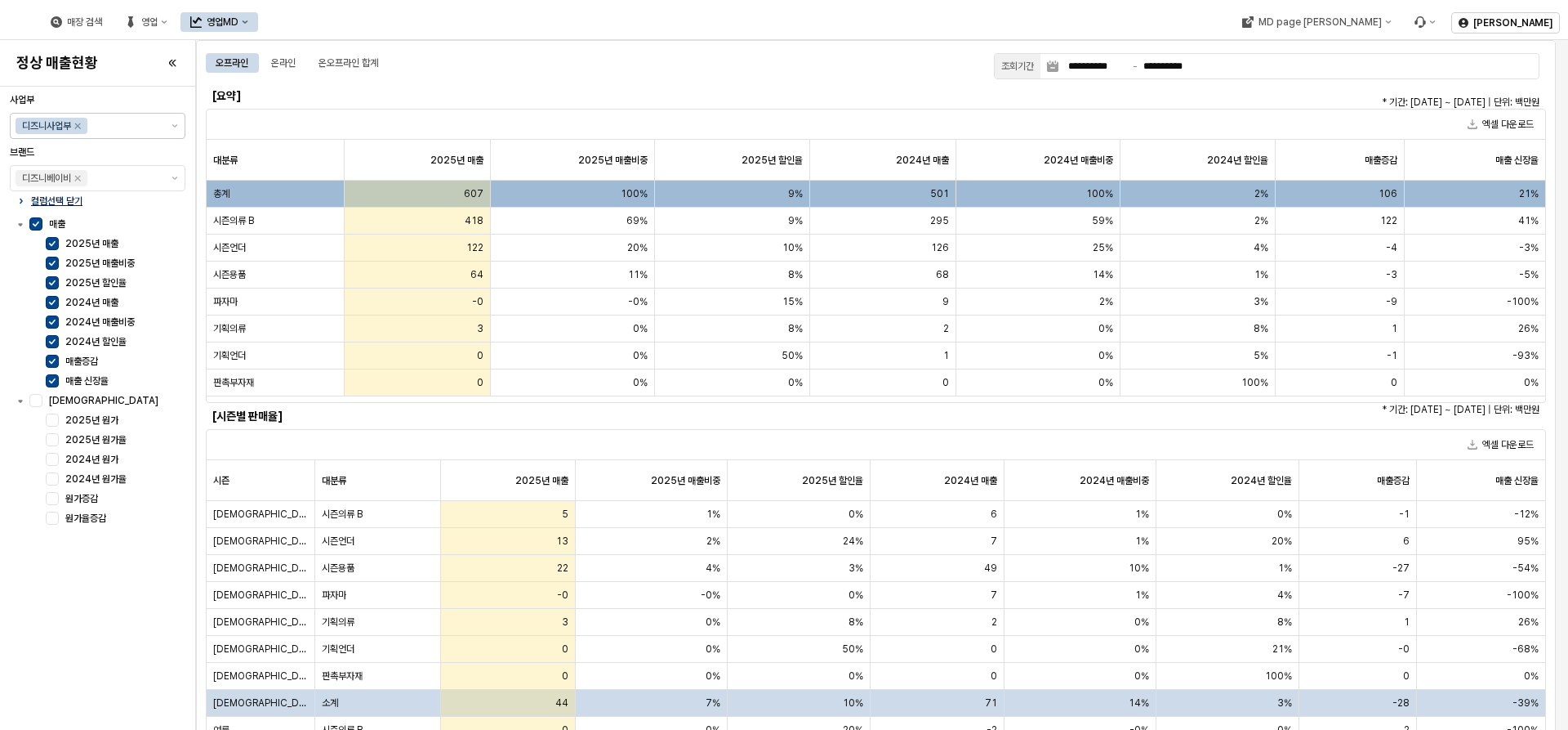
click at [91, 201] on div "컬럼선택 닫기" at bounding box center [97, 201] width 162 height 14
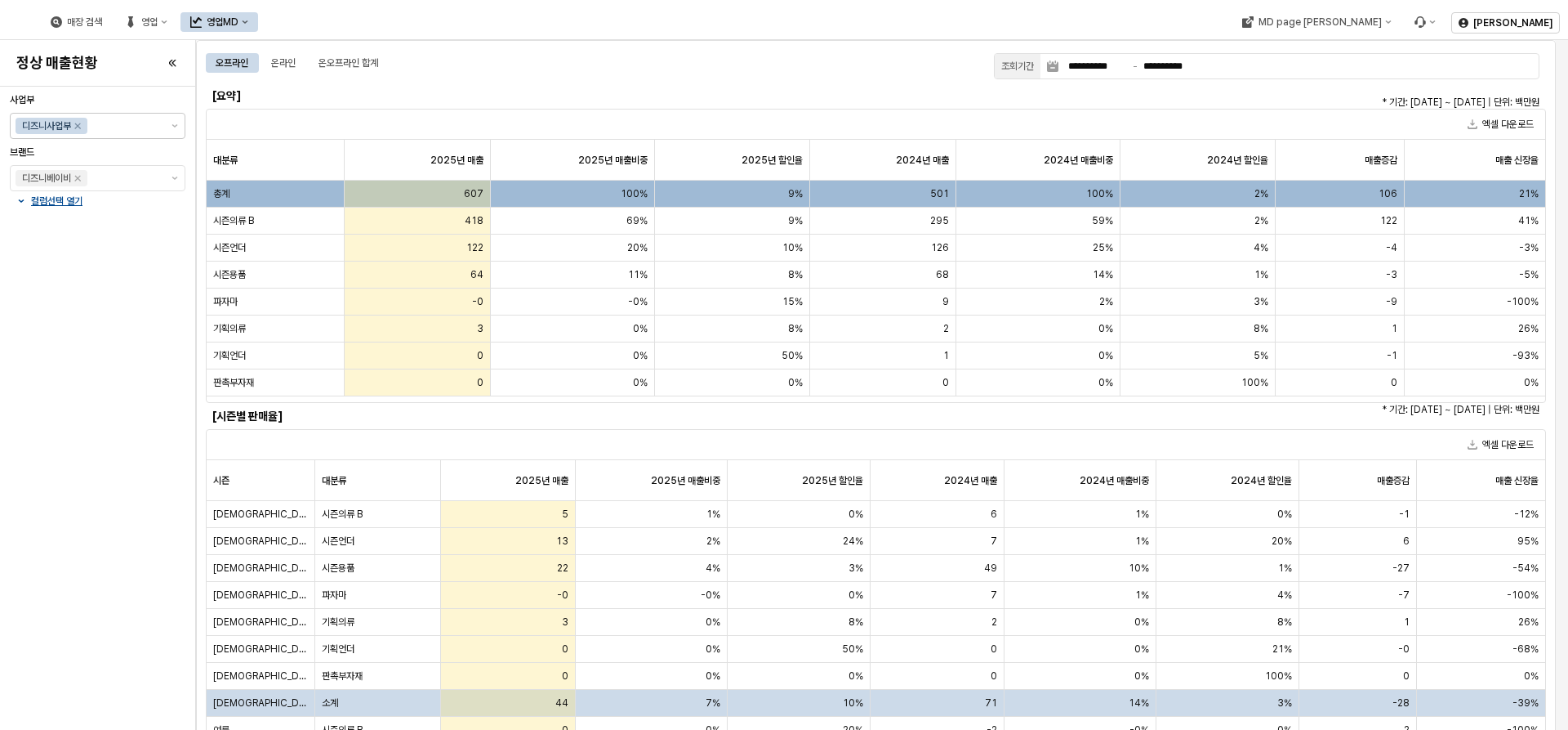
click at [239, 22] on div "영업MD" at bounding box center [222, 22] width 32 height 12
click at [523, 0] on div "매장 검색 영업 영업MD MD page 이동 이세경" at bounding box center [784, 20] width 1568 height 40
